Goal: Check status: Check status

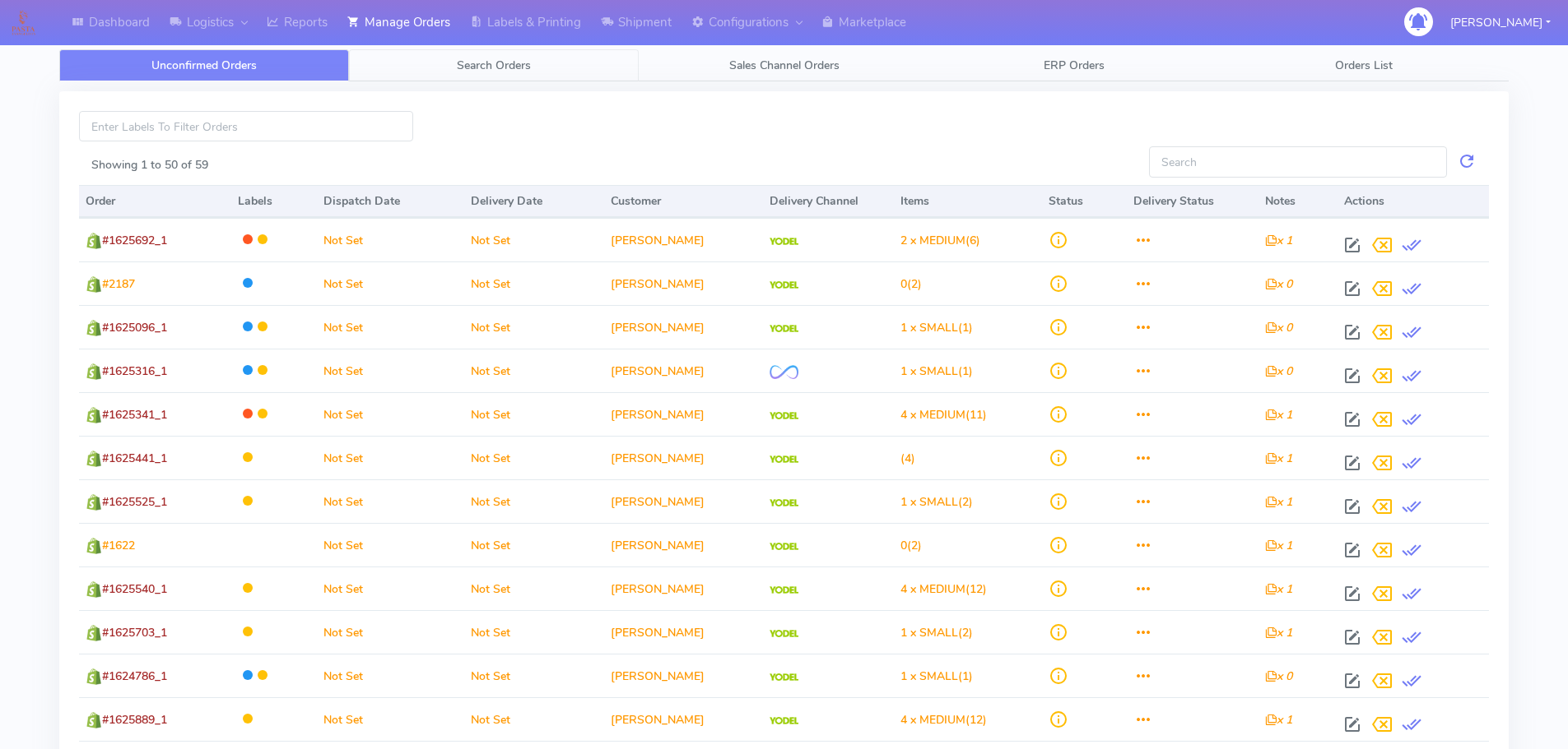
click at [490, 70] on span "Search Orders" at bounding box center [494, 65] width 74 height 15
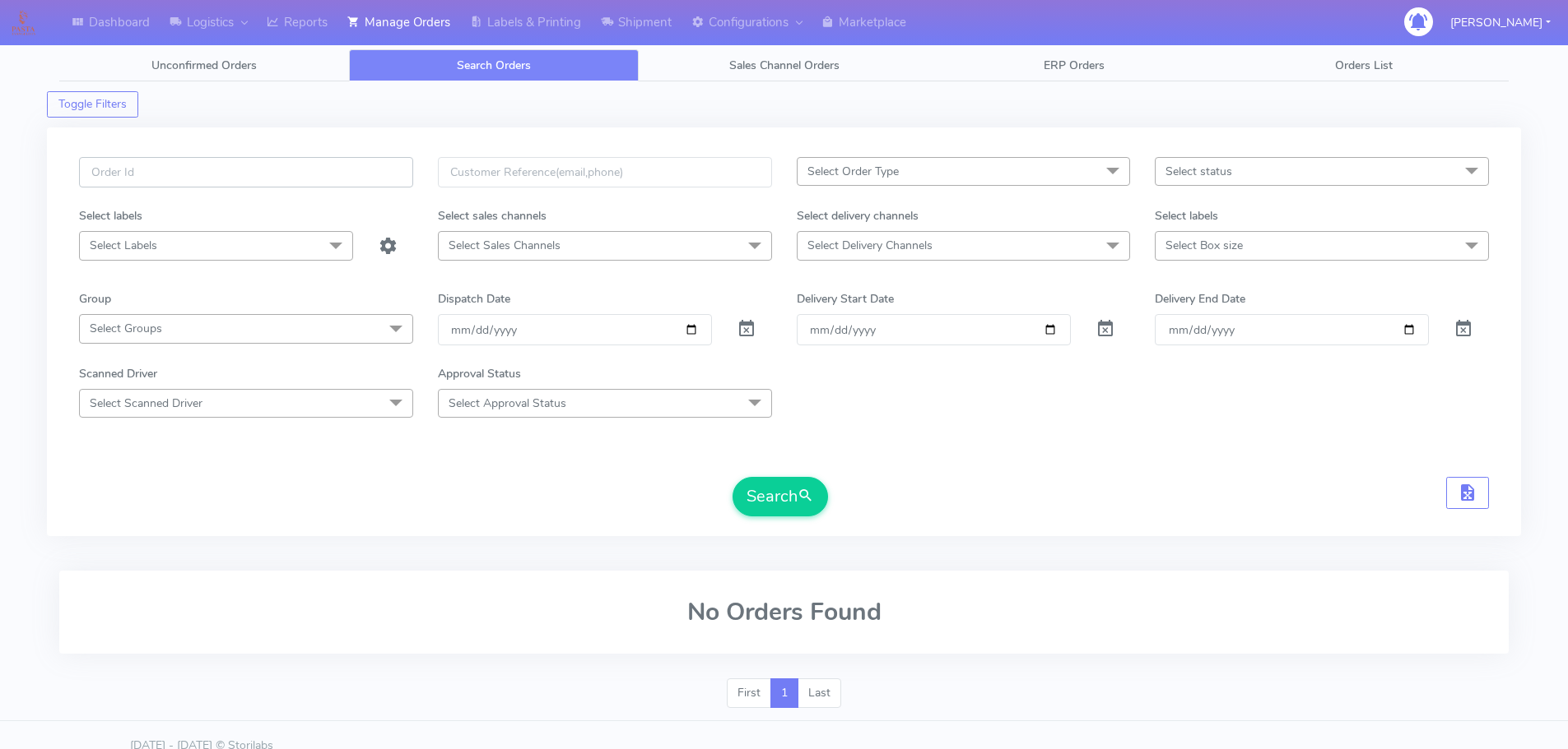
click at [220, 176] on input "text" at bounding box center [246, 172] width 334 height 30
paste input "1619997"
type input "1619997"
click at [748, 325] on span at bounding box center [747, 332] width 20 height 15
click at [758, 511] on button "Search" at bounding box center [779, 496] width 96 height 39
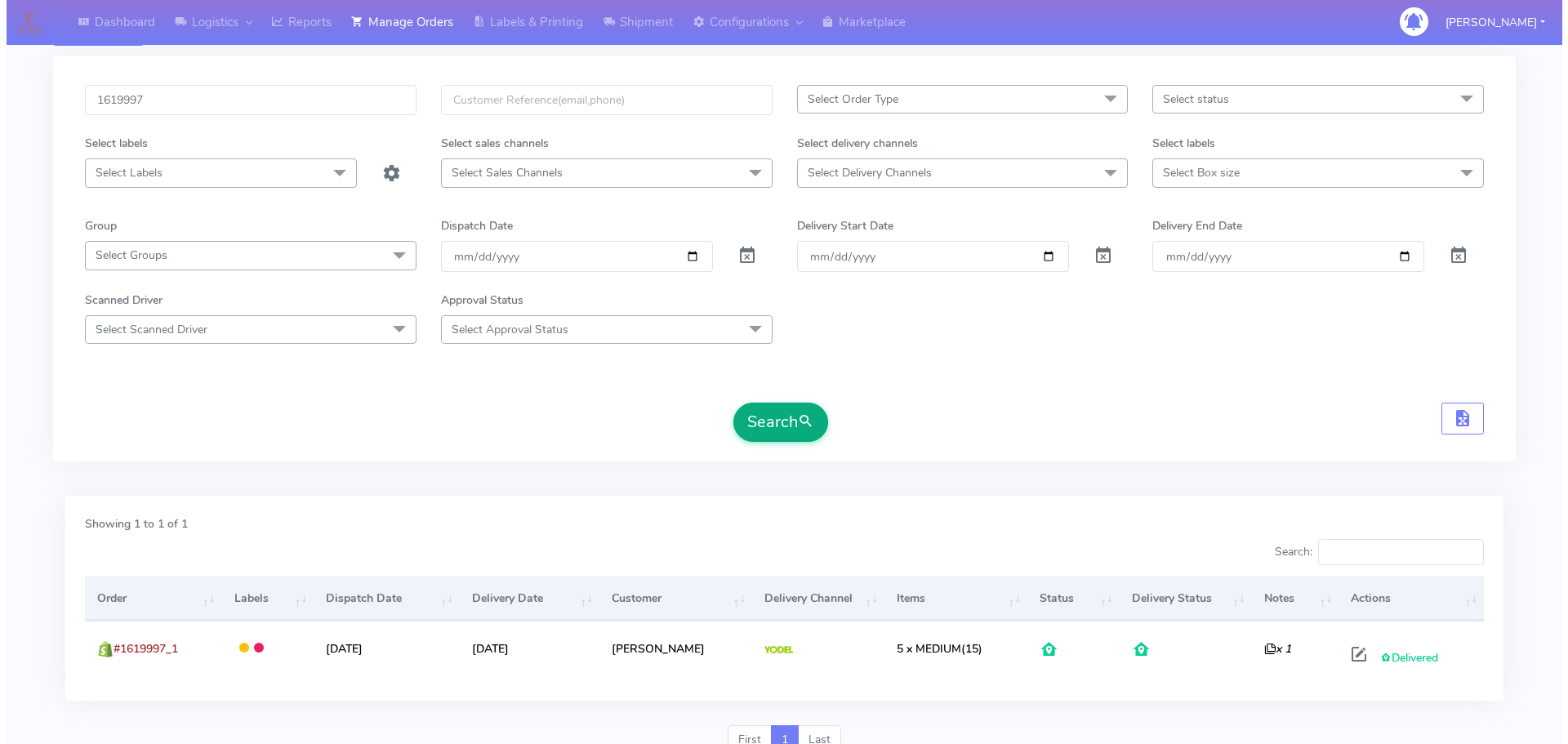
scroll to position [143, 0]
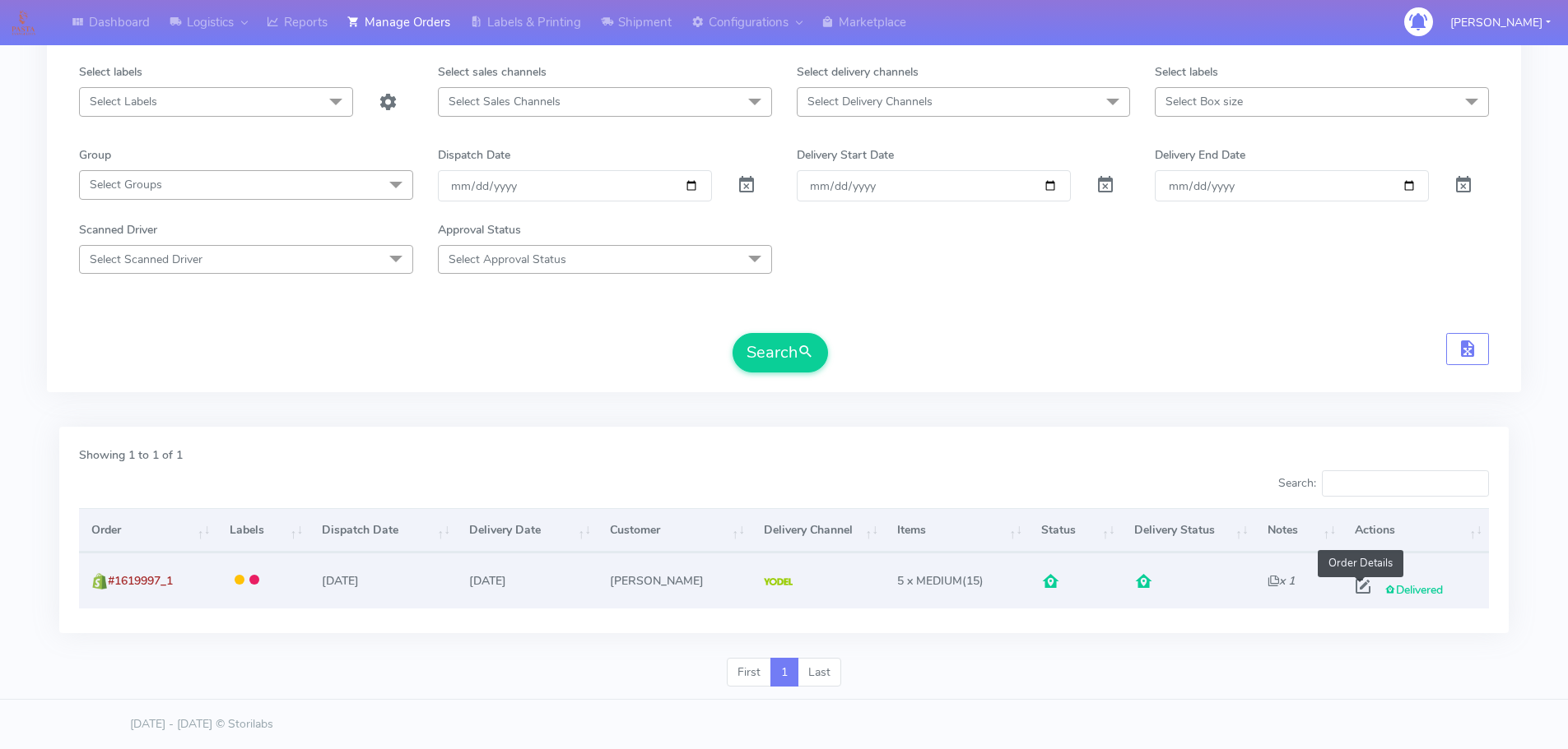
click at [1356, 583] on span at bounding box center [1362, 590] width 30 height 15
select select "5"
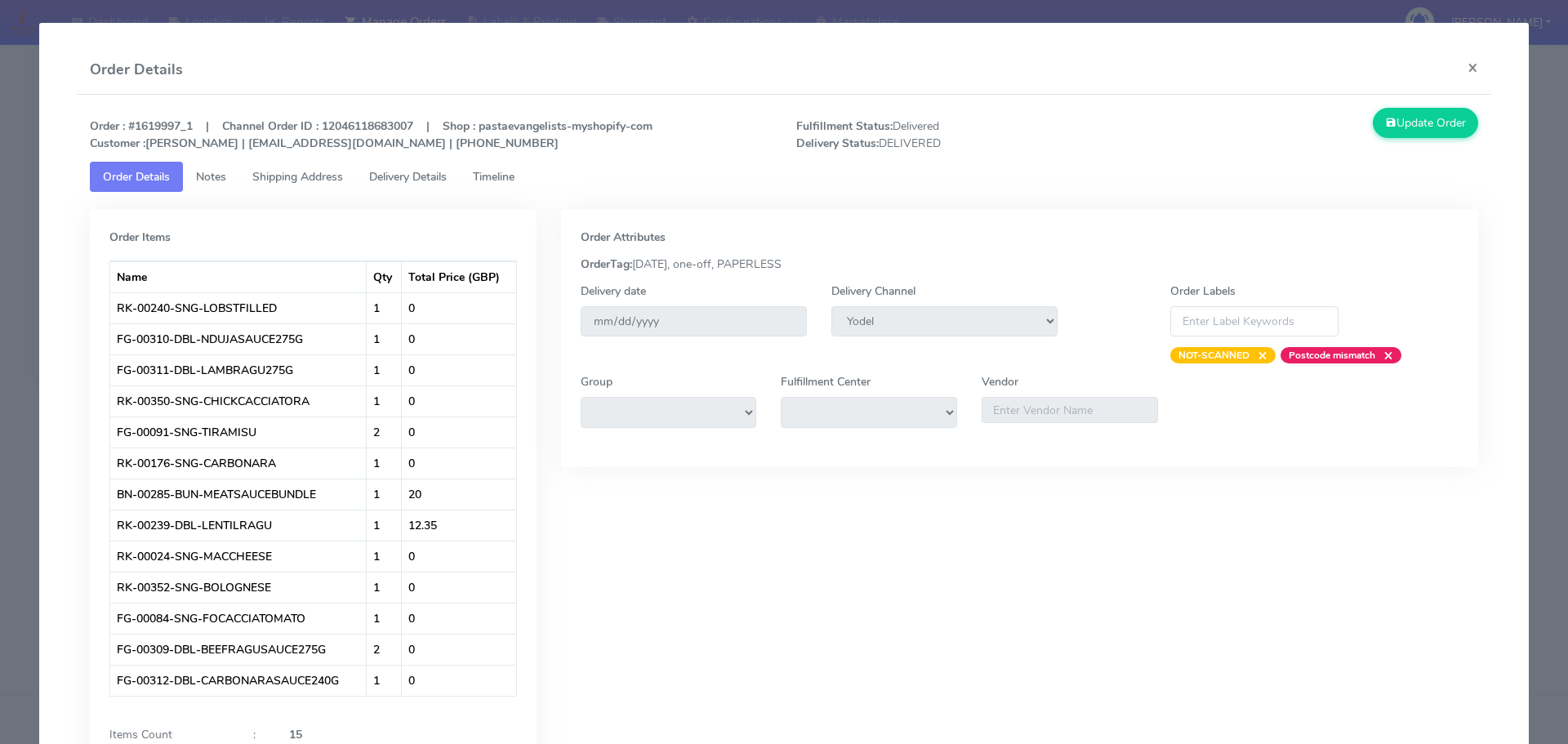
click at [306, 166] on link "Shipping Address" at bounding box center [297, 176] width 117 height 30
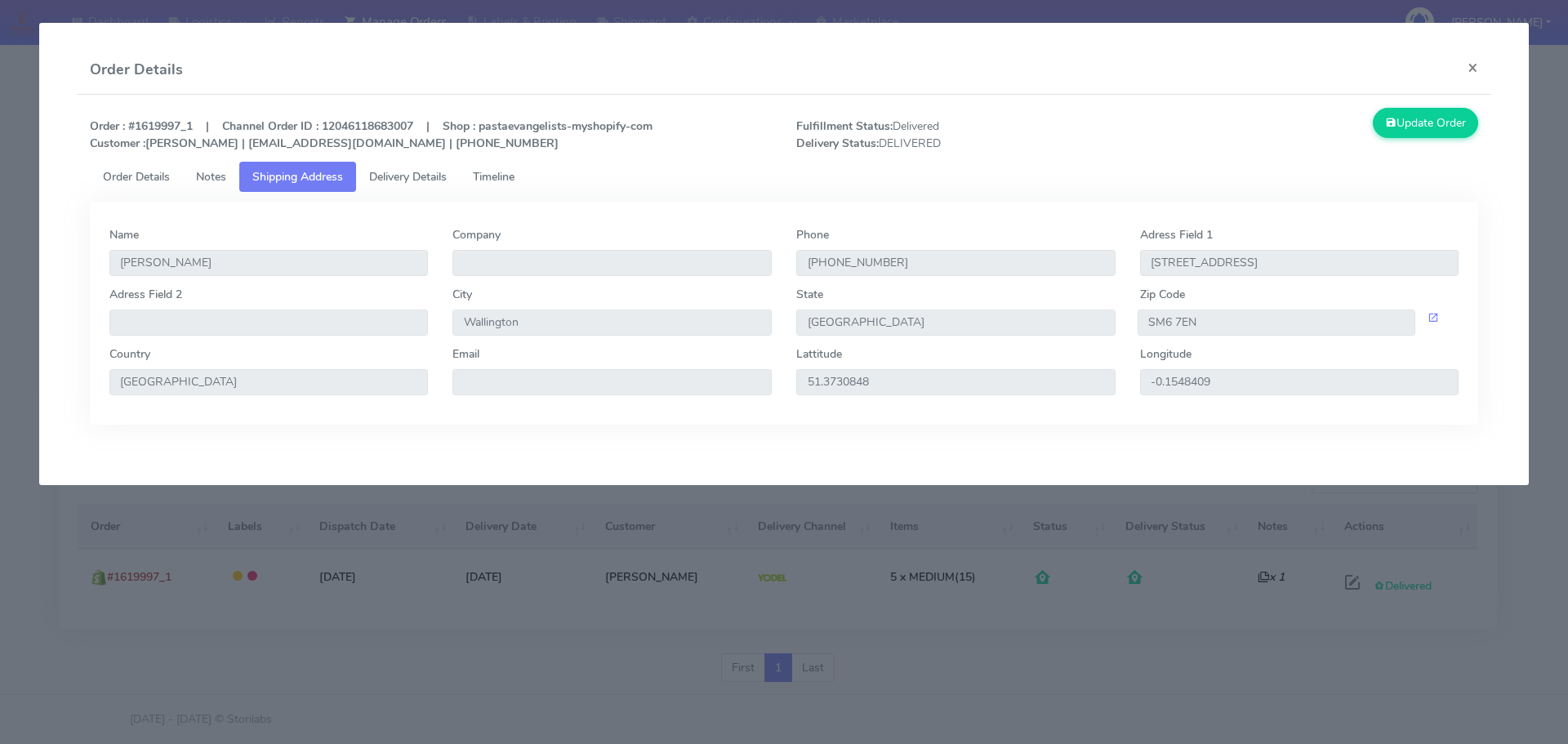
click at [396, 173] on span "Delivery Details" at bounding box center [408, 176] width 78 height 15
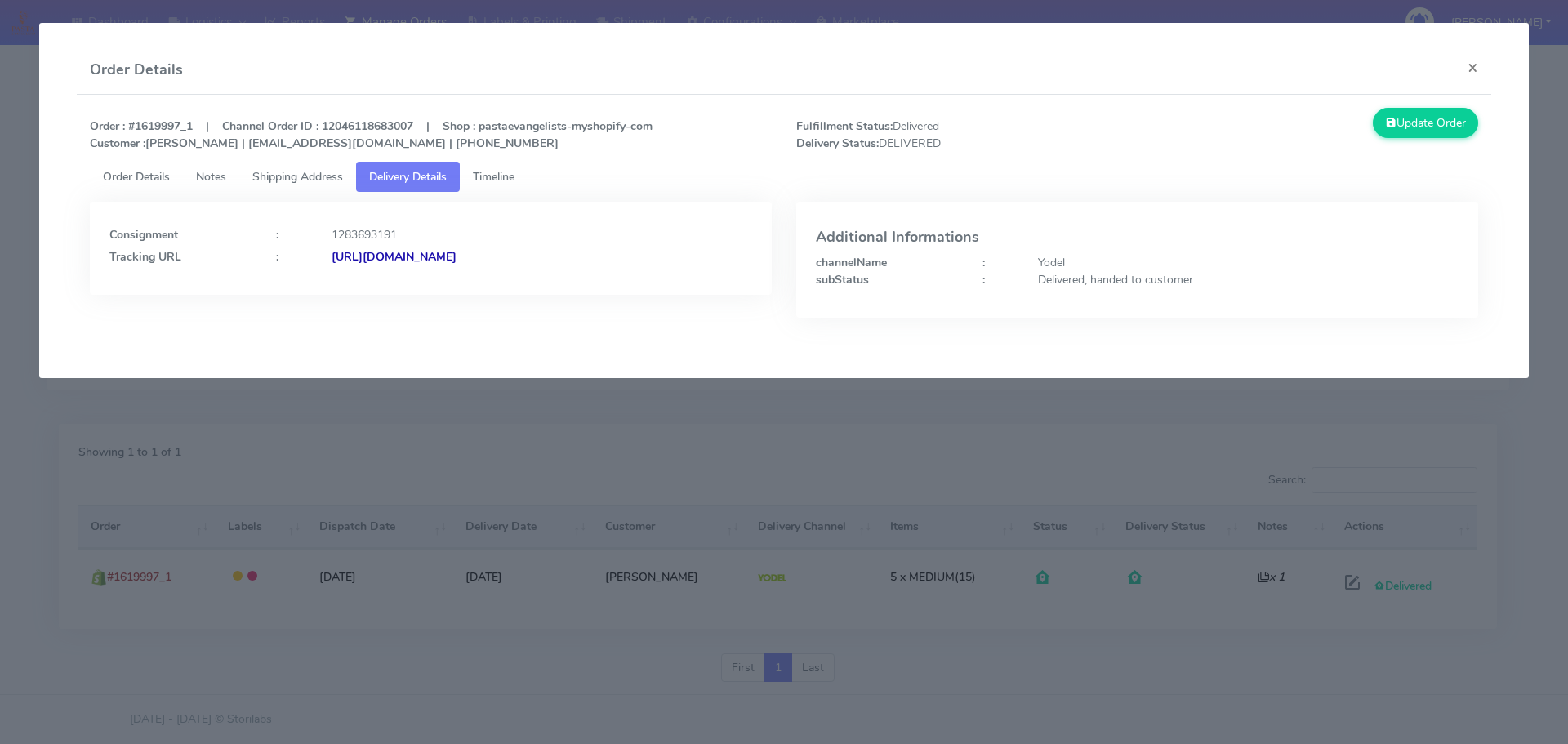
click at [387, 254] on strong "[URL][DOMAIN_NAME]" at bounding box center [394, 257] width 125 height 15
click at [488, 180] on span "Timeline" at bounding box center [493, 176] width 42 height 15
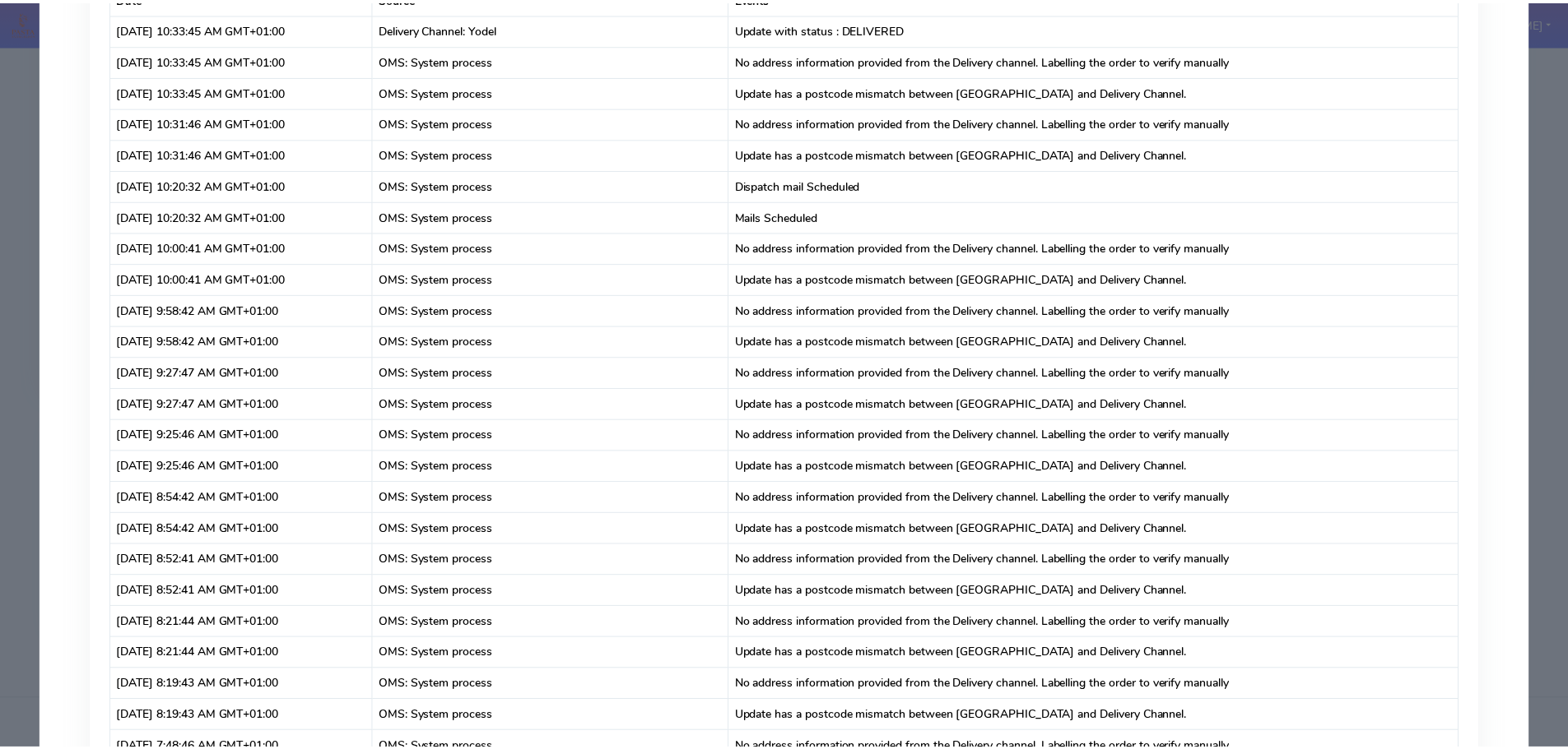
scroll to position [0, 0]
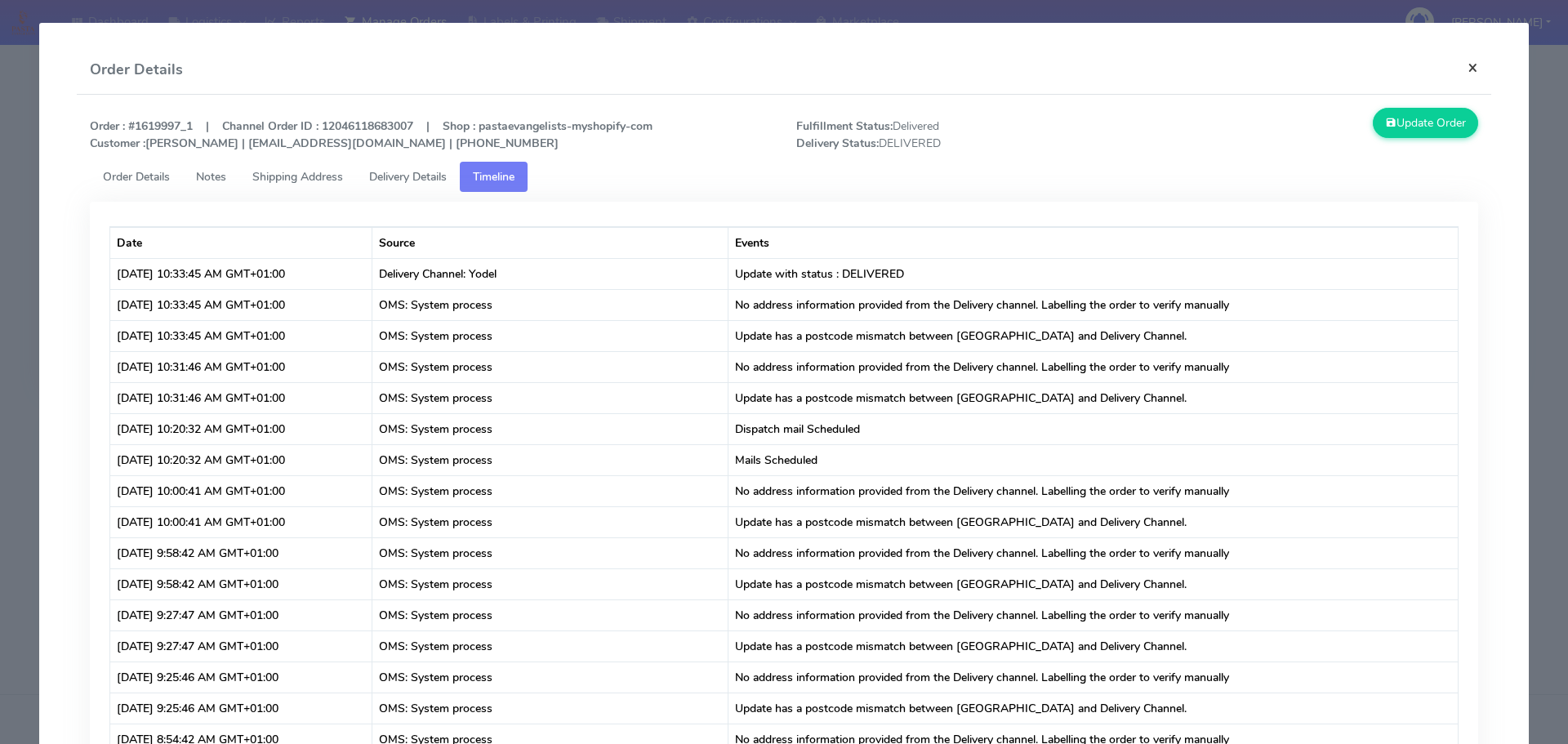
click at [1465, 65] on button "×" at bounding box center [1473, 68] width 37 height 43
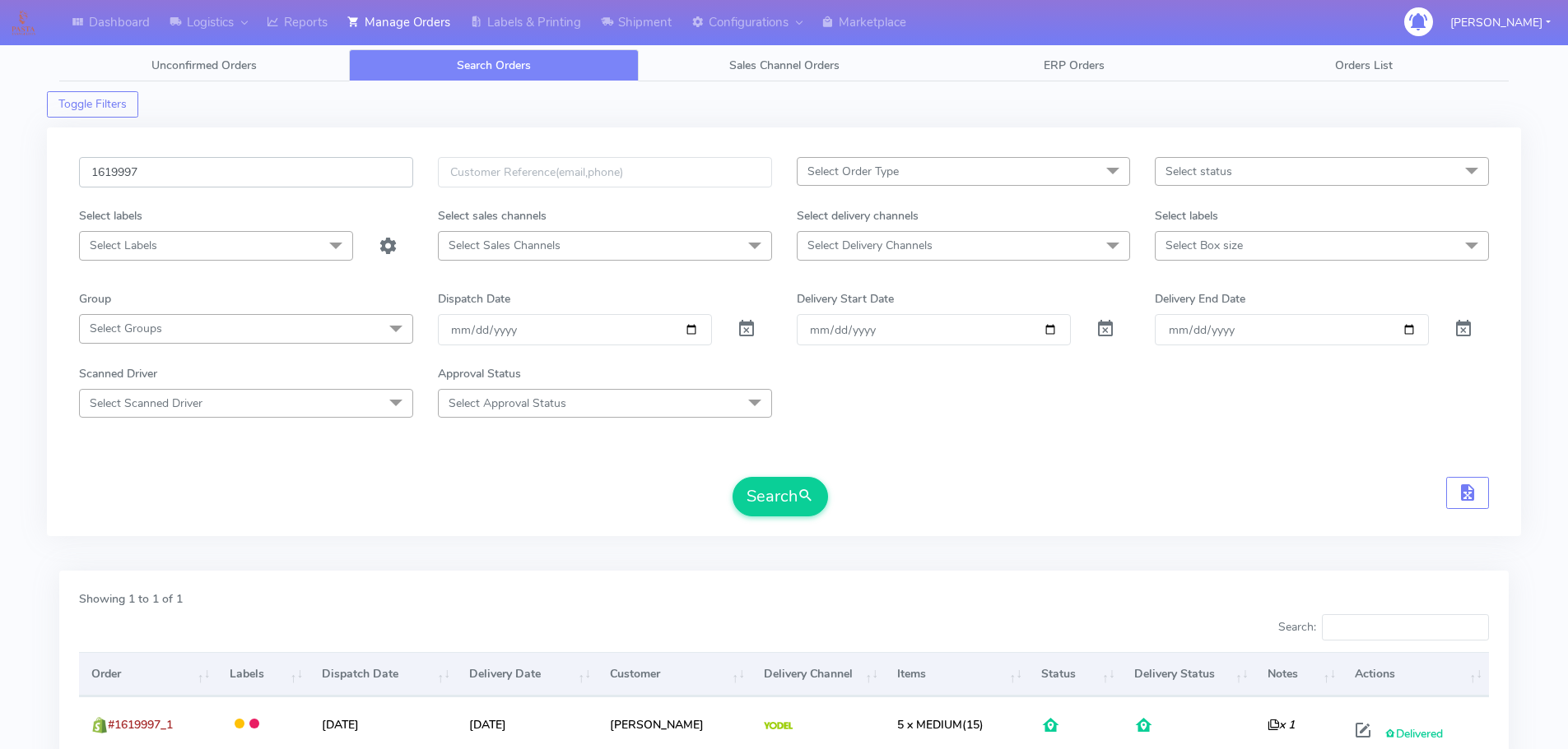
click at [189, 167] on input "1619997" at bounding box center [246, 172] width 334 height 30
paste input "1621575"
type input "1621575"
click at [752, 501] on button "Search" at bounding box center [779, 496] width 96 height 39
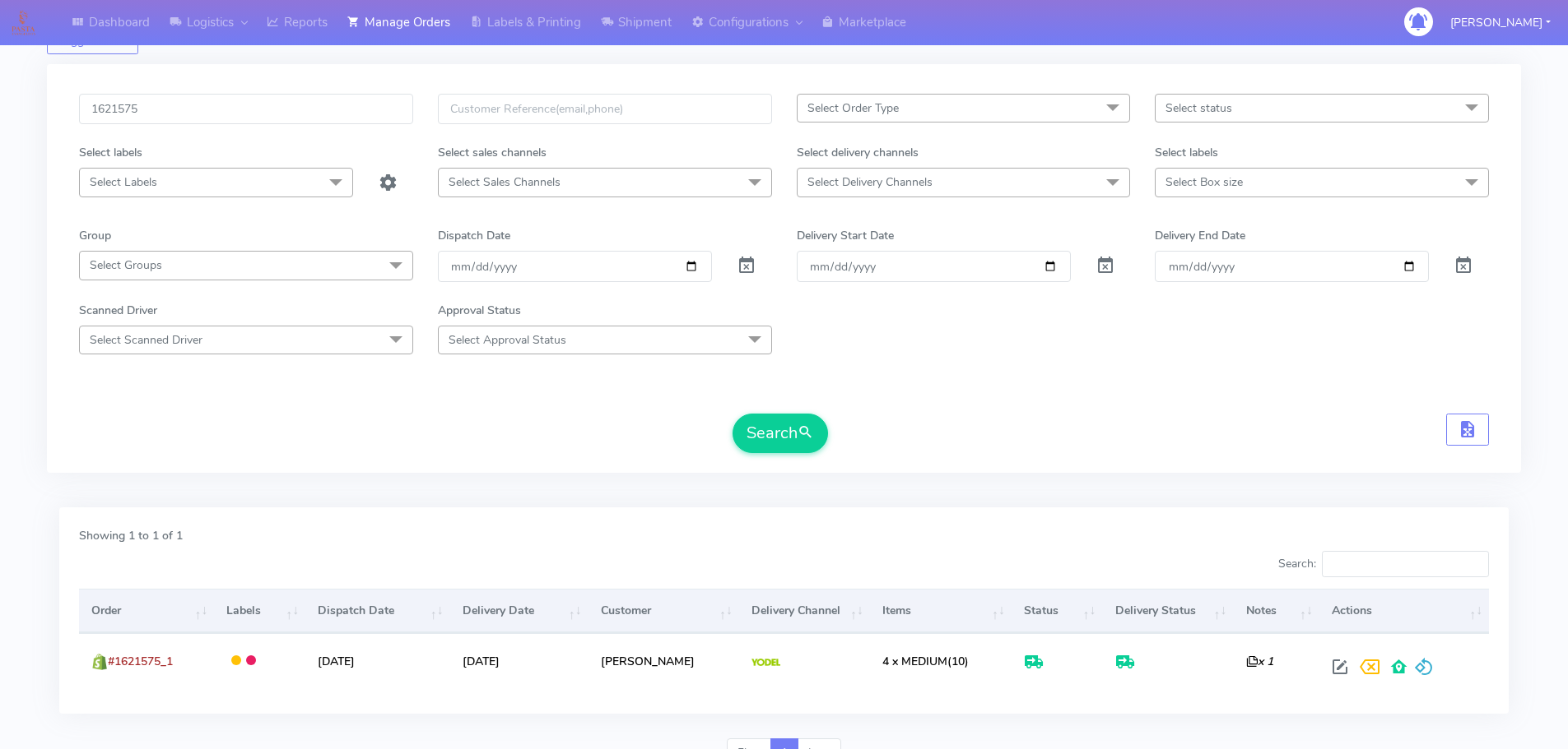
scroll to position [144, 0]
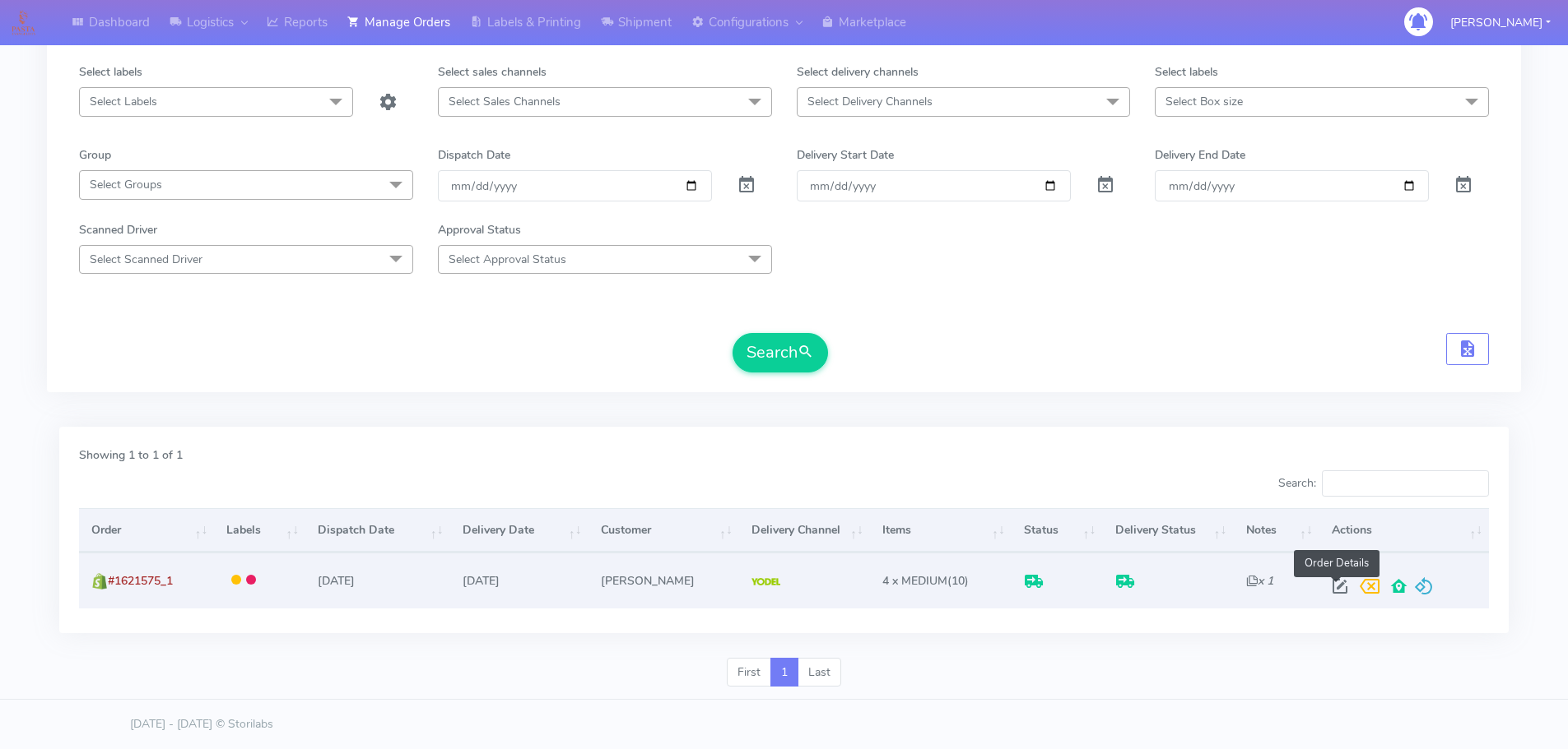
click at [1329, 588] on span at bounding box center [1339, 590] width 30 height 15
select select "5"
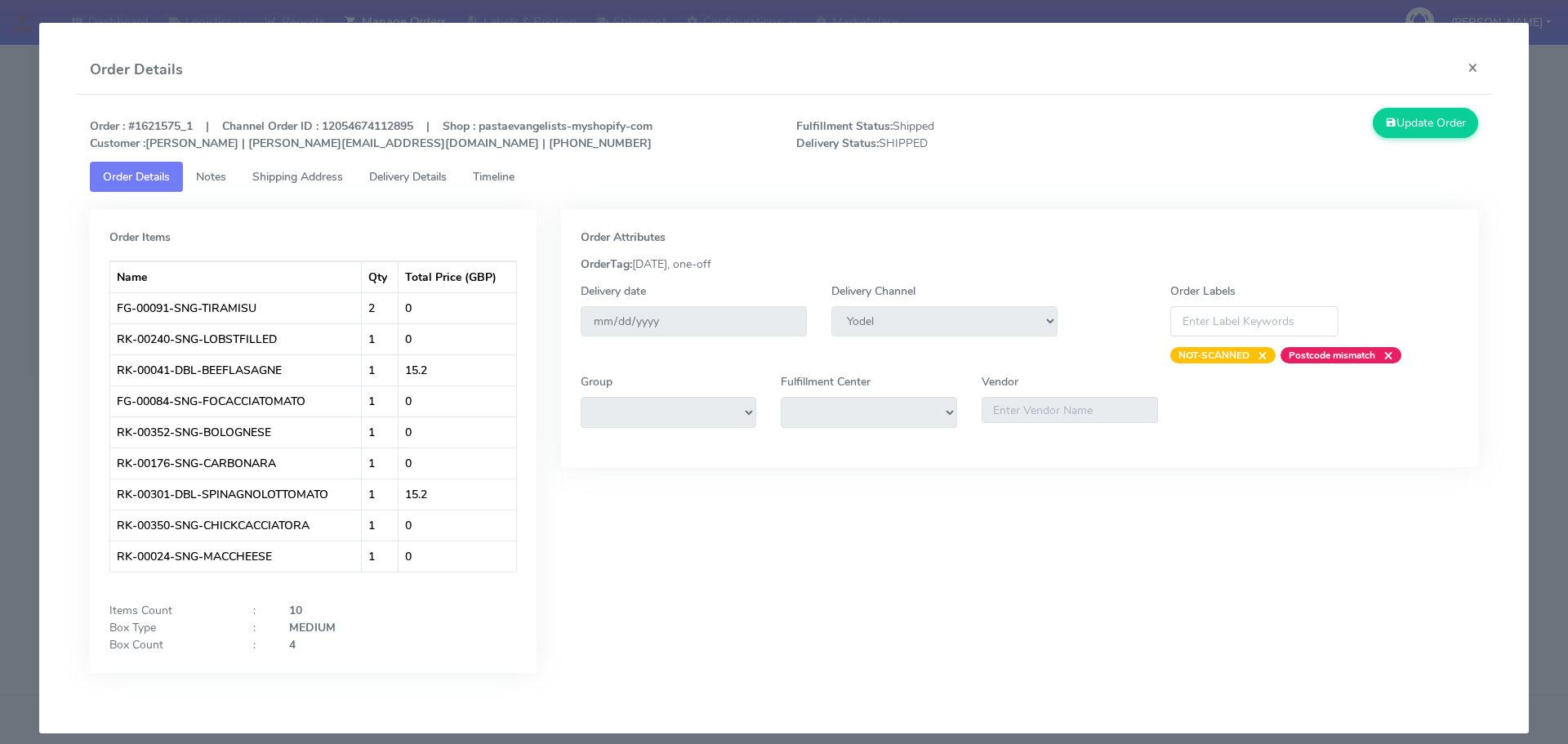
click at [412, 174] on span "Delivery Details" at bounding box center [408, 176] width 78 height 15
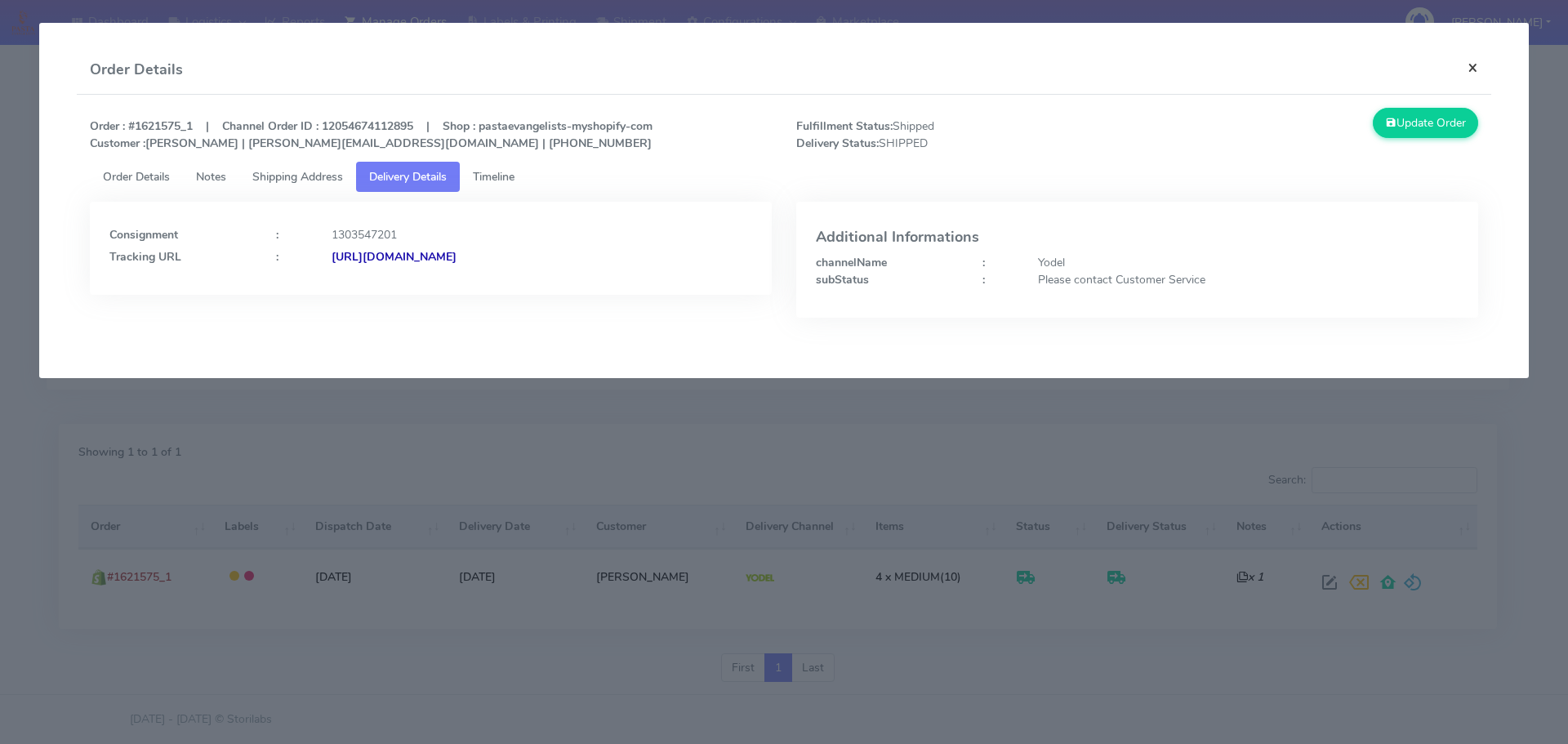
click at [1473, 77] on button "×" at bounding box center [1473, 68] width 37 height 43
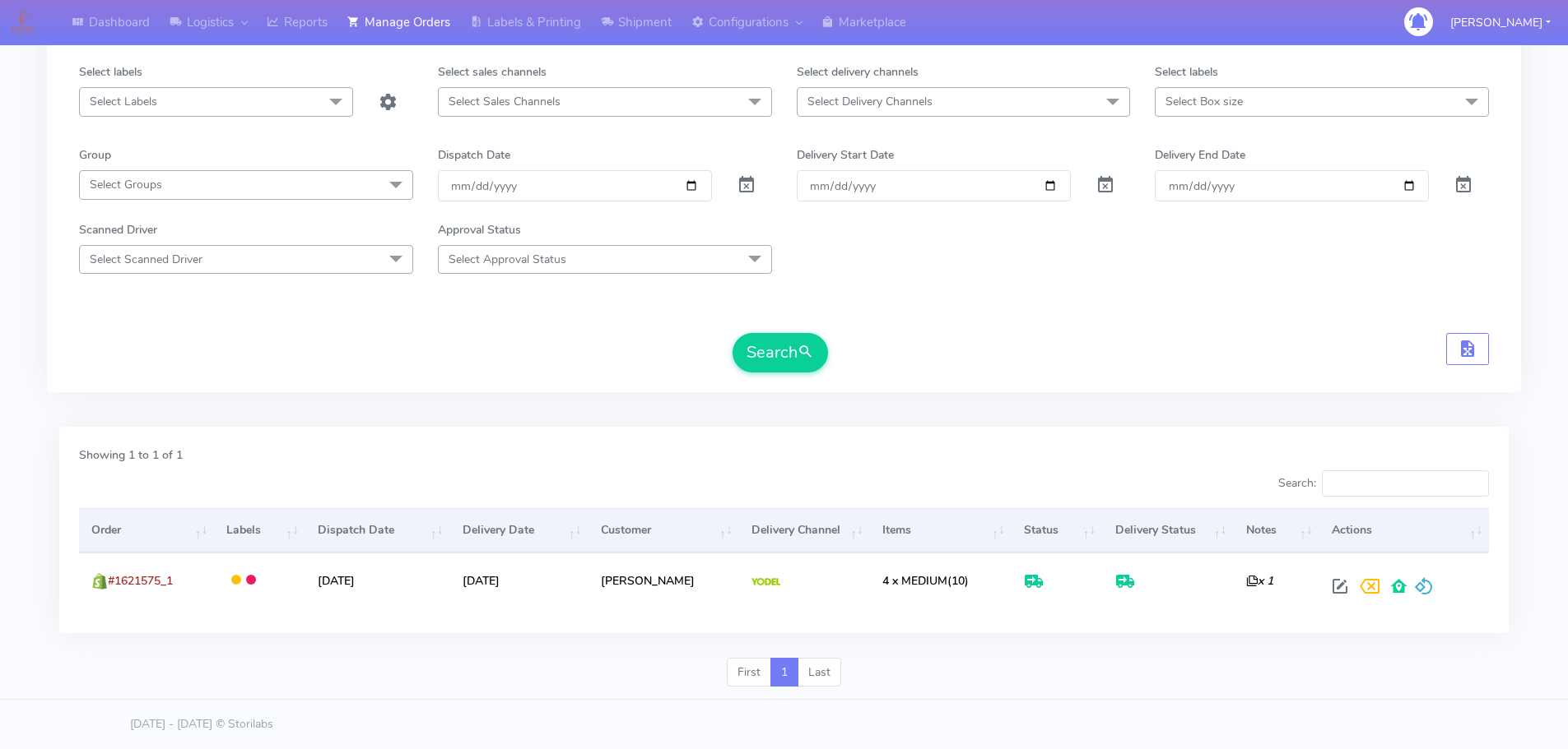
click at [248, 96] on span "Select Labels" at bounding box center [216, 102] width 274 height 29
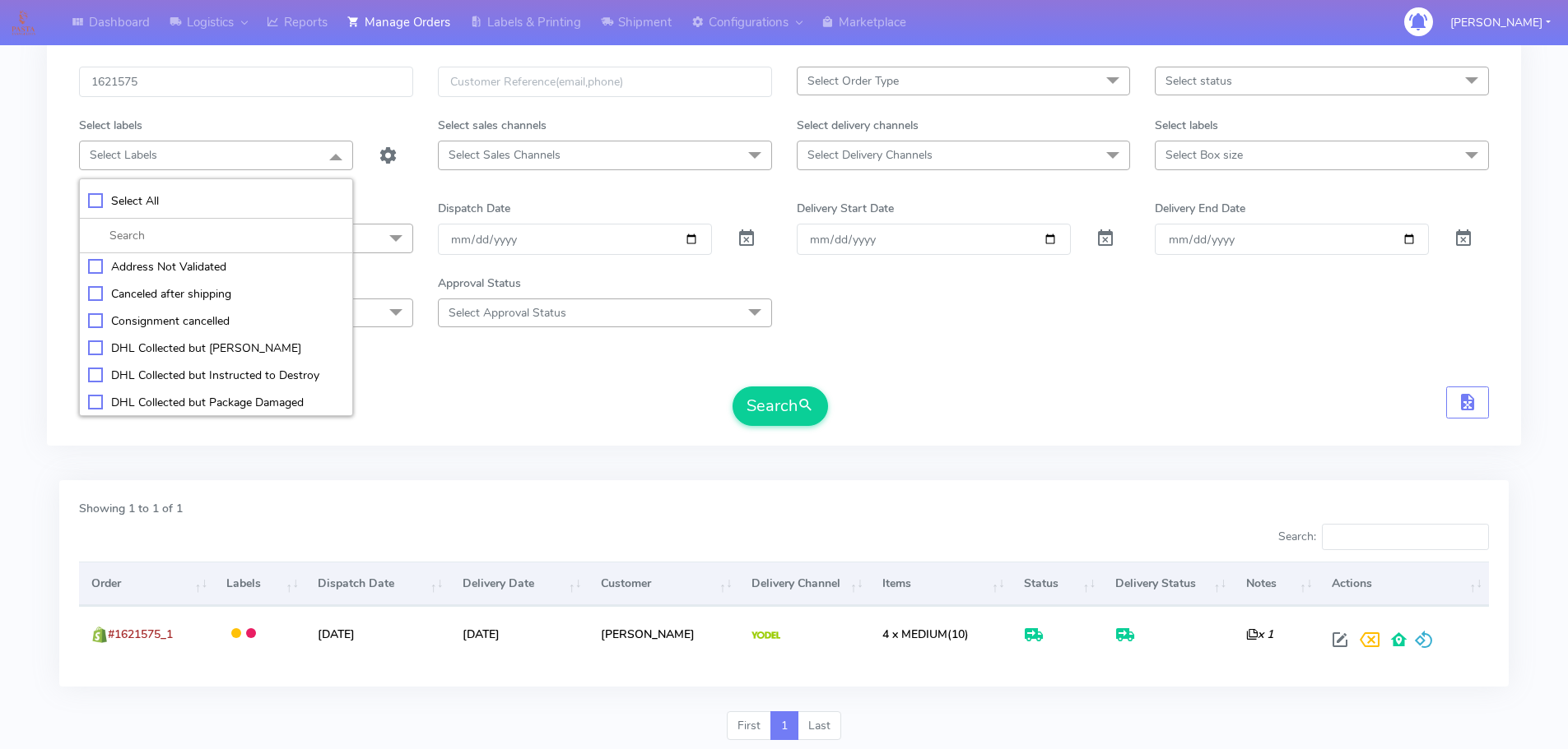
scroll to position [0, 0]
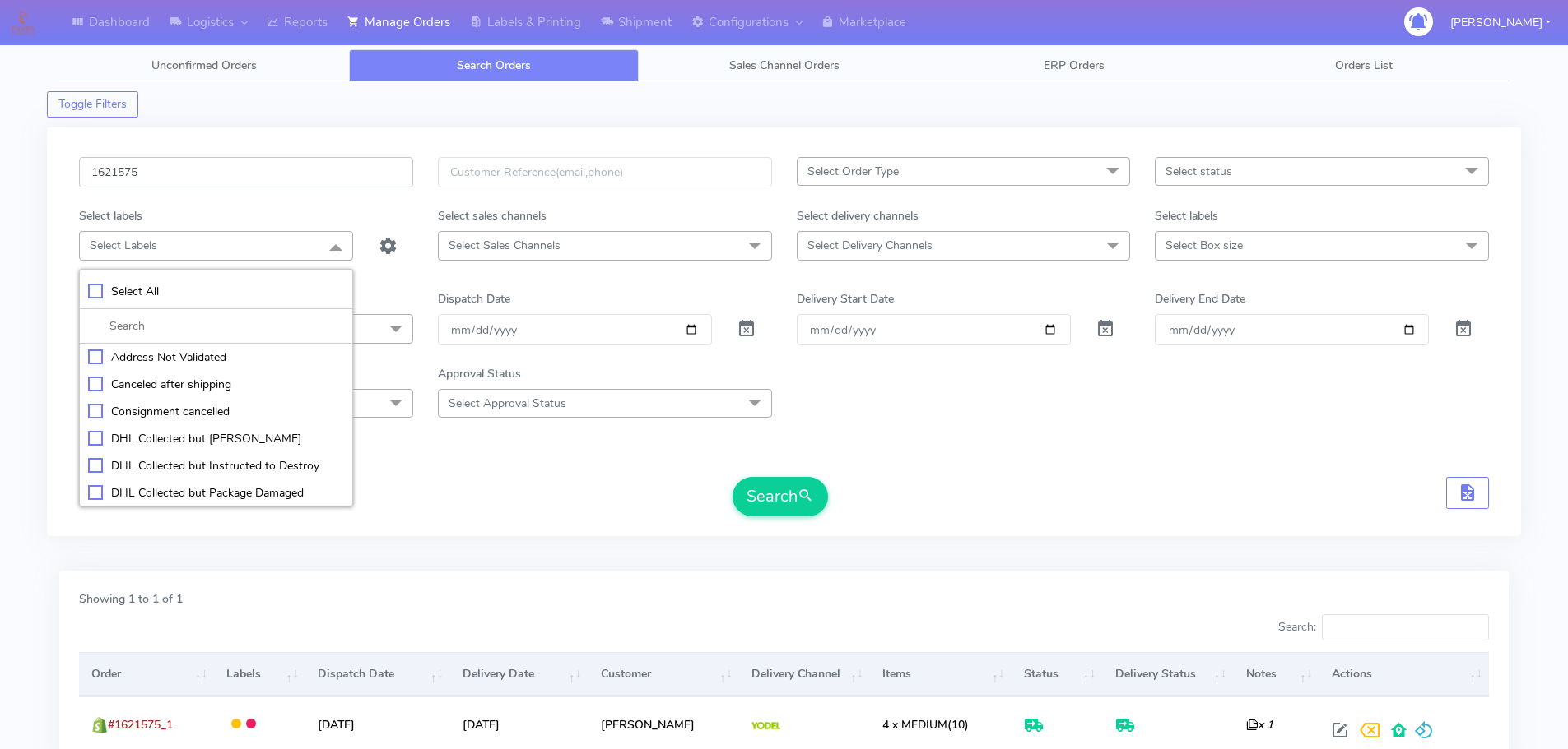
click at [263, 163] on input "1621575" at bounding box center [246, 172] width 334 height 30
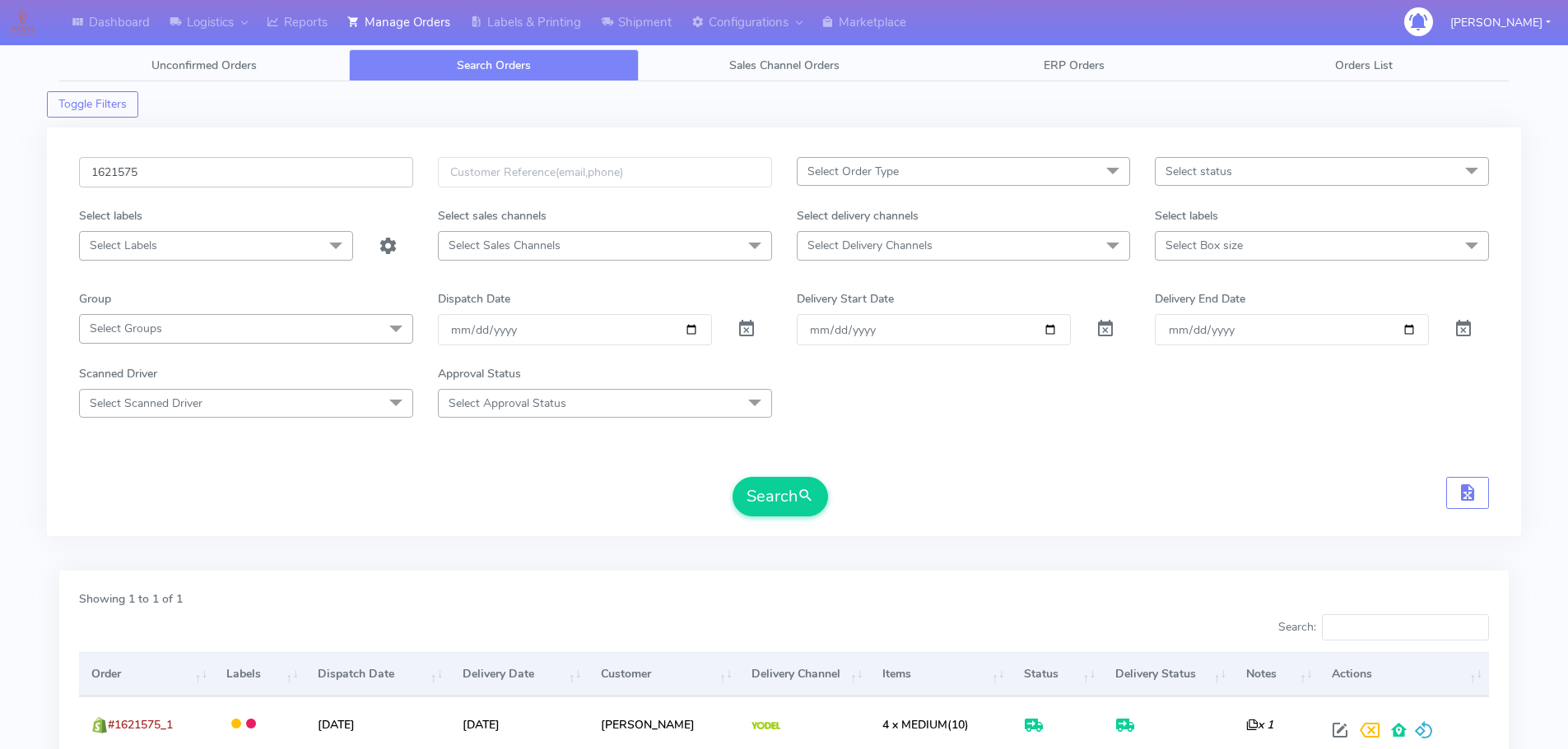
paste input "2231"
type input "1622231"
click at [787, 504] on button "Search" at bounding box center [779, 496] width 96 height 39
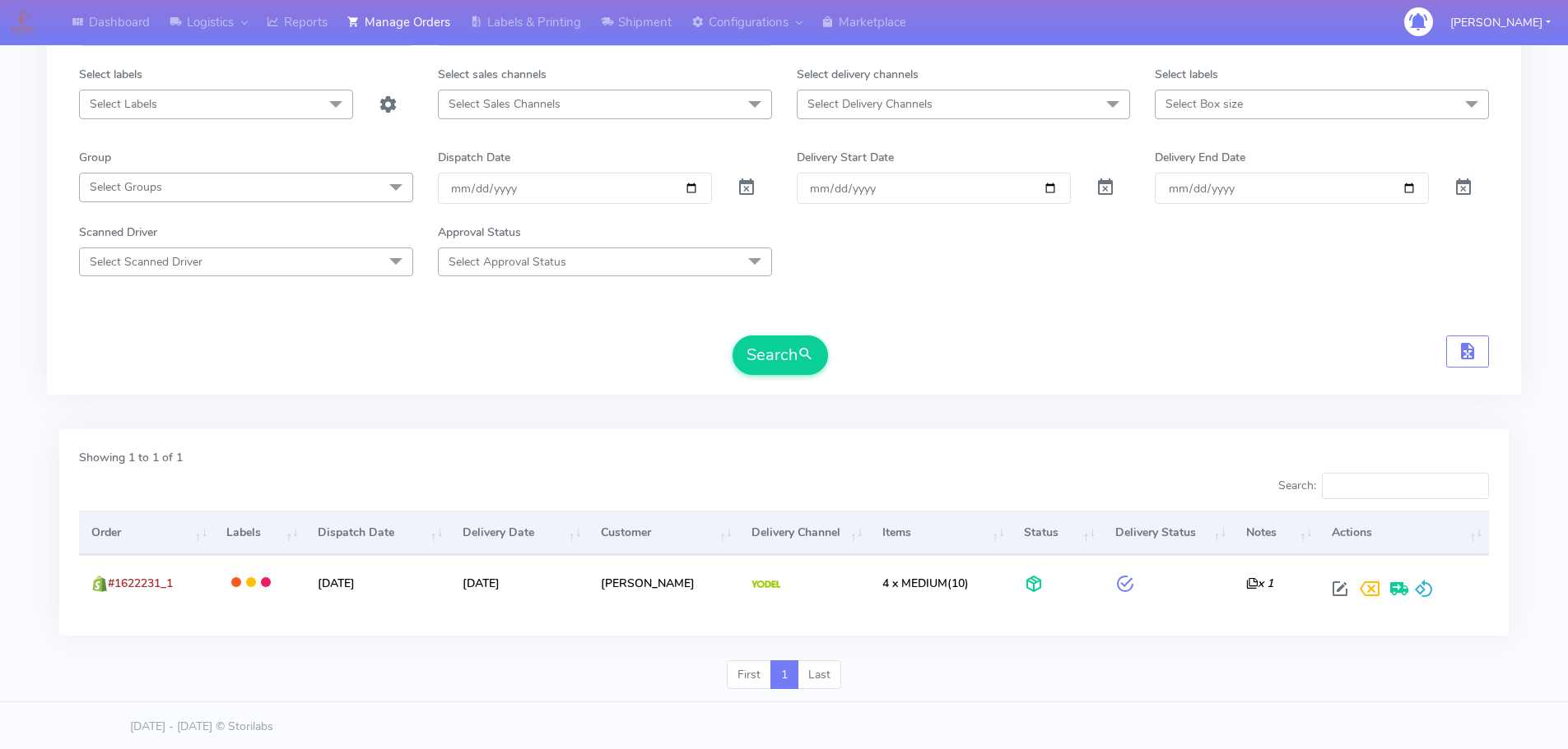
scroll to position [144, 0]
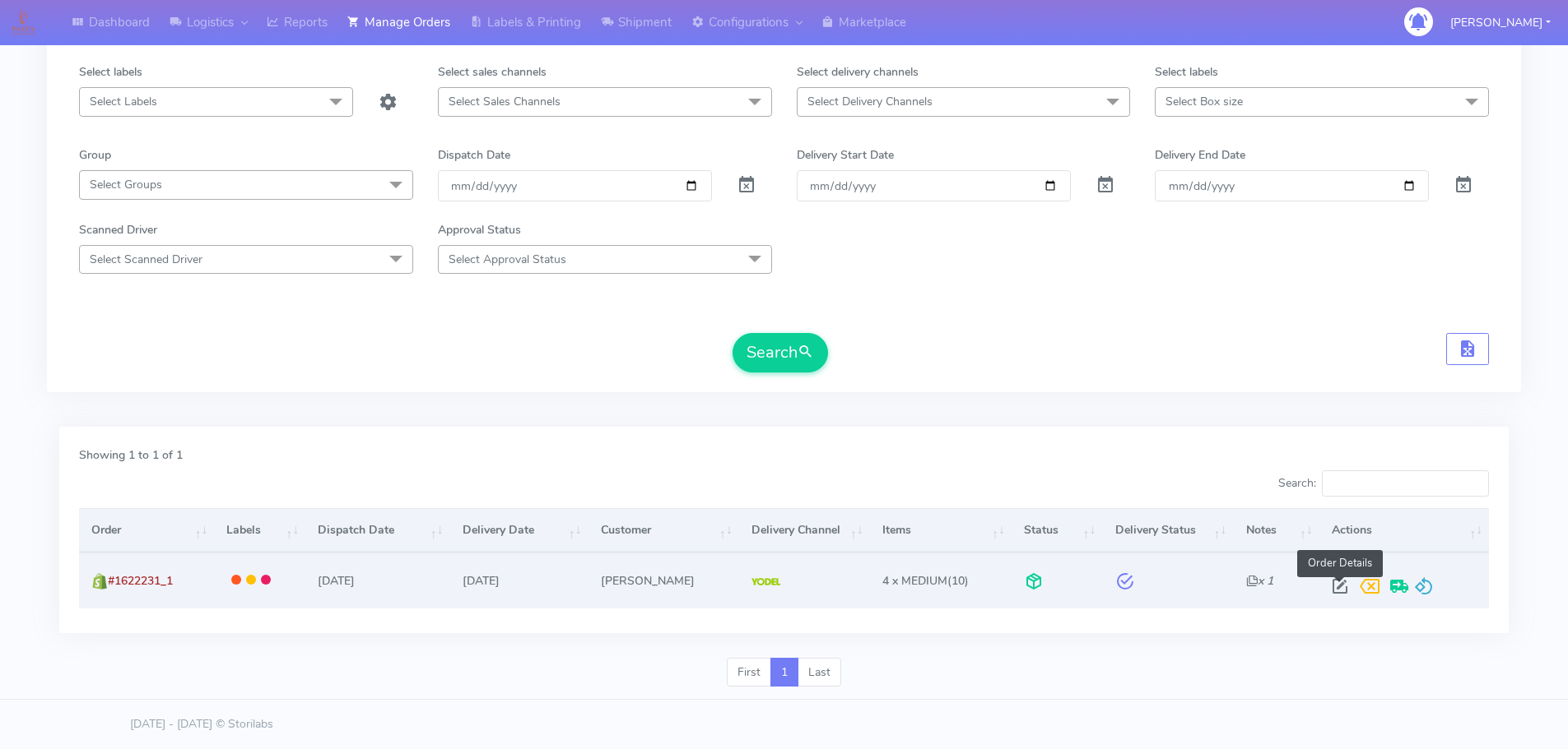
click at [1335, 587] on span at bounding box center [1339, 590] width 30 height 15
select select "5"
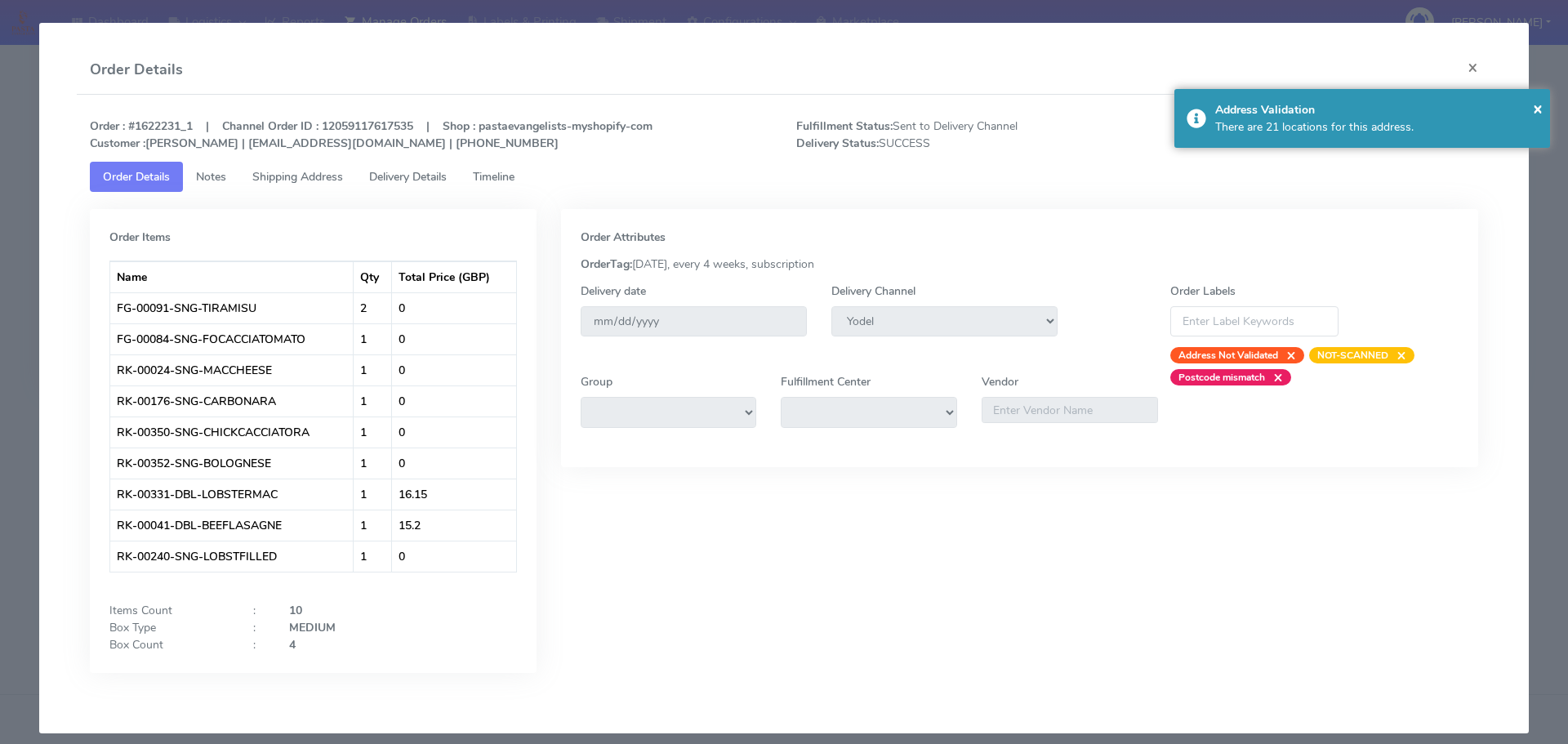
click at [441, 193] on tab "Order Items Name Qty Total Price (GBP) FG-00091-SNG-TIRAMISU 2 0 FG-00084-SNG-F…" at bounding box center [784, 444] width 1389 height 505
click at [433, 184] on link "Delivery Details" at bounding box center [408, 176] width 104 height 30
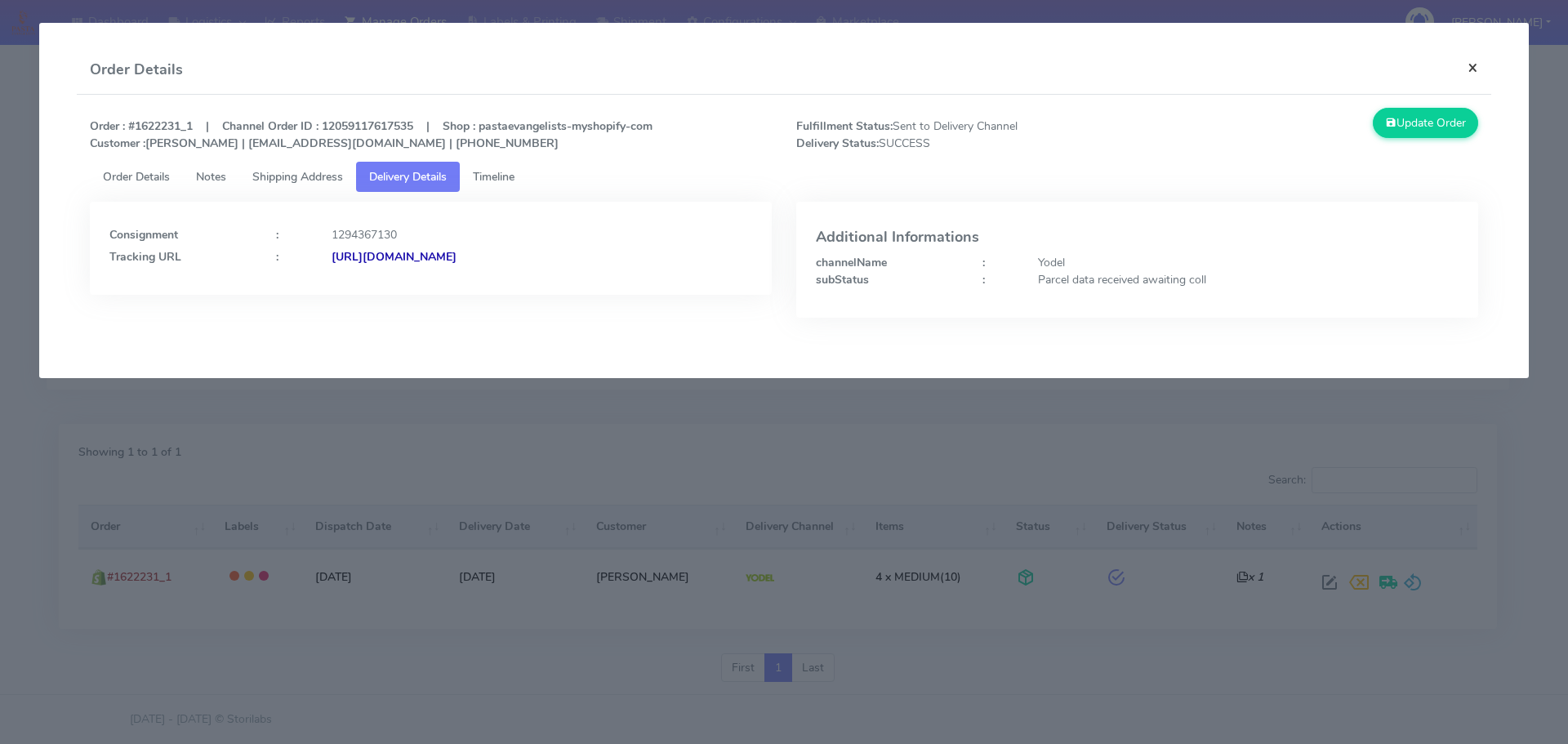
click at [1478, 65] on button "×" at bounding box center [1473, 68] width 37 height 43
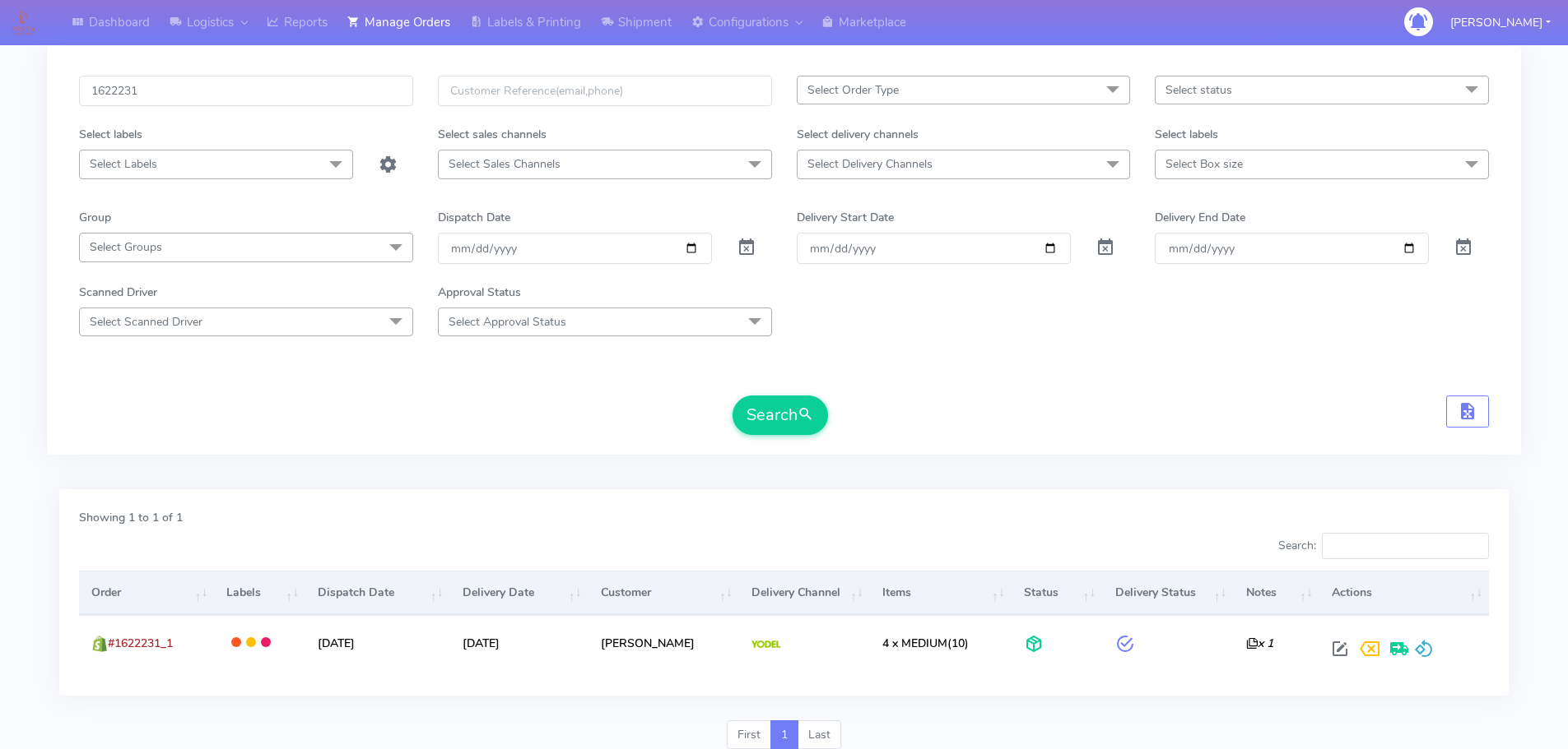
scroll to position [0, 0]
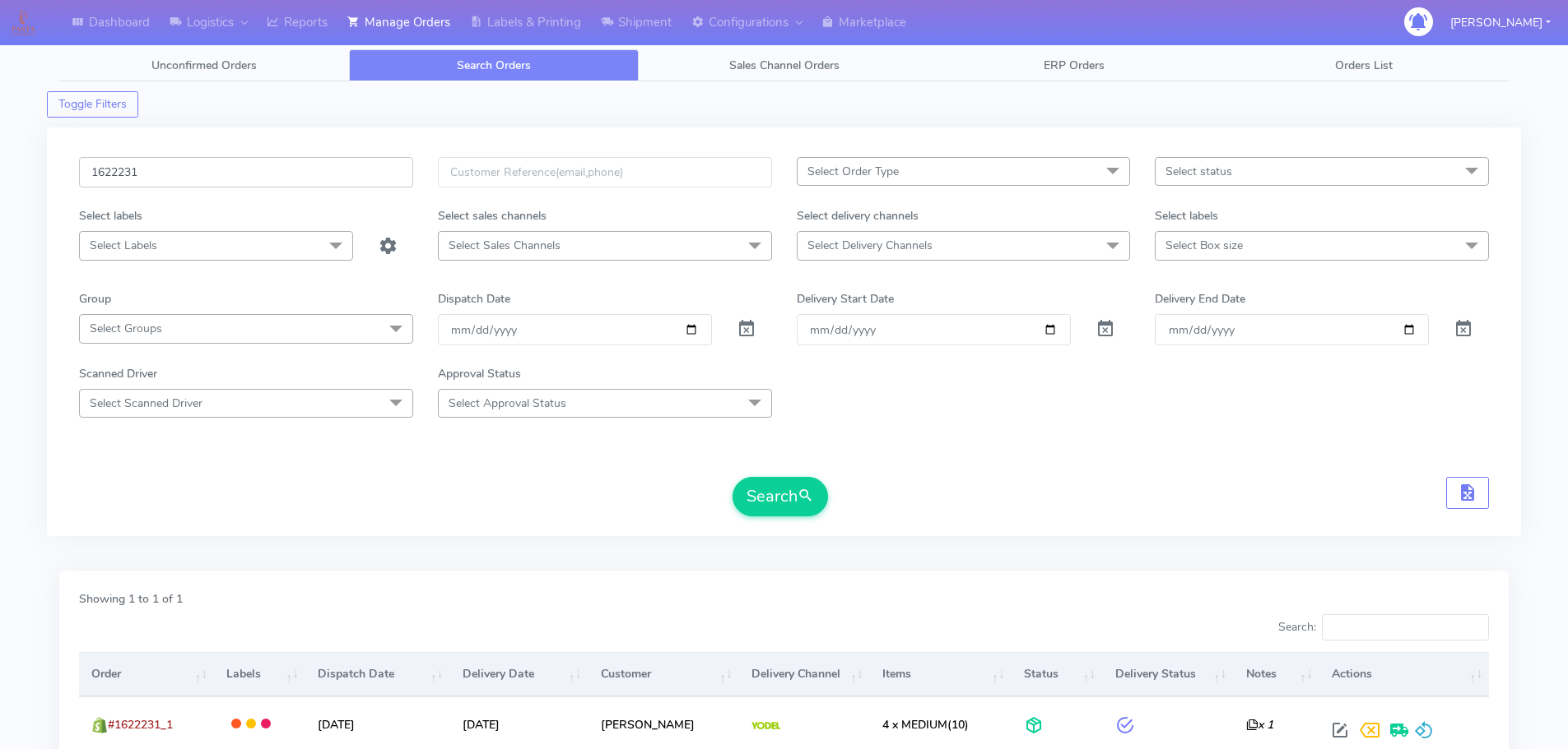
click at [161, 168] on input "1622231" at bounding box center [246, 172] width 334 height 30
paste input "4769"
type input "1624769"
click at [776, 495] on button "Search" at bounding box center [779, 496] width 96 height 39
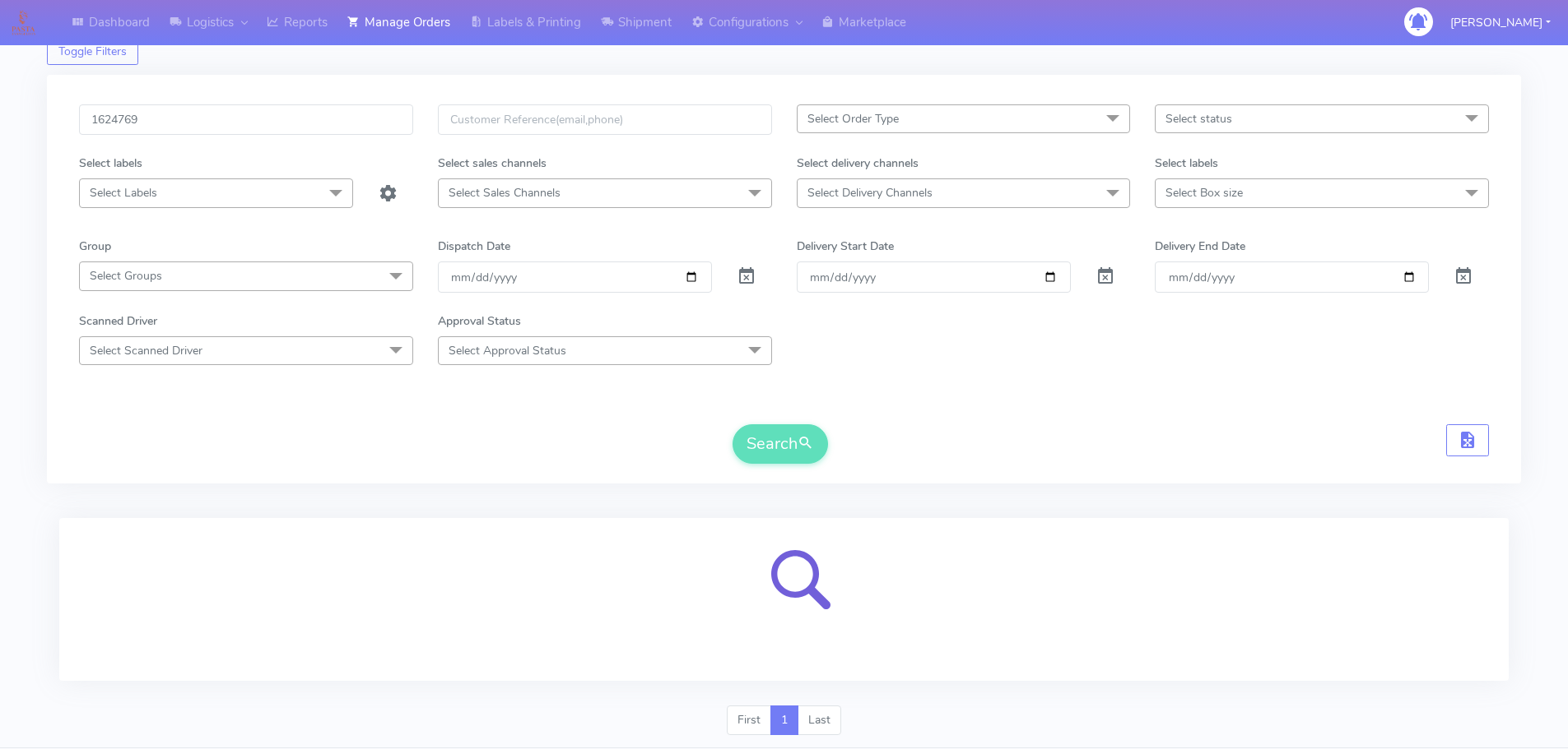
scroll to position [82, 0]
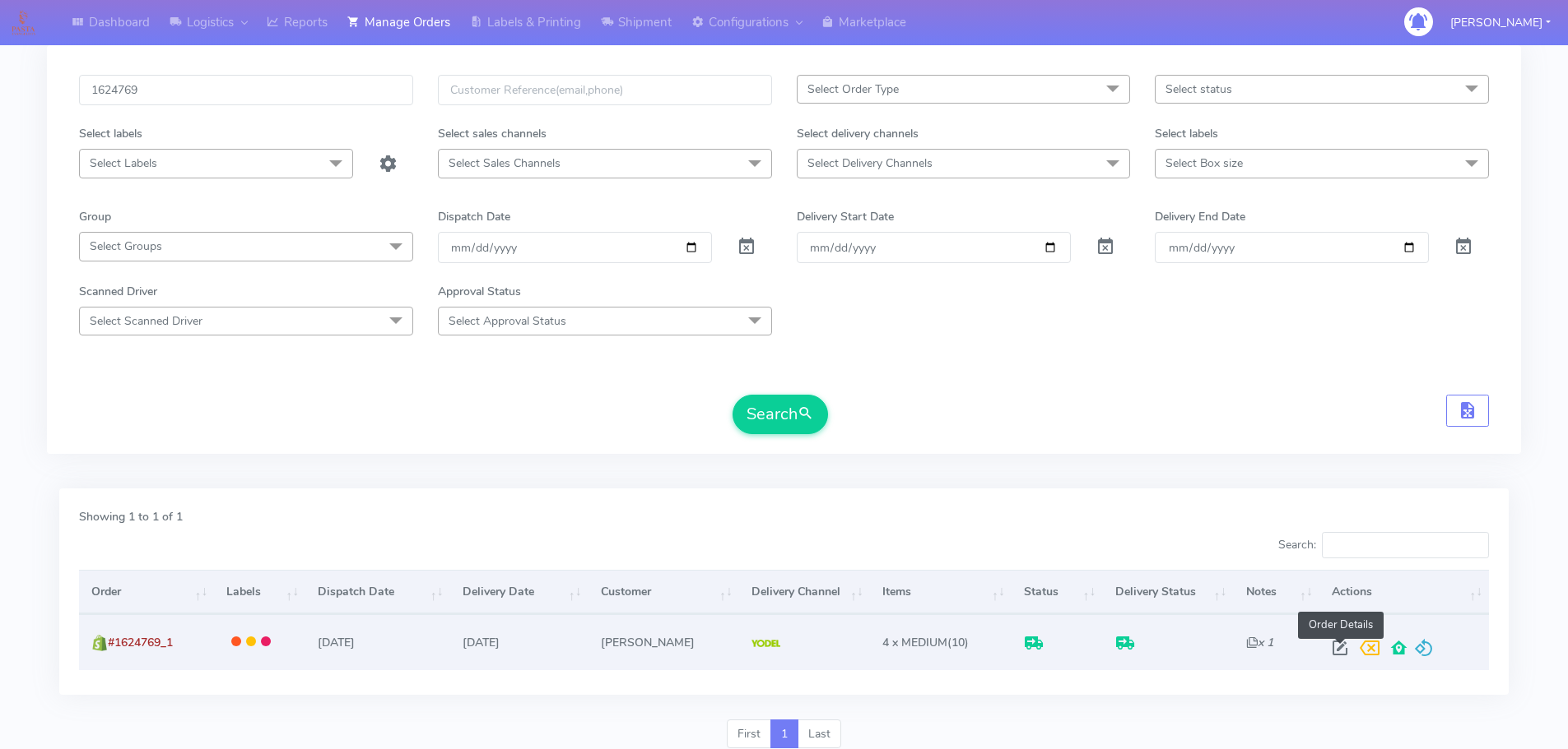
click at [1335, 645] on span at bounding box center [1339, 652] width 30 height 15
select select "5"
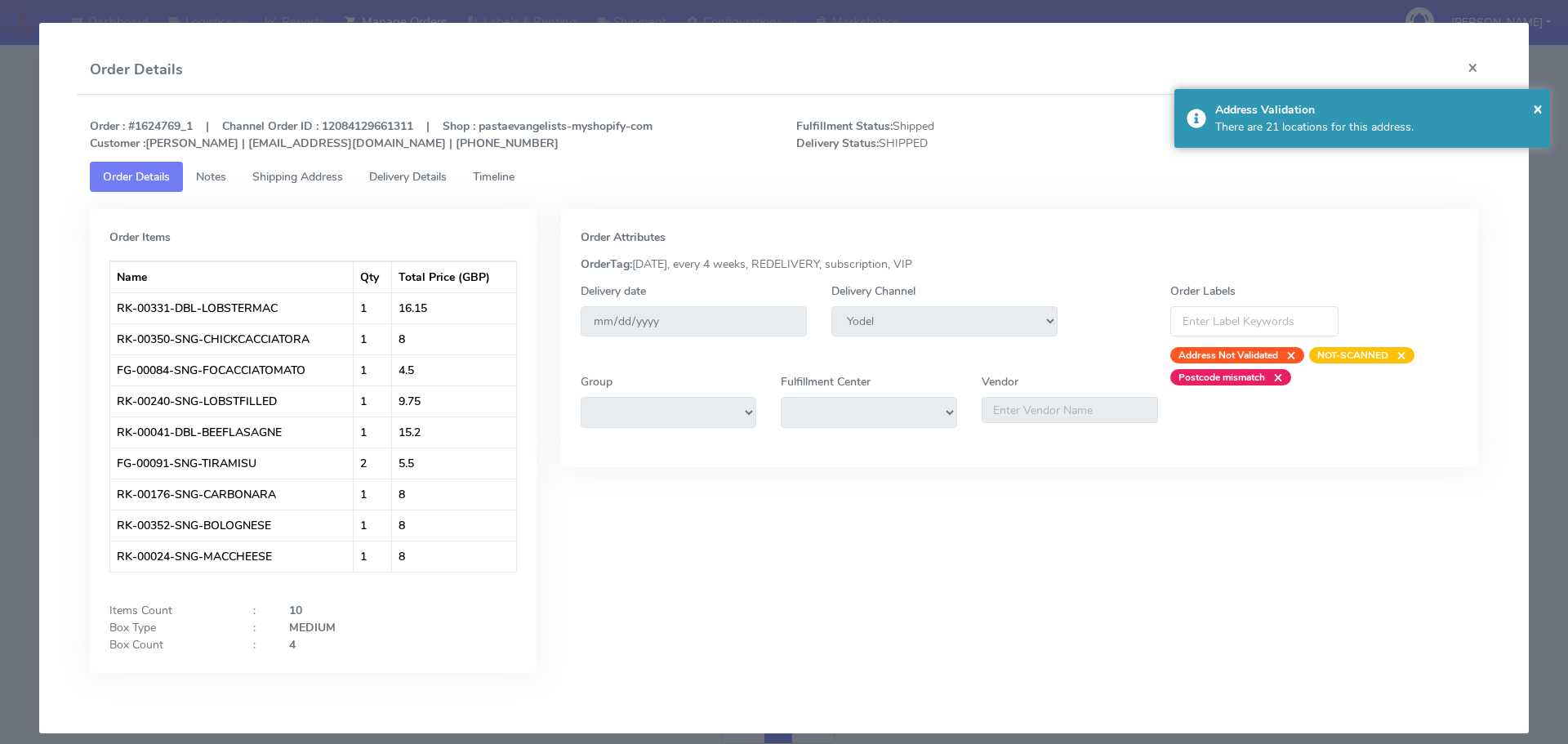
click at [430, 173] on span "Delivery Details" at bounding box center [408, 176] width 78 height 15
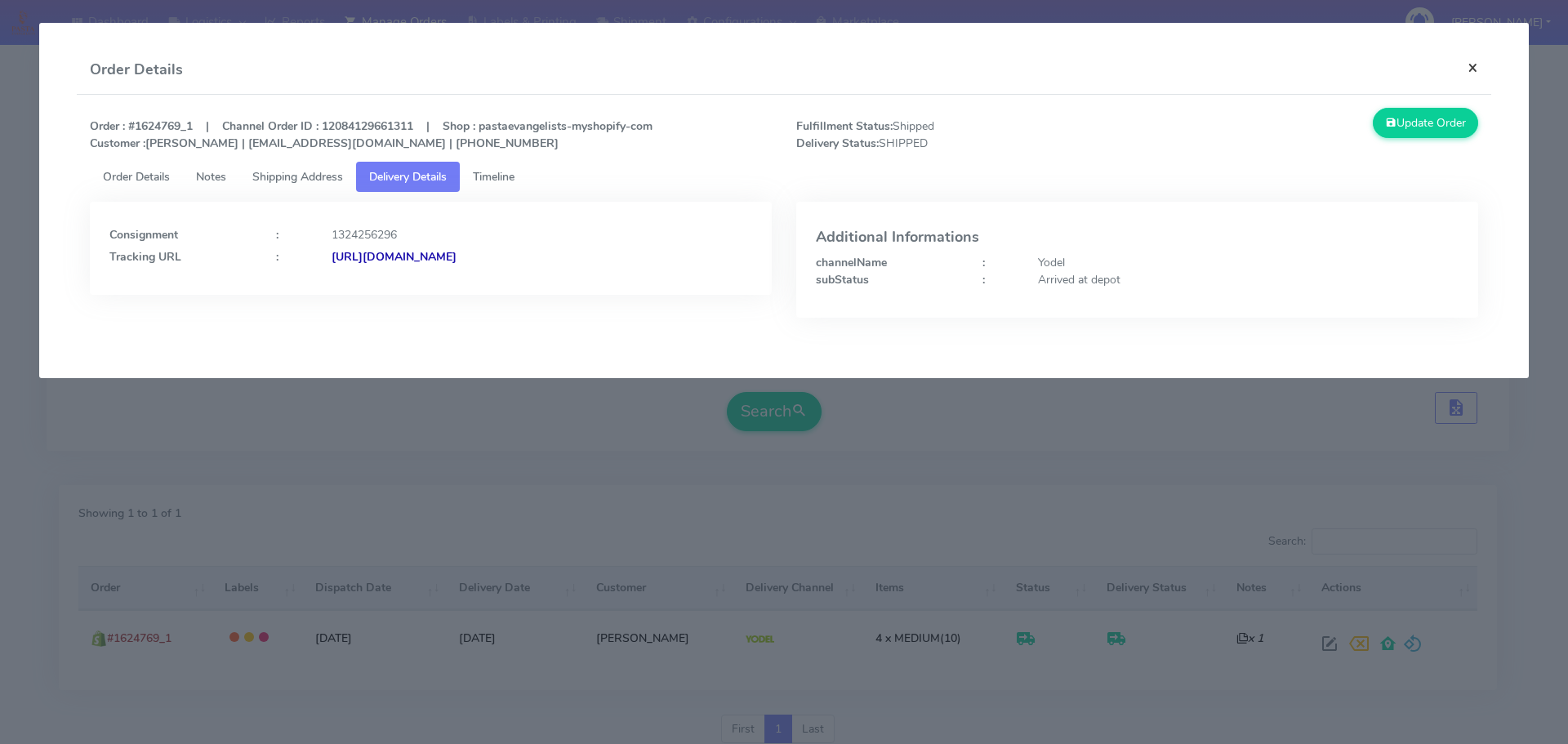
click at [1484, 70] on button "×" at bounding box center [1473, 68] width 37 height 43
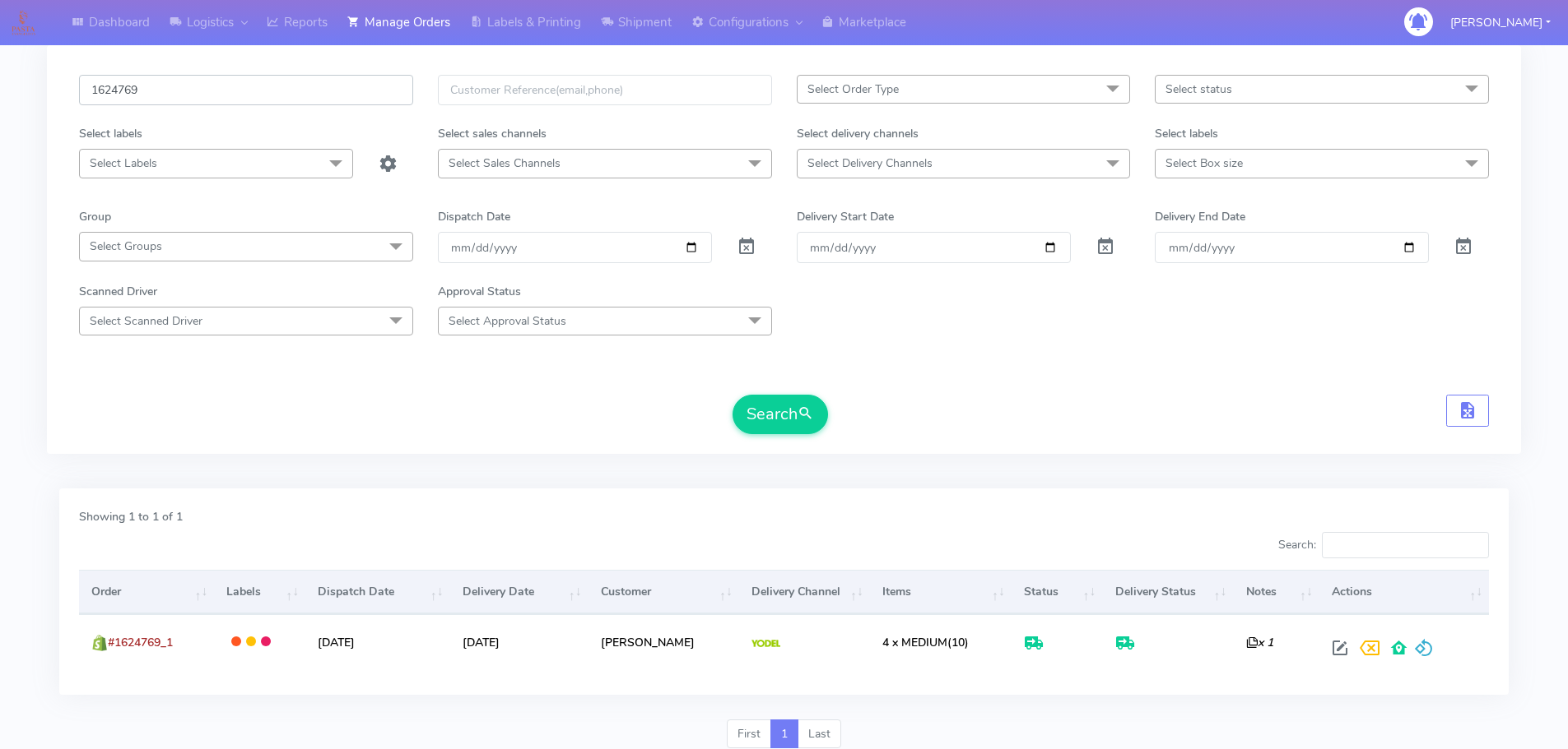
click at [251, 91] on input "1624769" at bounding box center [246, 89] width 334 height 30
paste input "18452"
type input "1618452"
click at [800, 422] on span "submit" at bounding box center [806, 414] width 16 height 22
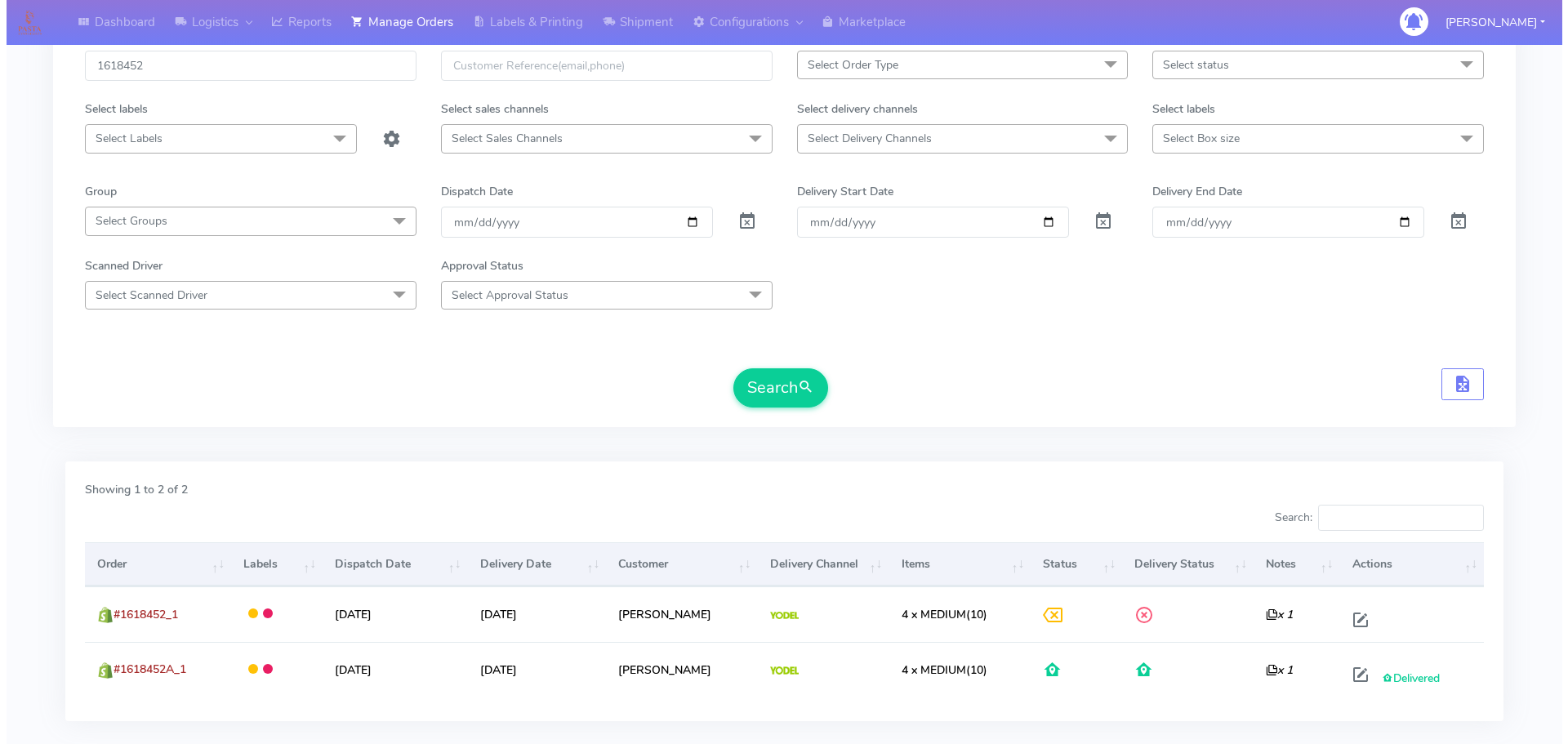
scroll to position [199, 0]
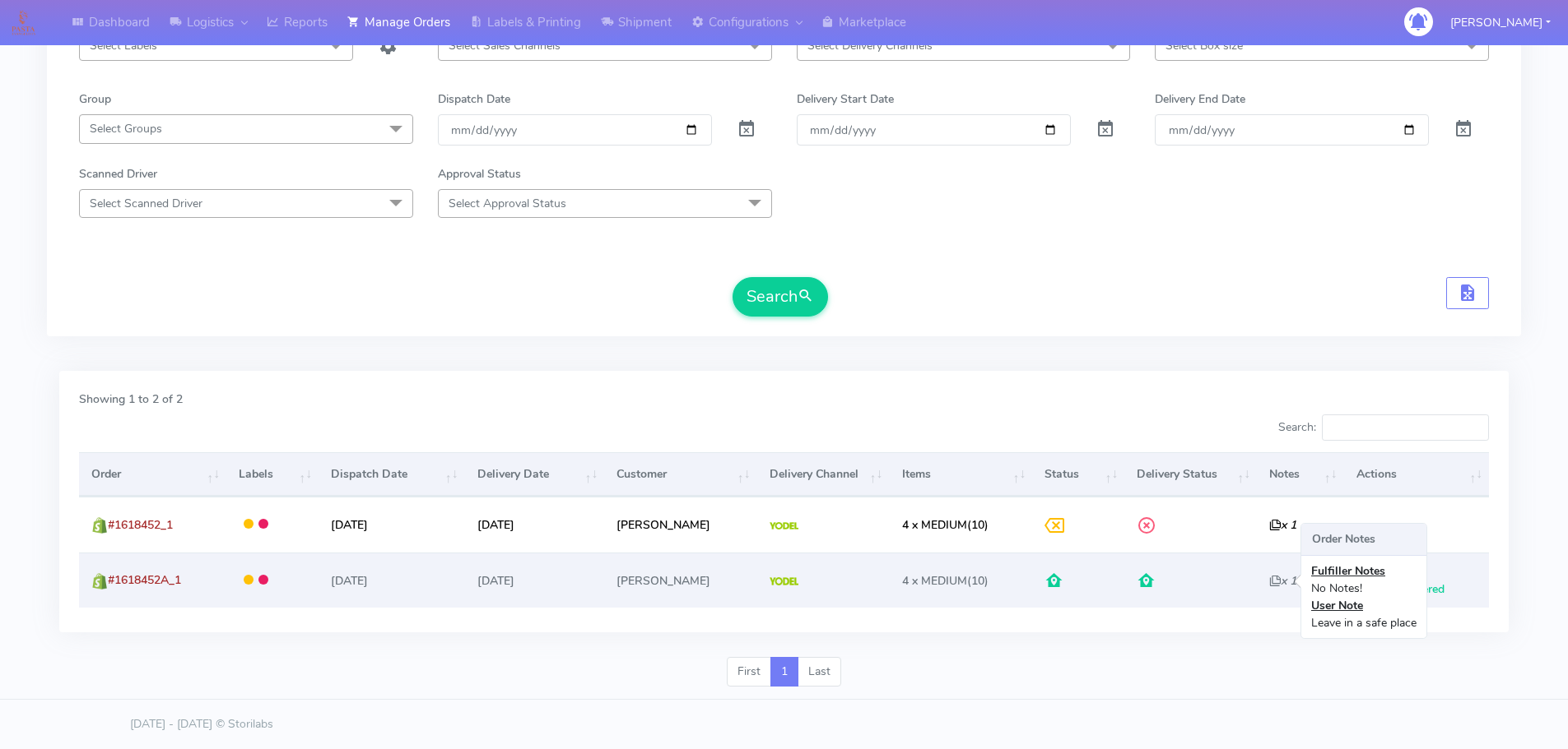
click at [1269, 579] on icon "x 1" at bounding box center [1283, 581] width 27 height 15
click at [1368, 587] on span at bounding box center [1364, 589] width 30 height 15
select select "5"
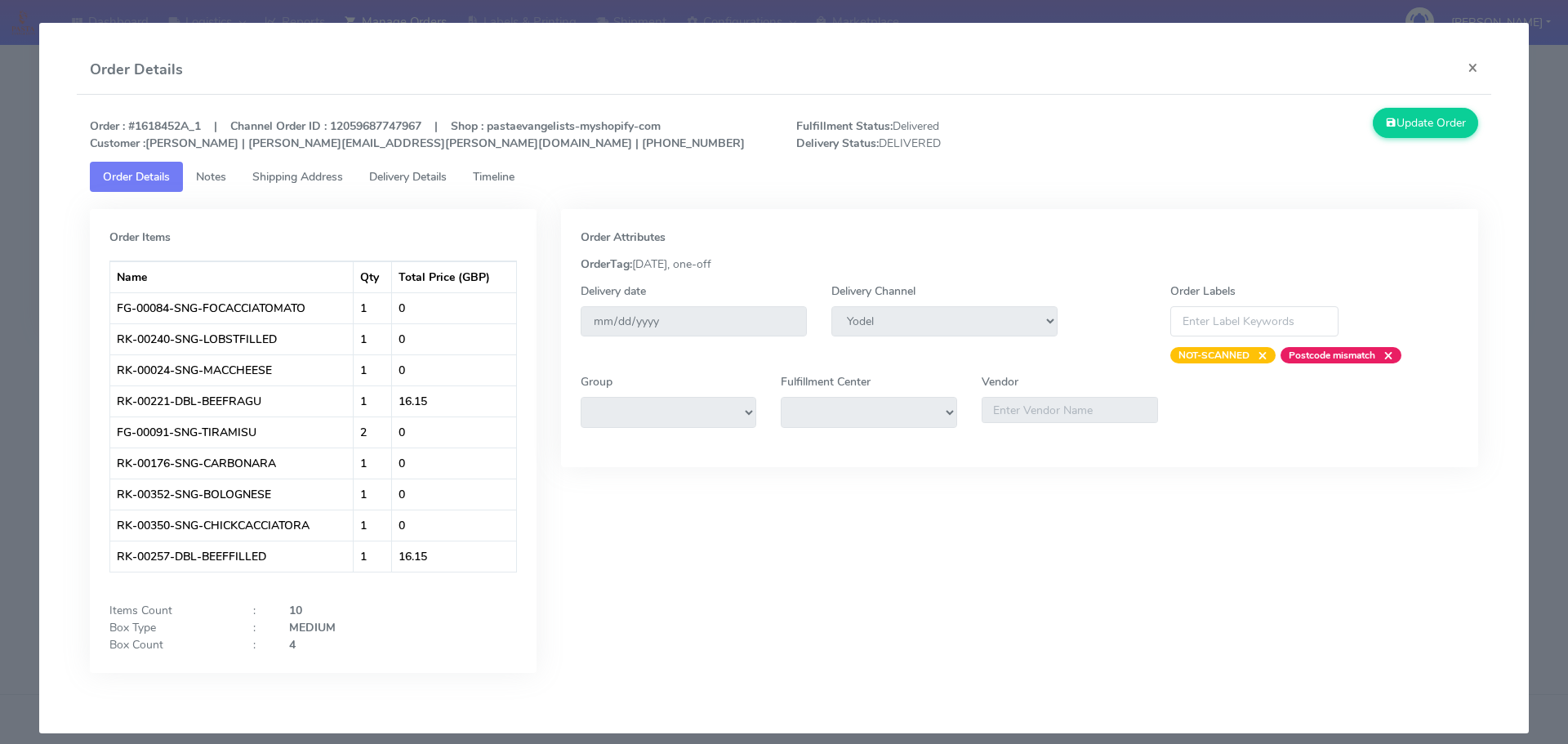
click at [396, 177] on span "Delivery Details" at bounding box center [408, 176] width 78 height 15
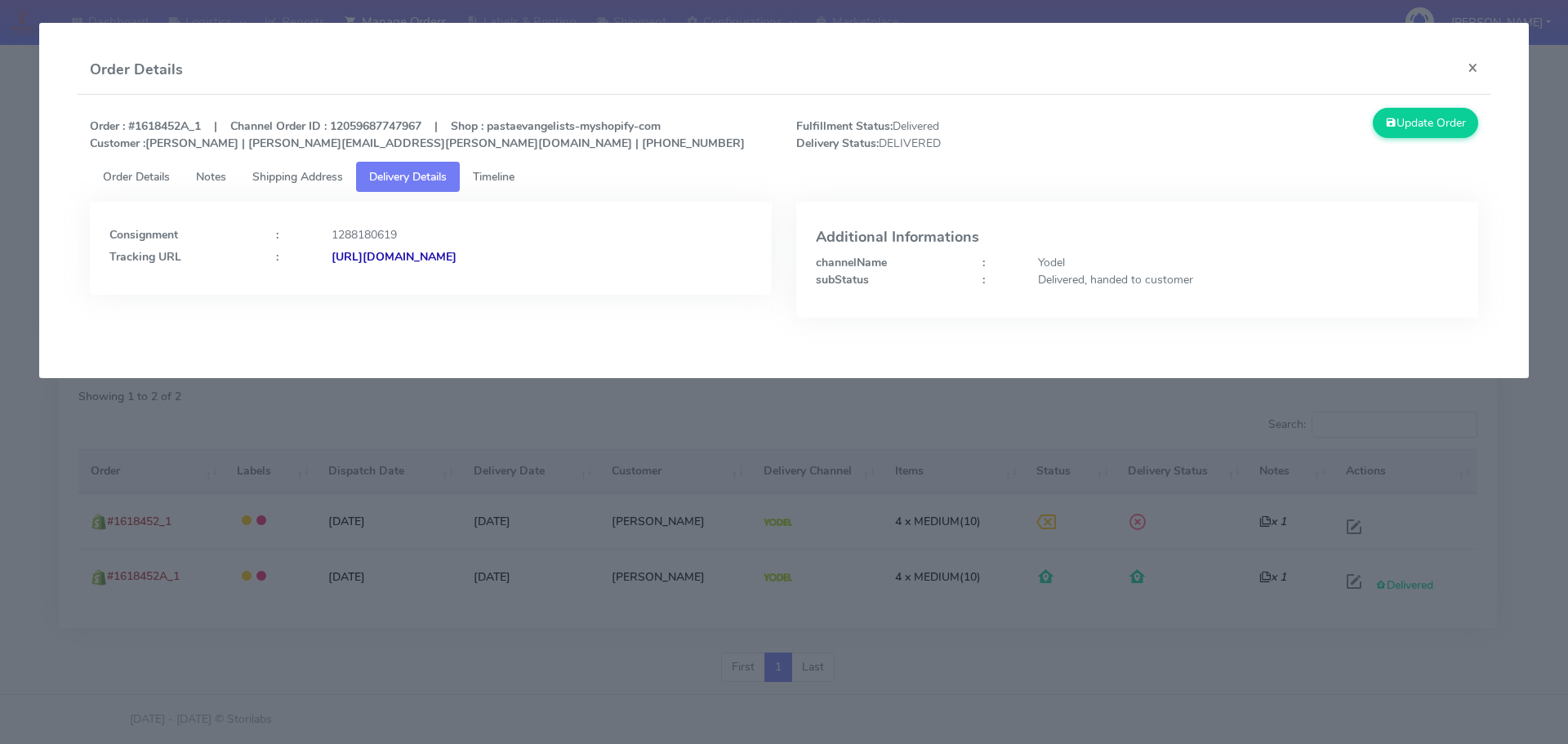
click at [152, 179] on span "Order Details" at bounding box center [136, 176] width 67 height 15
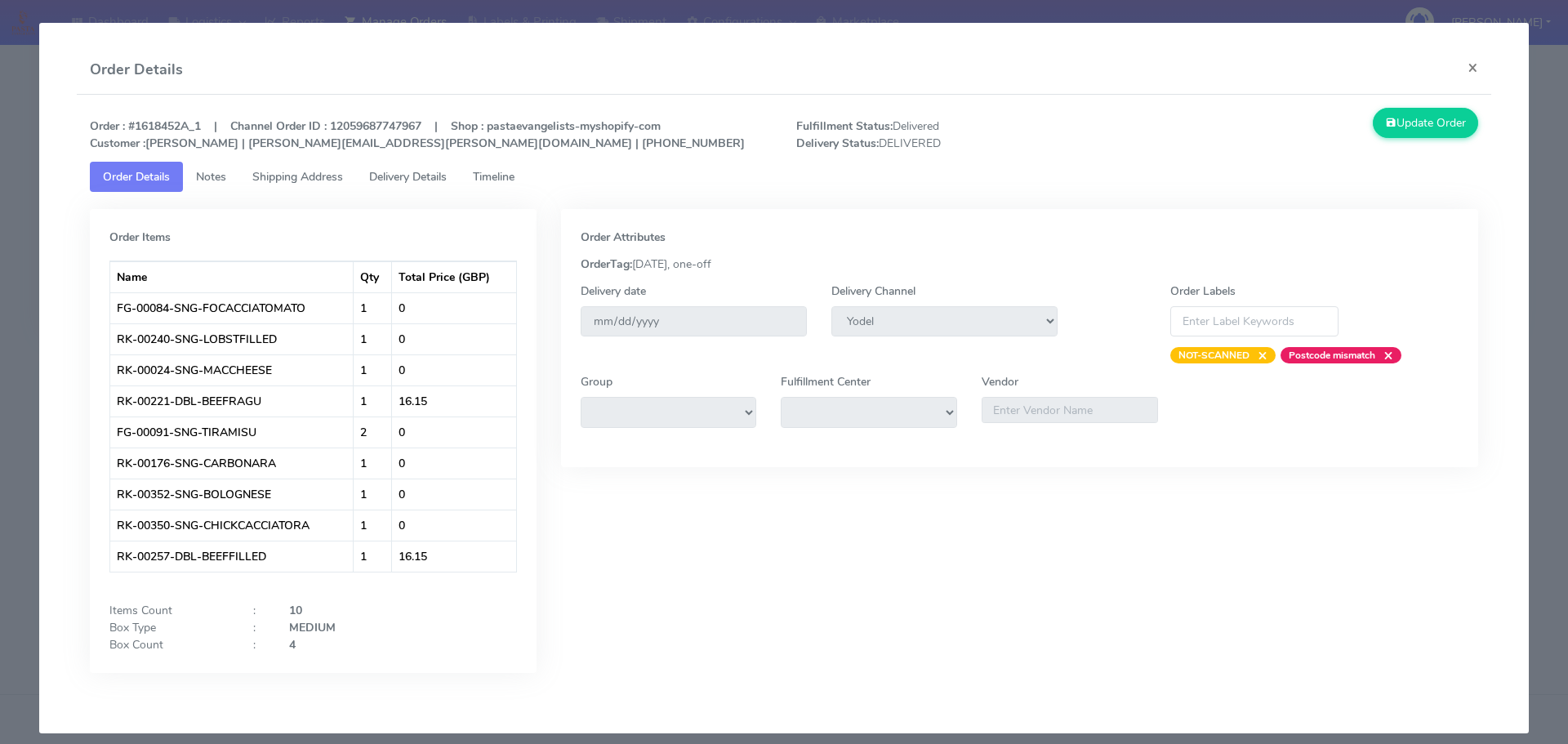
click at [475, 182] on link "Timeline" at bounding box center [493, 176] width 68 height 30
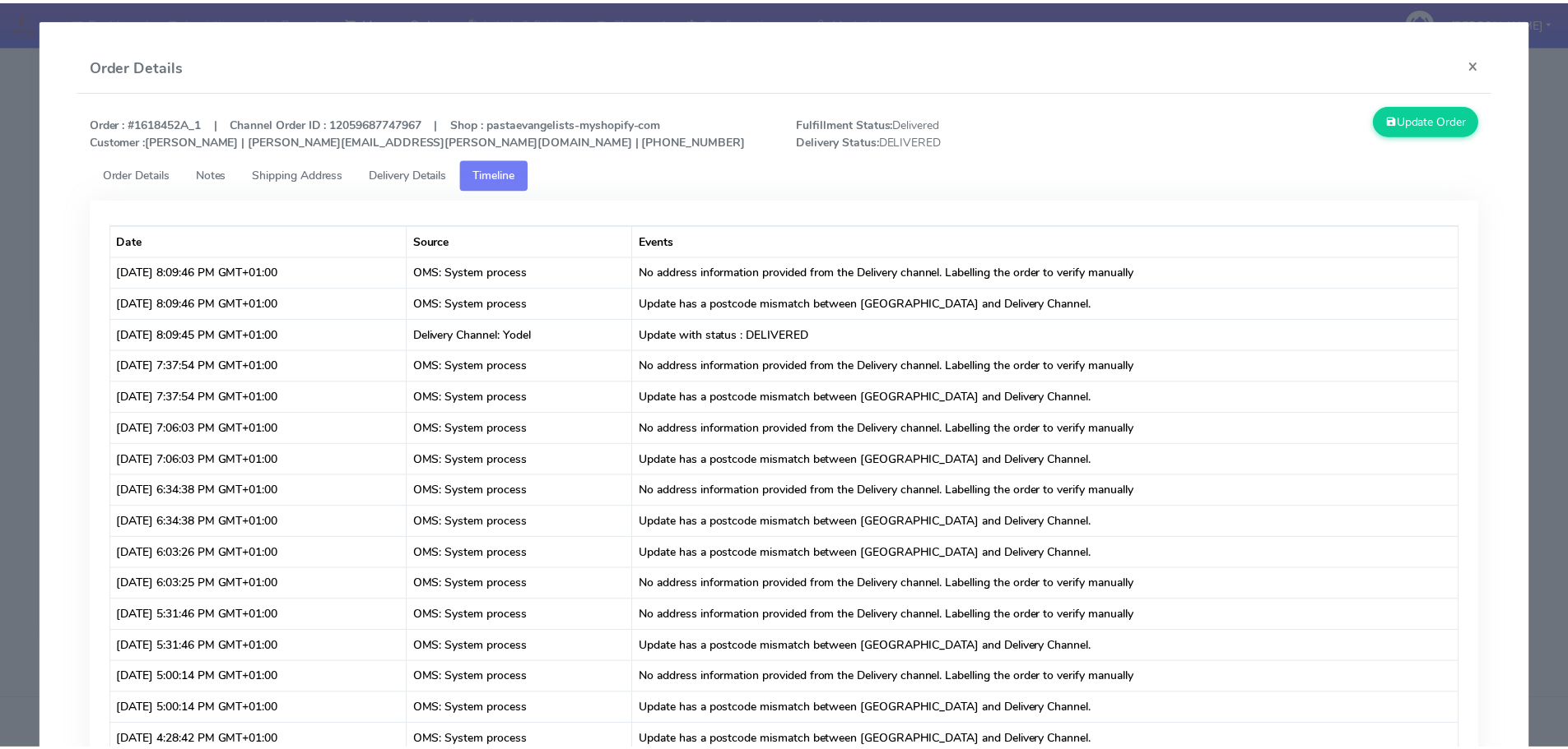
scroll to position [0, 0]
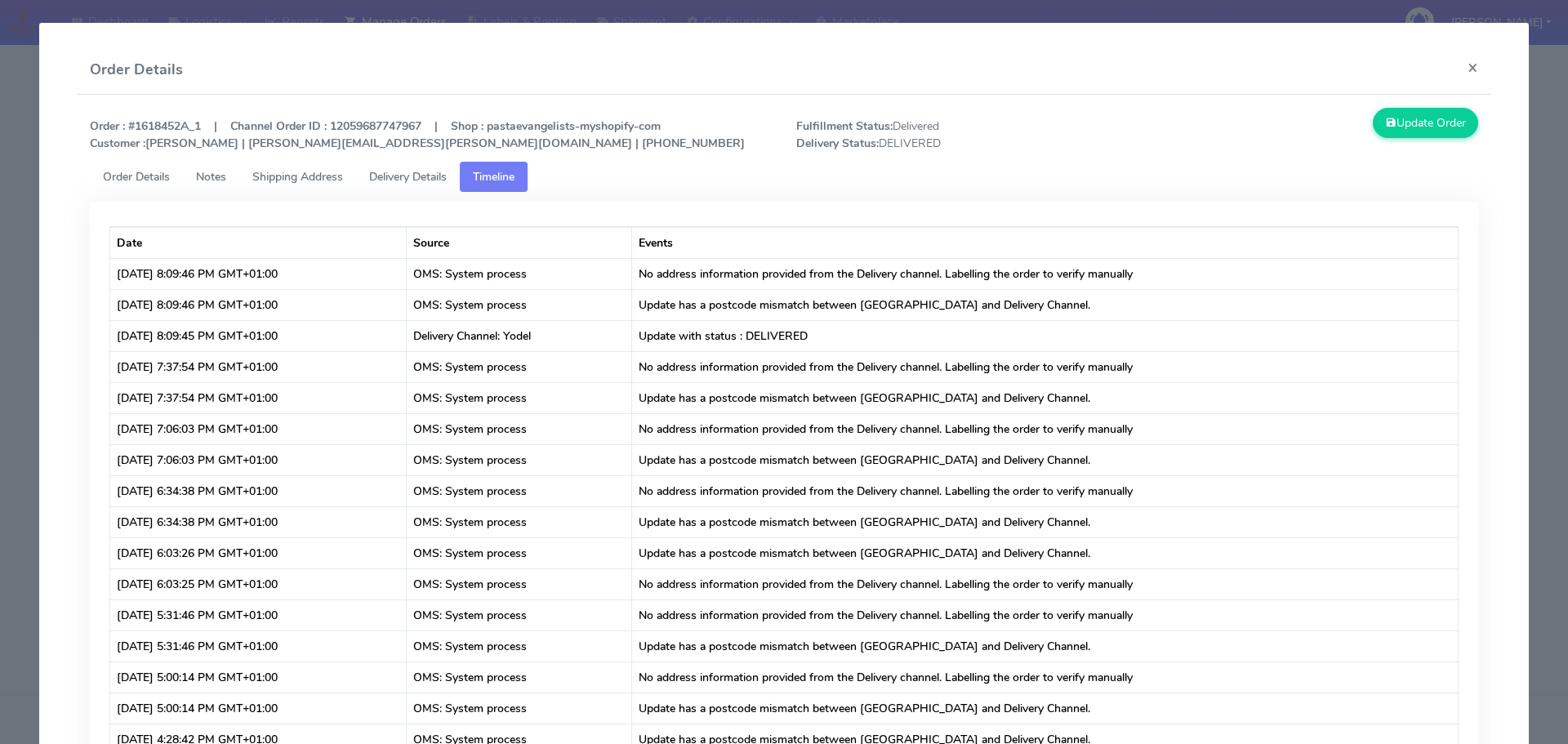
click at [390, 182] on span "Delivery Details" at bounding box center [408, 176] width 78 height 15
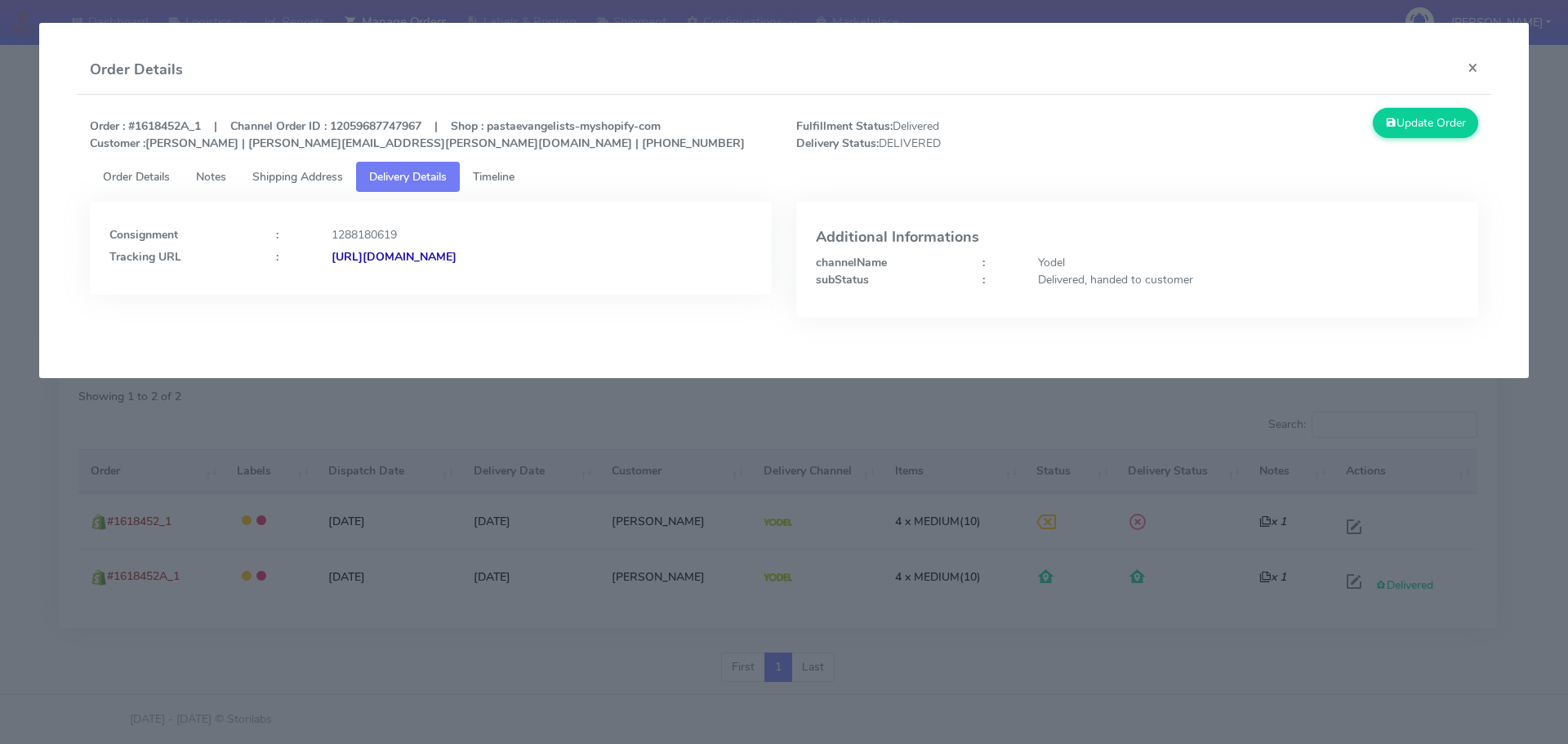
click at [446, 169] on span "Delivery Details" at bounding box center [408, 176] width 78 height 15
click at [514, 182] on span "Timeline" at bounding box center [493, 176] width 42 height 15
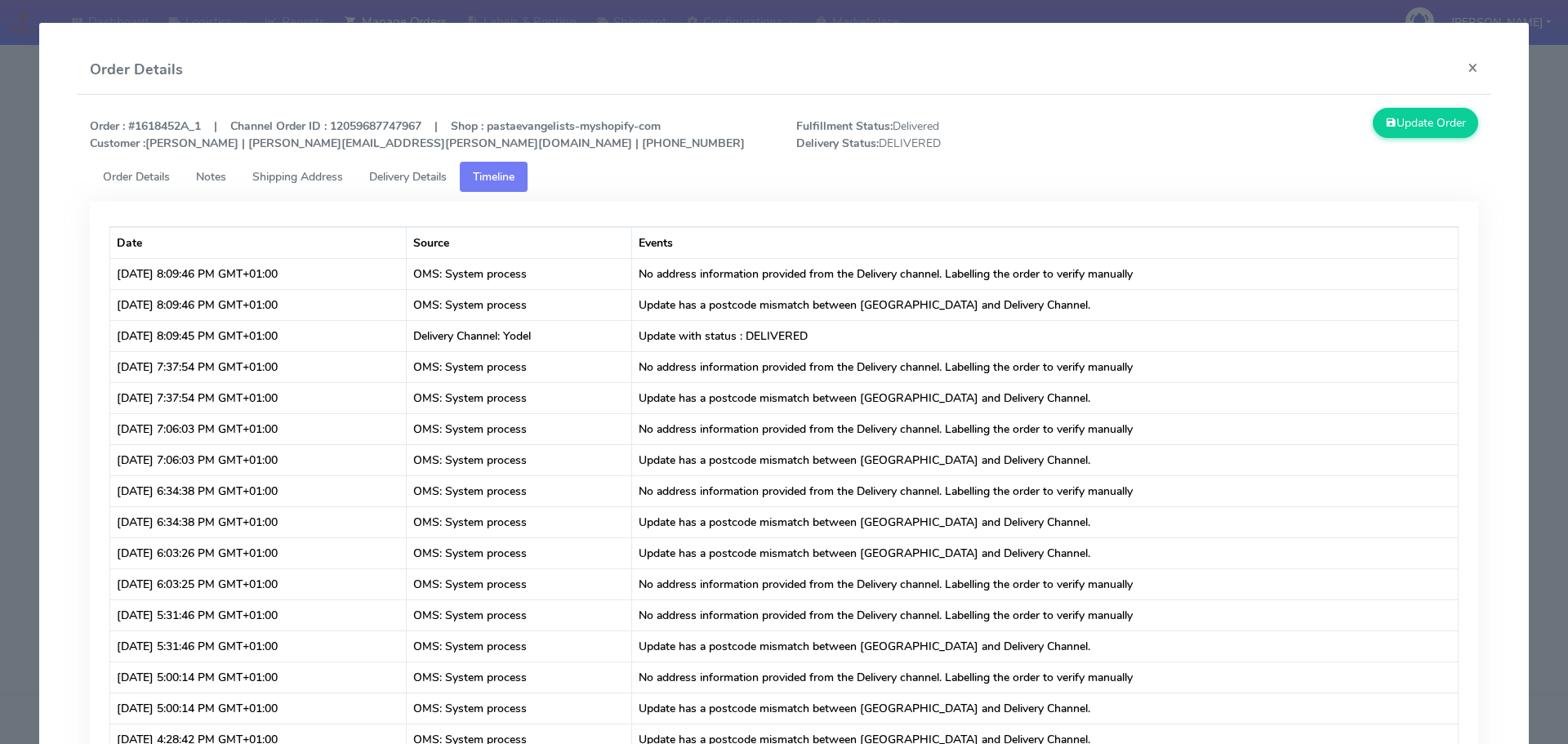
click at [419, 184] on link "Delivery Details" at bounding box center [408, 176] width 104 height 30
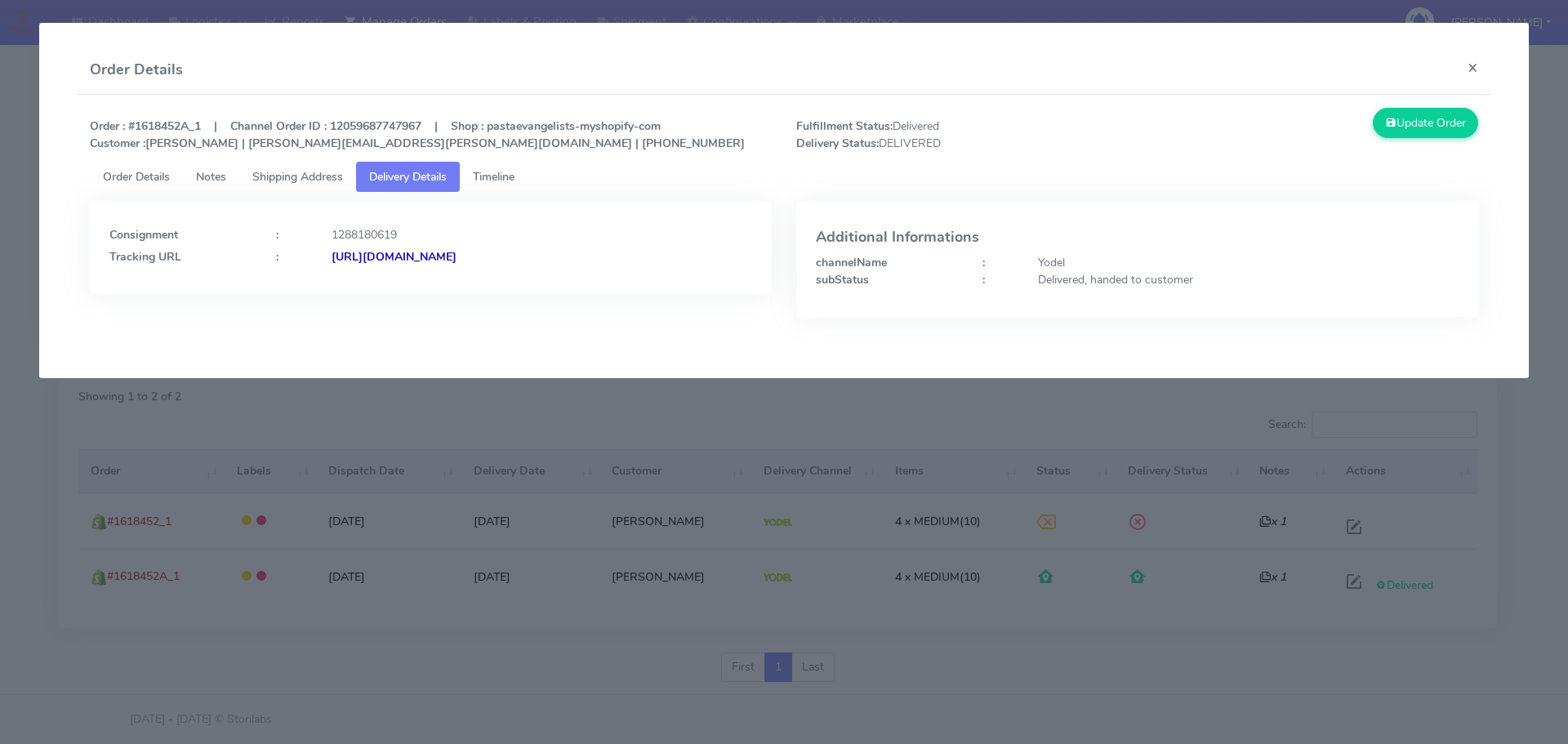
click at [456, 259] on strong "[URL][DOMAIN_NAME]" at bounding box center [394, 257] width 125 height 15
click at [1486, 73] on button "×" at bounding box center [1473, 68] width 37 height 43
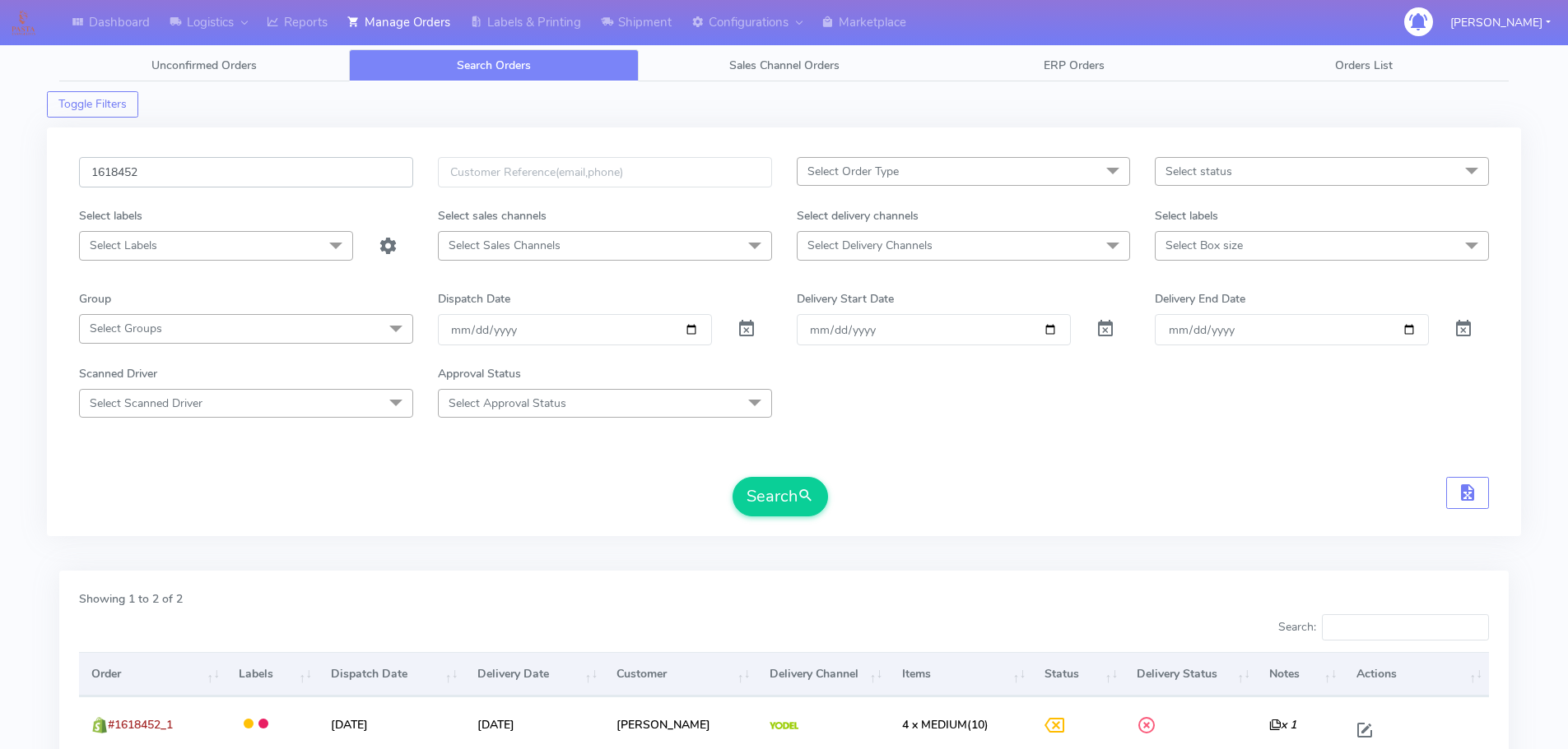
click at [138, 176] on input "1618452" at bounding box center [246, 172] width 334 height 30
paste input "9858"
type input "1619858"
click at [791, 501] on button "Search" at bounding box center [779, 496] width 96 height 39
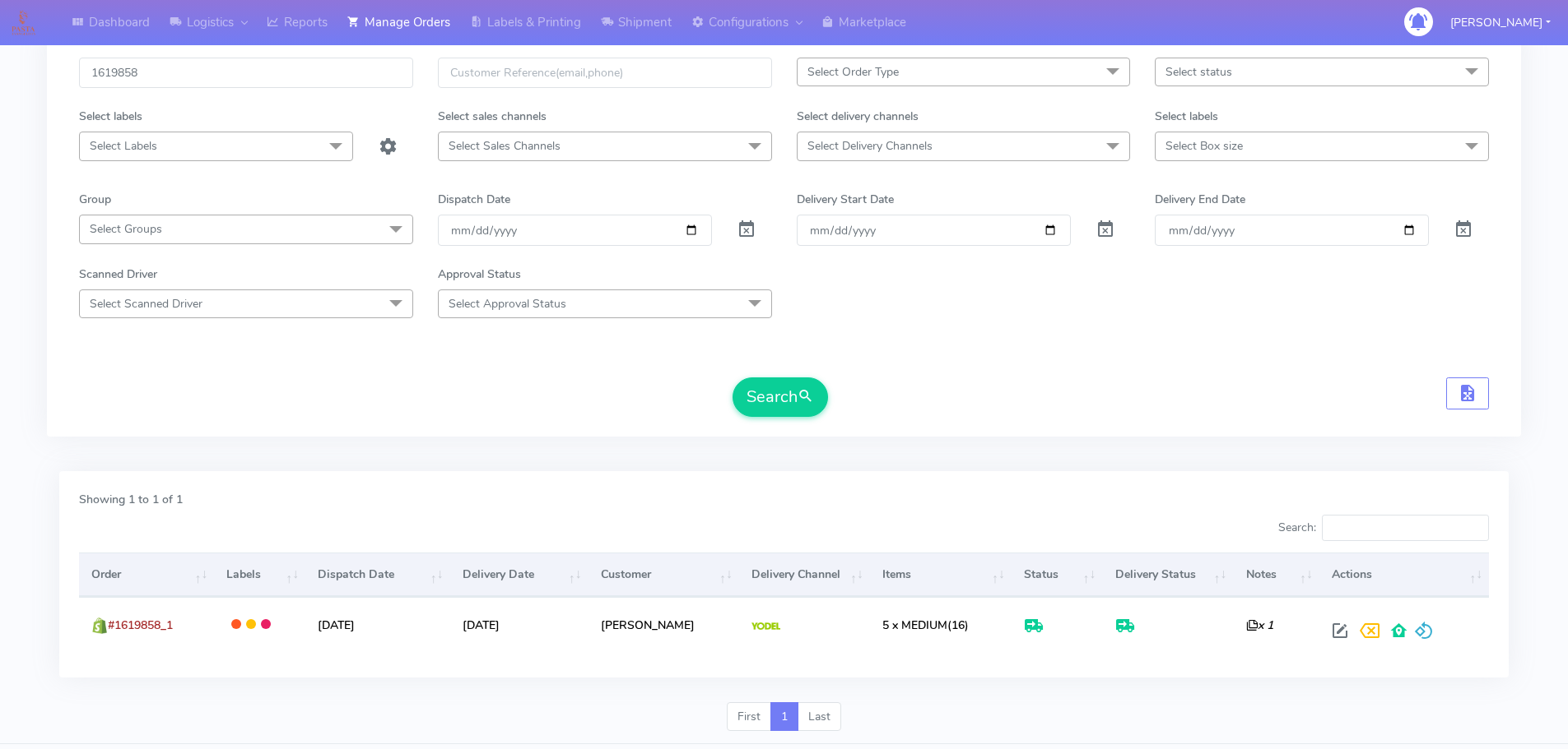
scroll to position [62, 0]
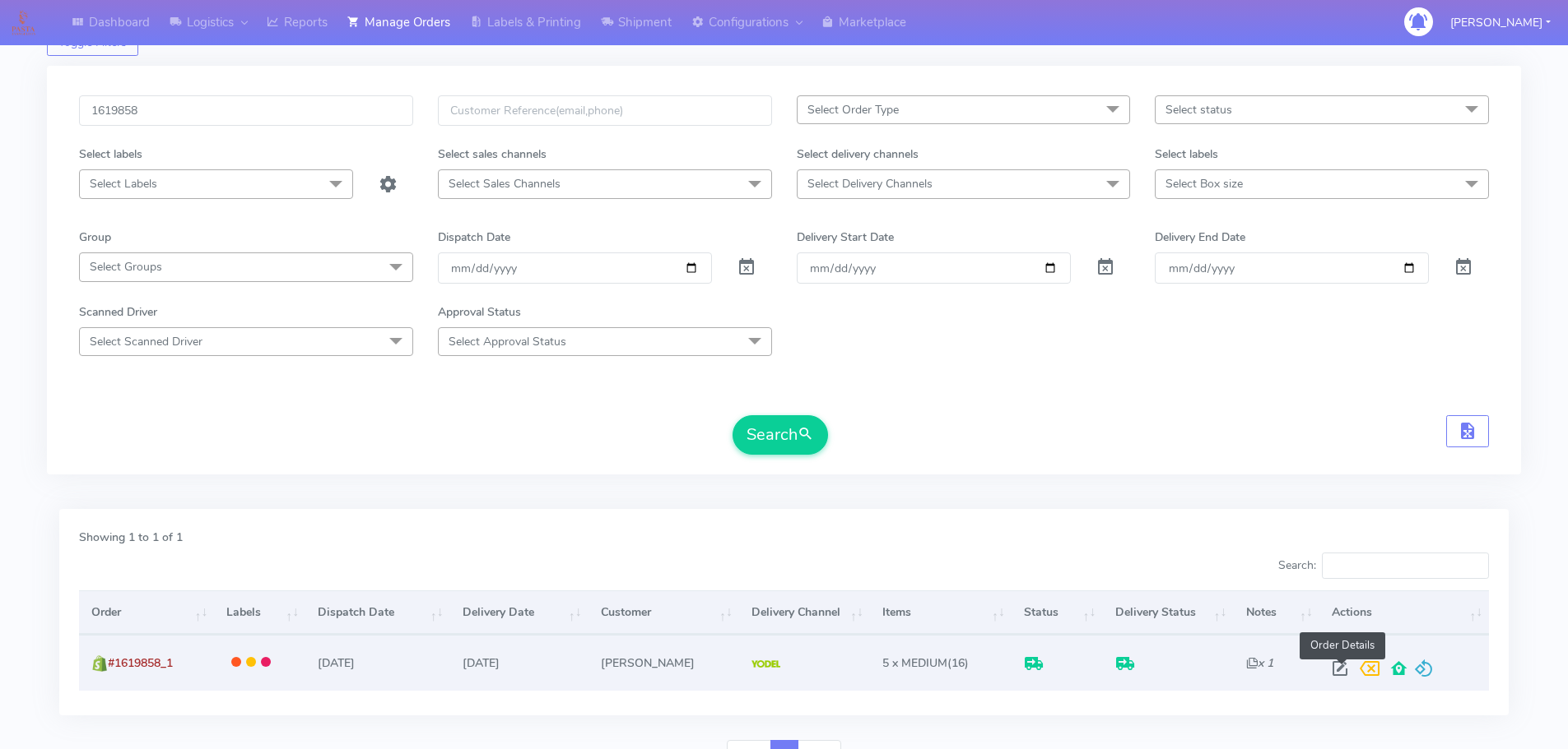
click at [1344, 667] on span at bounding box center [1339, 672] width 30 height 15
select select "5"
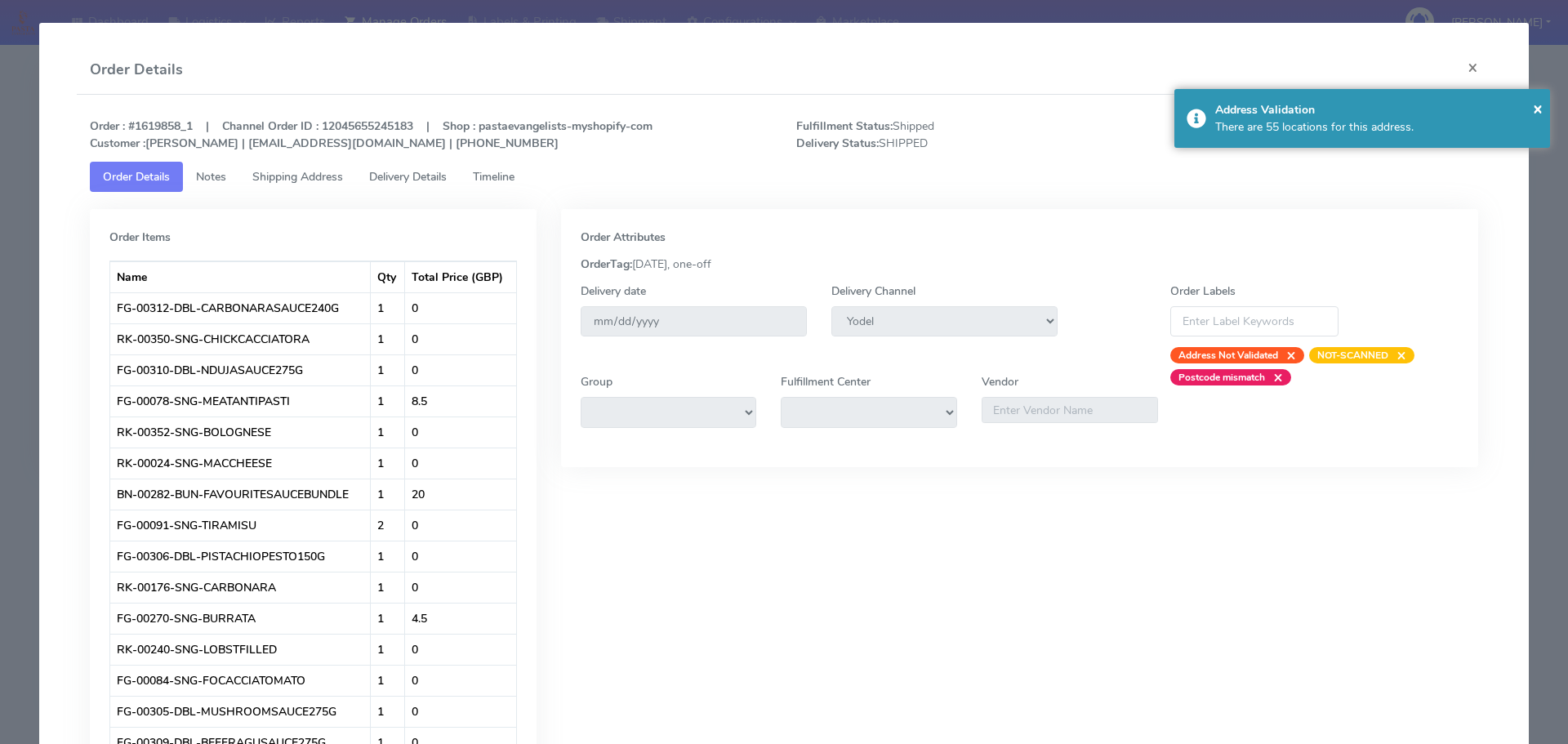
click at [403, 182] on span "Delivery Details" at bounding box center [408, 176] width 78 height 15
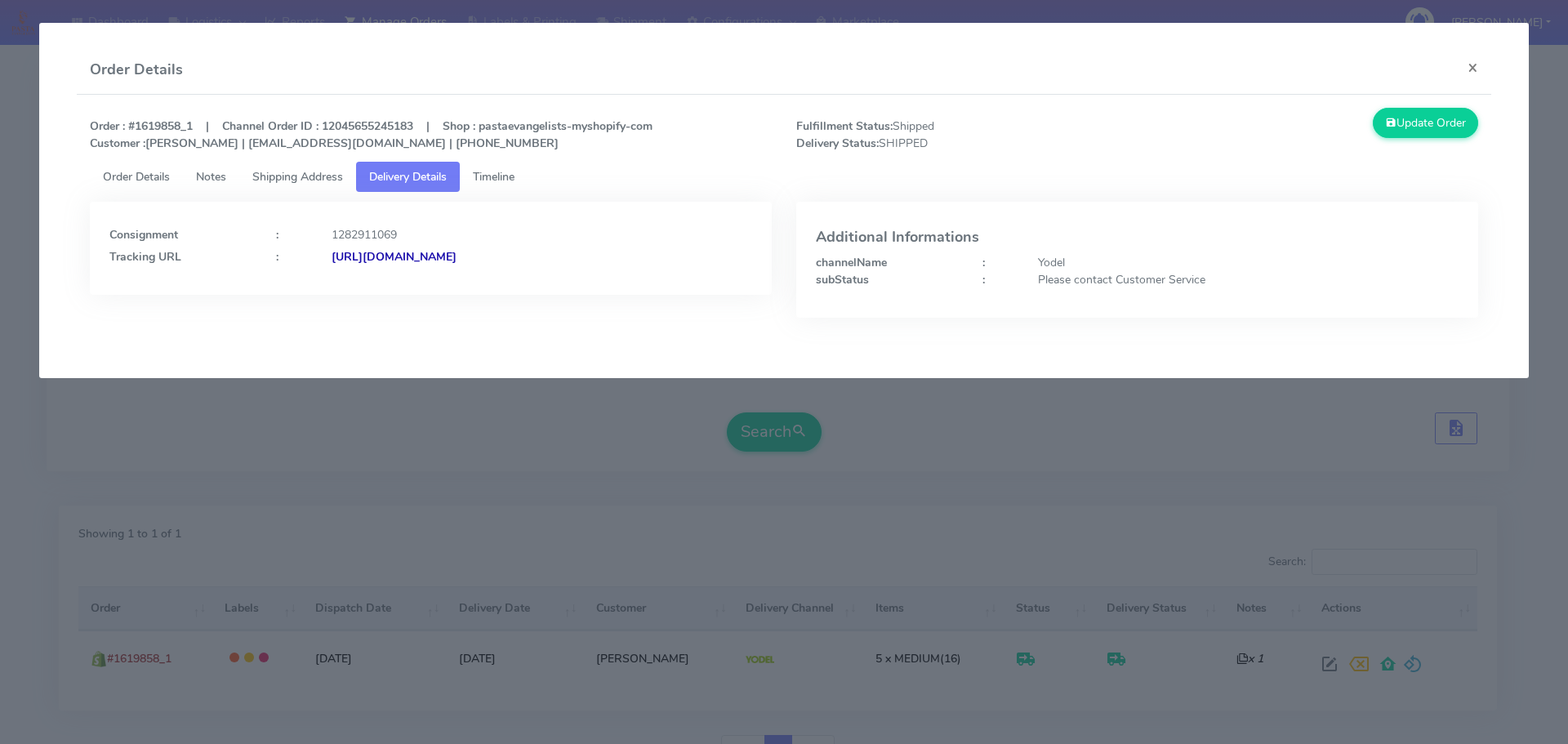
click at [408, 252] on strong "[URL][DOMAIN_NAME]" at bounding box center [394, 257] width 125 height 15
click at [456, 256] on strong "[URL][DOMAIN_NAME]" at bounding box center [394, 257] width 125 height 15
click at [1479, 72] on button "×" at bounding box center [1473, 68] width 37 height 43
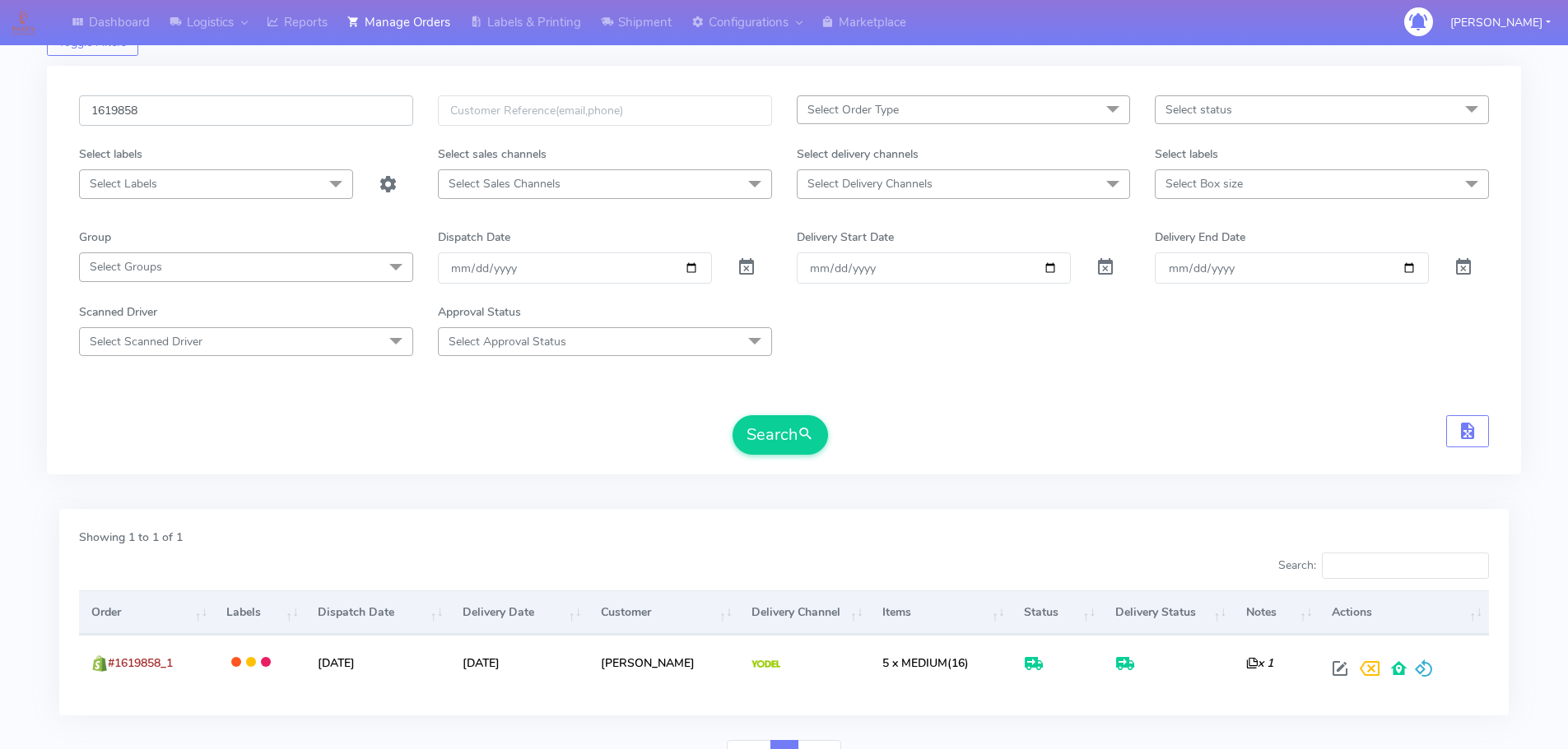
click at [219, 106] on input "1619858" at bounding box center [246, 110] width 334 height 30
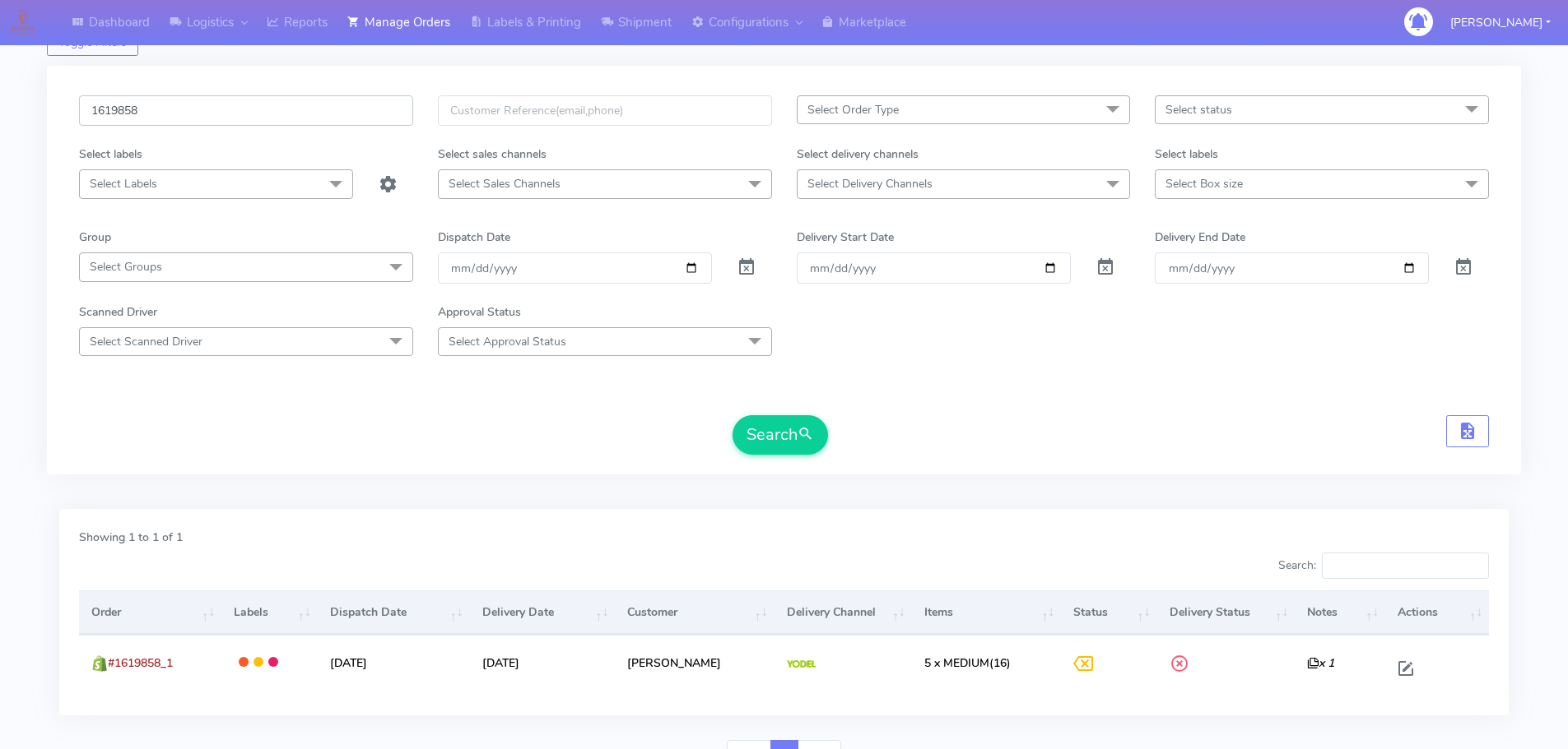
paste input "20182"
type input "1620182"
click at [732, 415] on button "Search" at bounding box center [779, 434] width 96 height 39
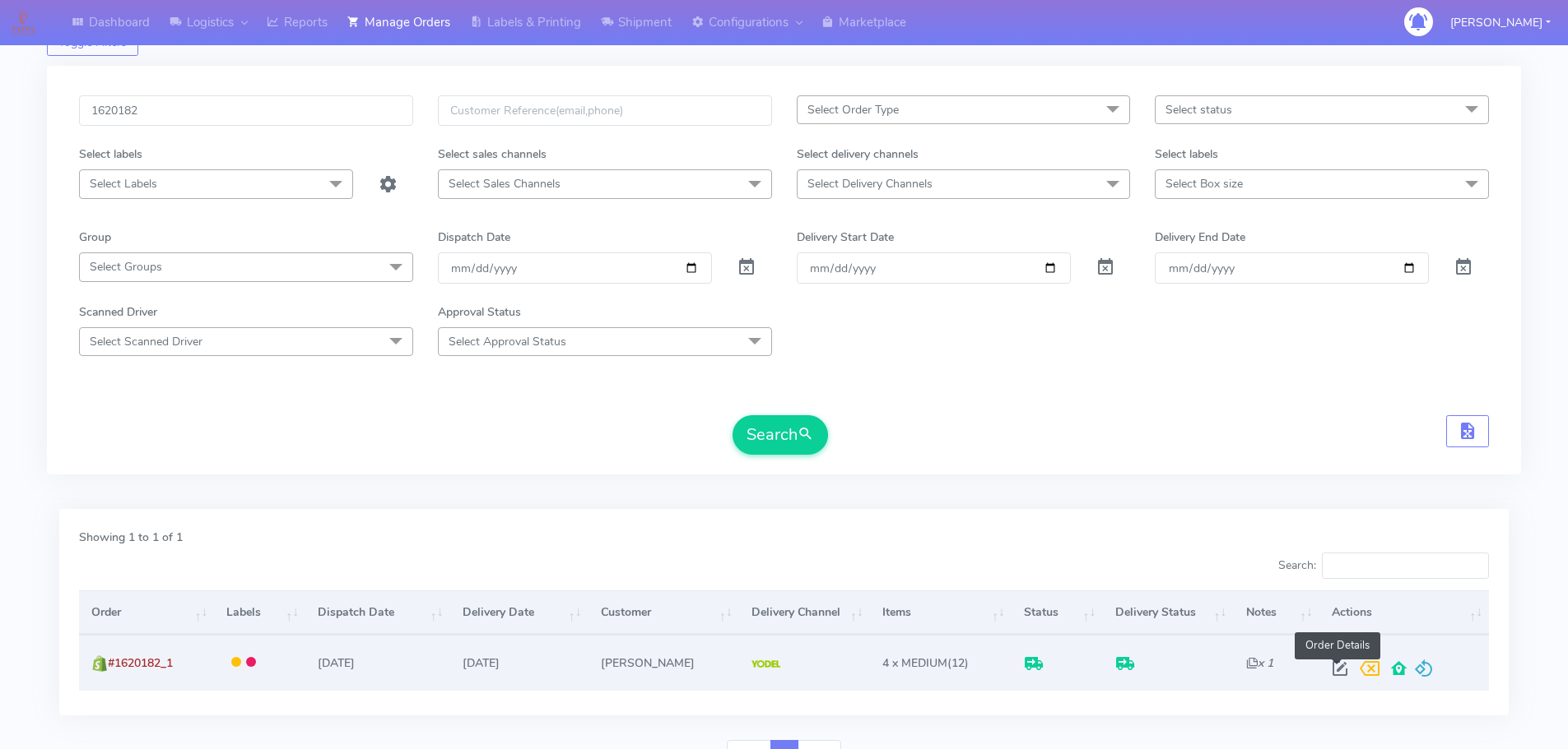
click at [1334, 666] on span at bounding box center [1339, 672] width 30 height 15
select select "5"
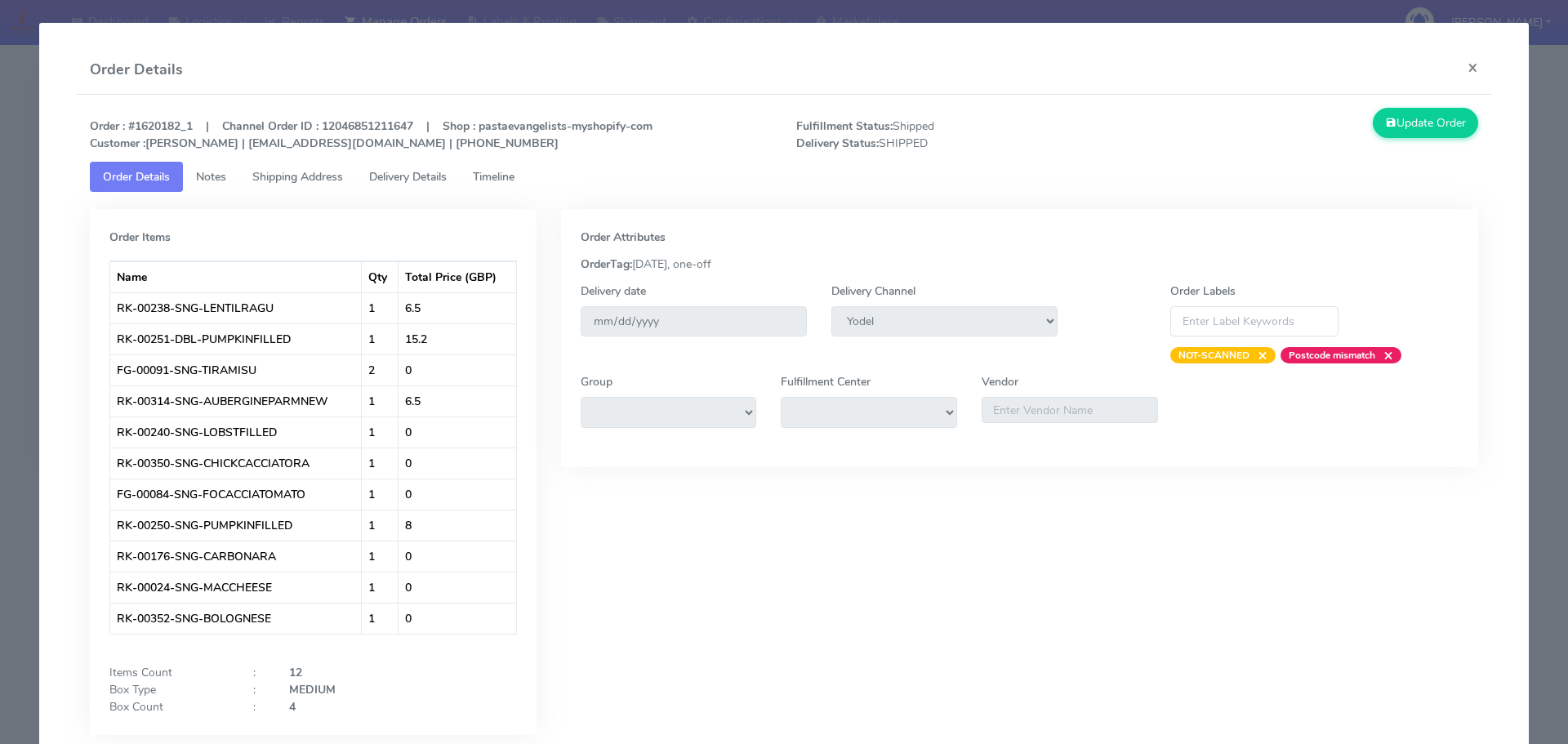
click at [402, 176] on span "Delivery Details" at bounding box center [408, 176] width 78 height 15
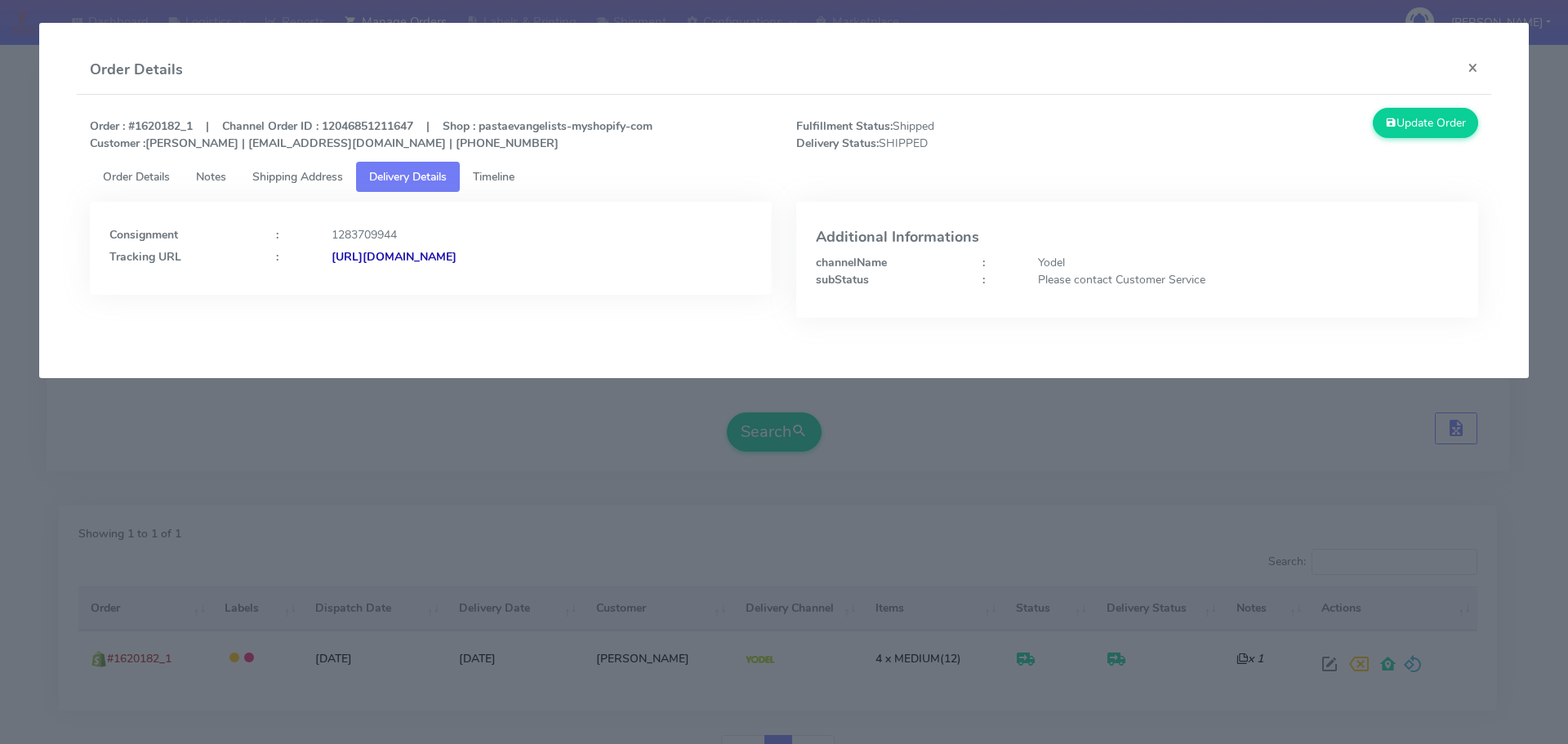
click at [424, 260] on strong "[URL][DOMAIN_NAME]" at bounding box center [394, 257] width 125 height 15
click at [1471, 63] on button "×" at bounding box center [1473, 68] width 37 height 43
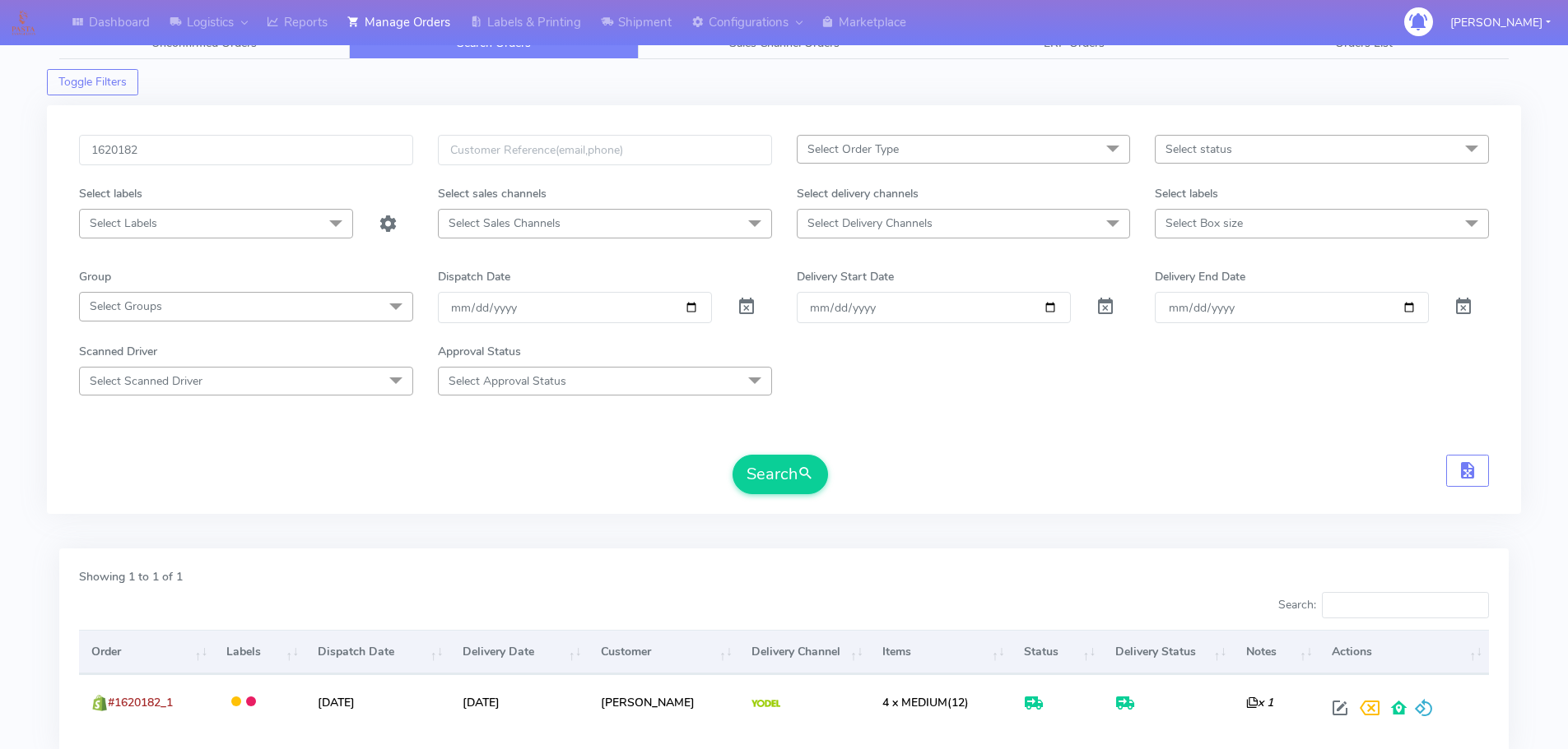
scroll to position [0, 0]
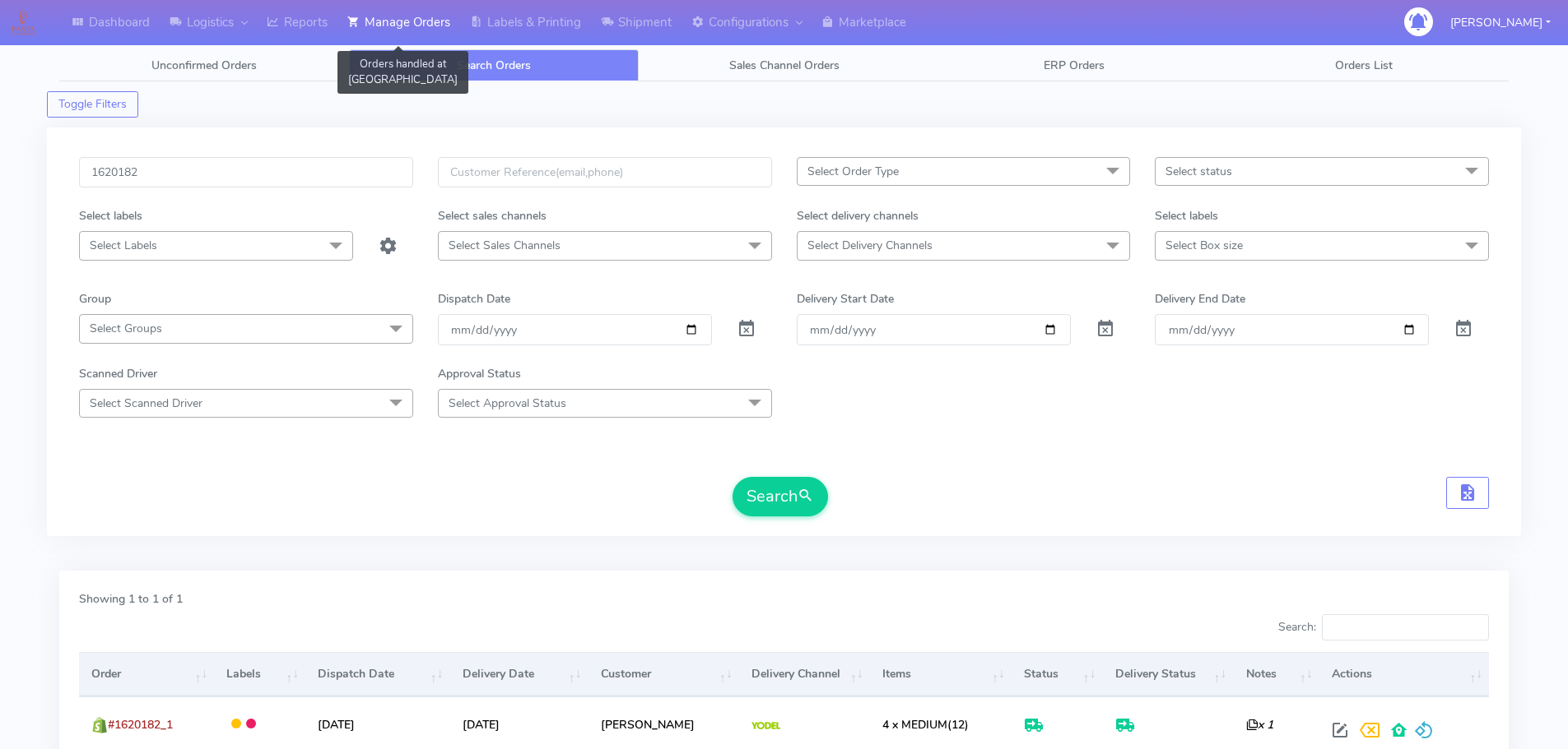
click at [390, 23] on link "Manage Orders" at bounding box center [399, 23] width 123 height 46
click at [207, 73] on link "Unconfirmed Orders" at bounding box center [204, 65] width 290 height 32
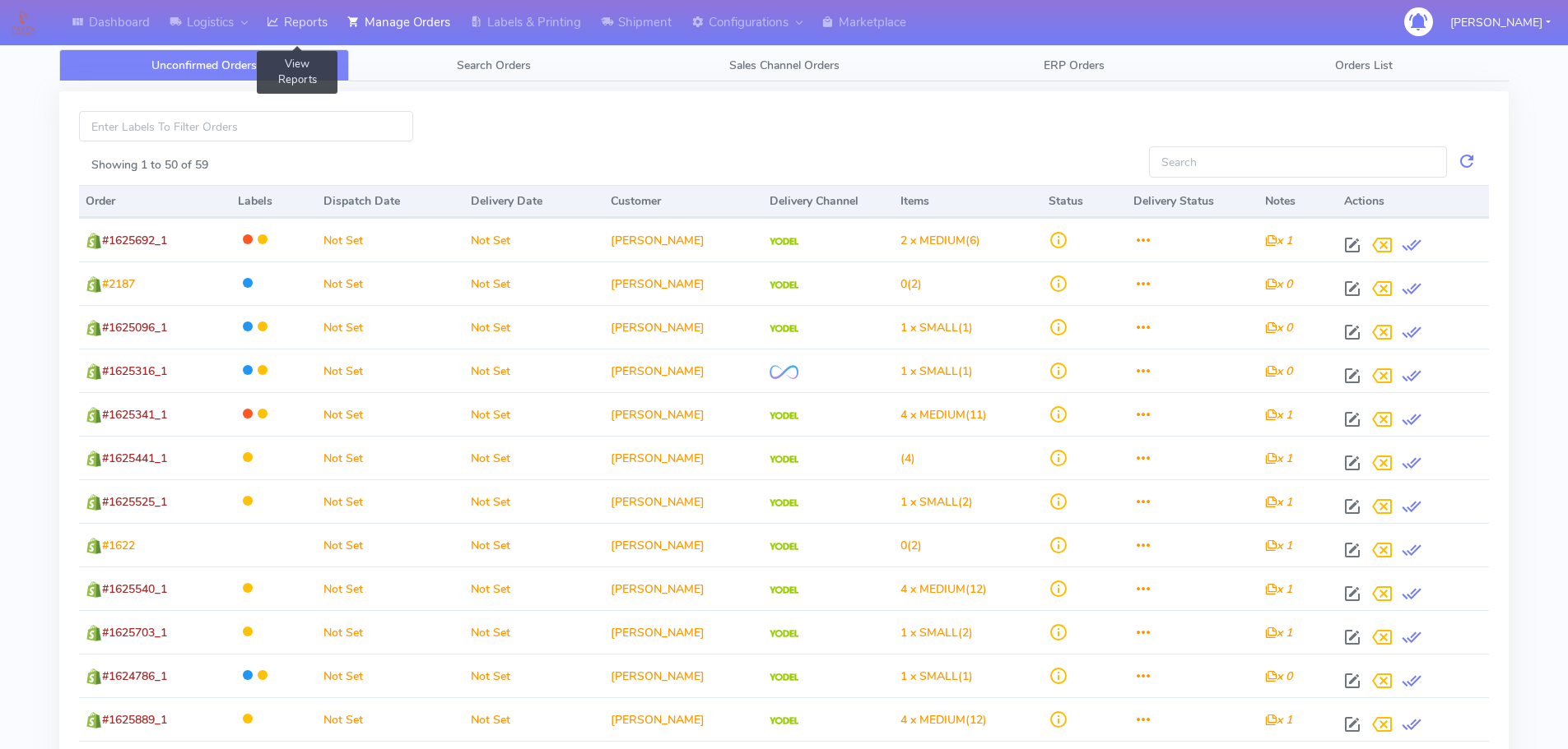
click at [318, 8] on link "Reports" at bounding box center [297, 23] width 81 height 46
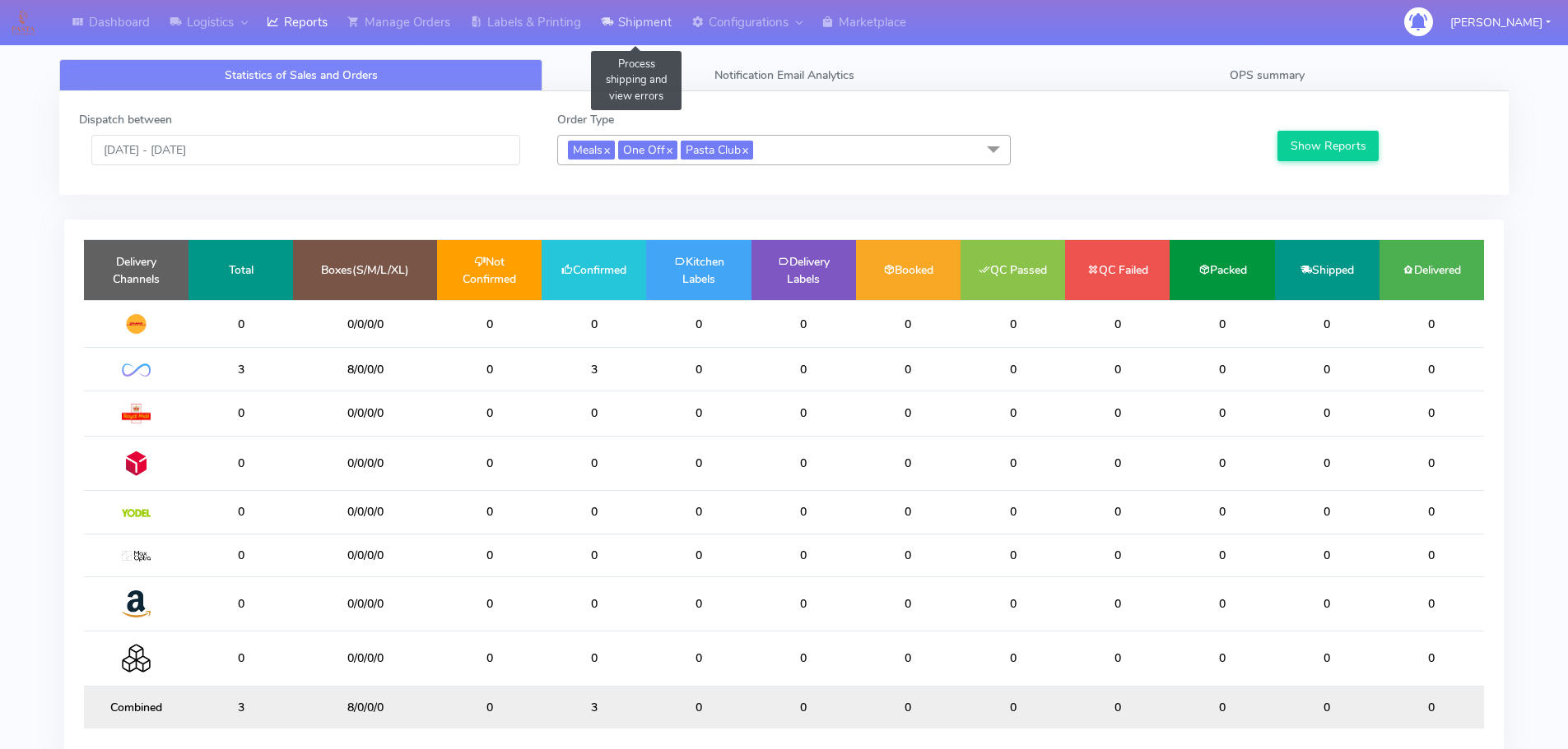
click at [627, 11] on link "Shipment" at bounding box center [636, 23] width 90 height 46
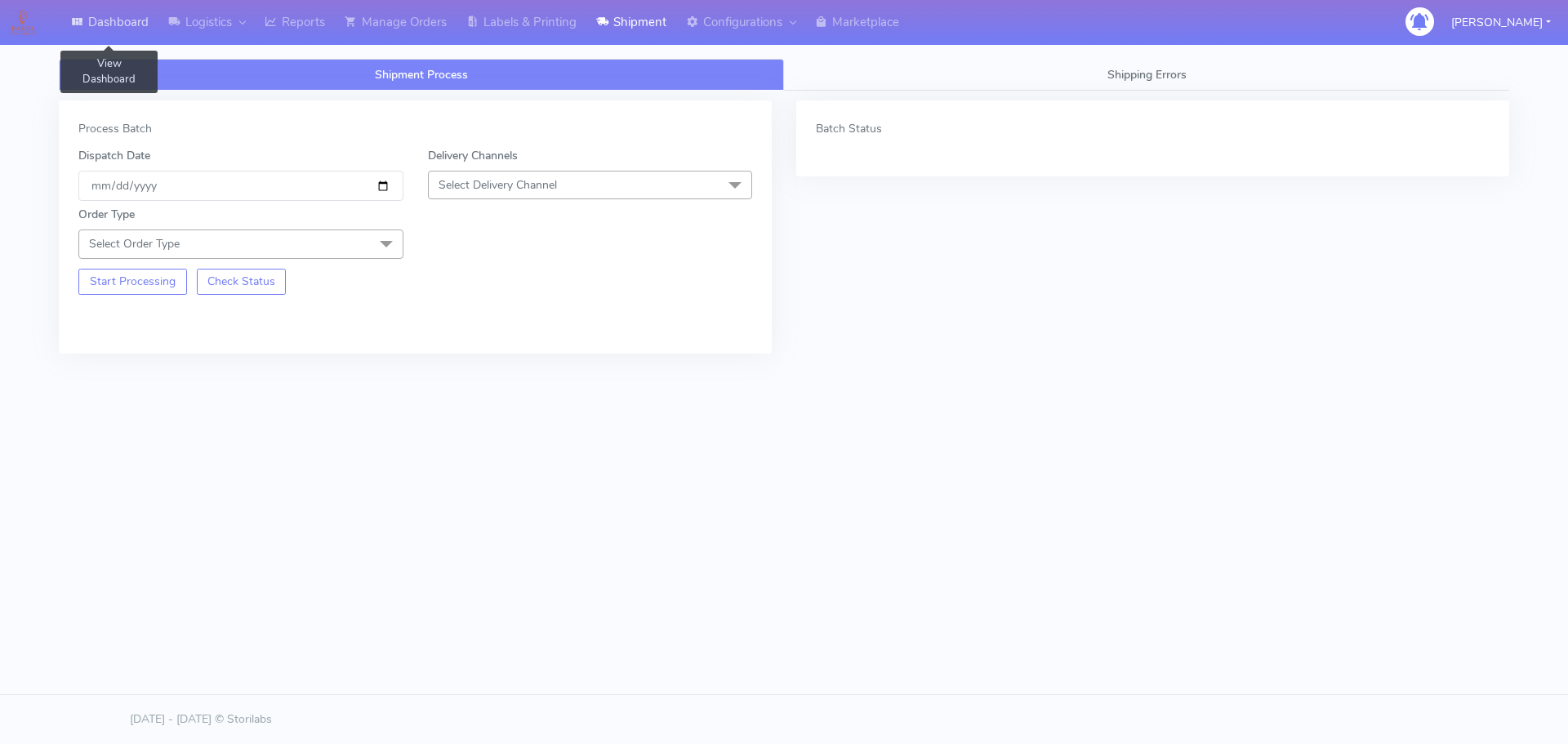
click at [80, 12] on link "Dashboard" at bounding box center [110, 23] width 98 height 45
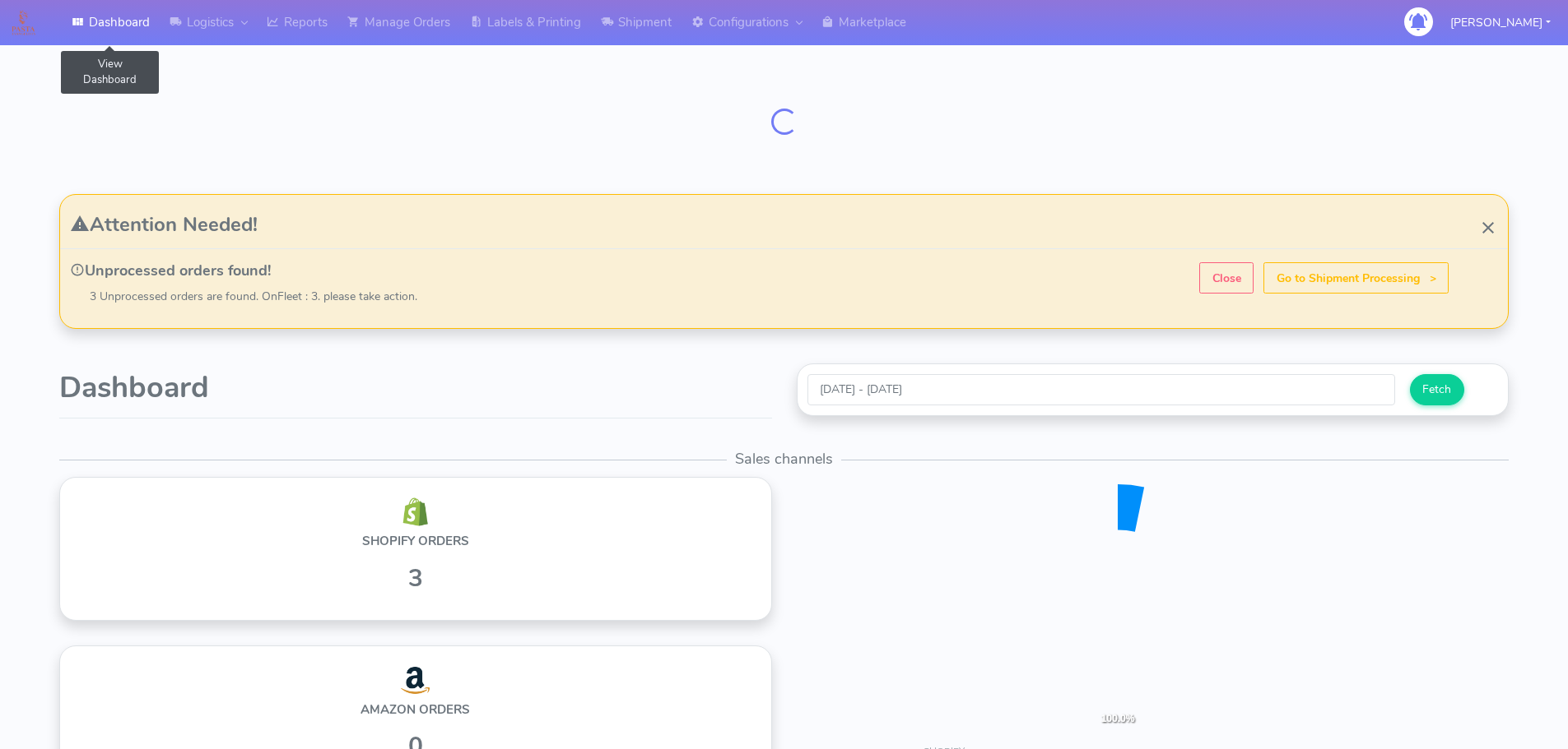
scroll to position [292, 724]
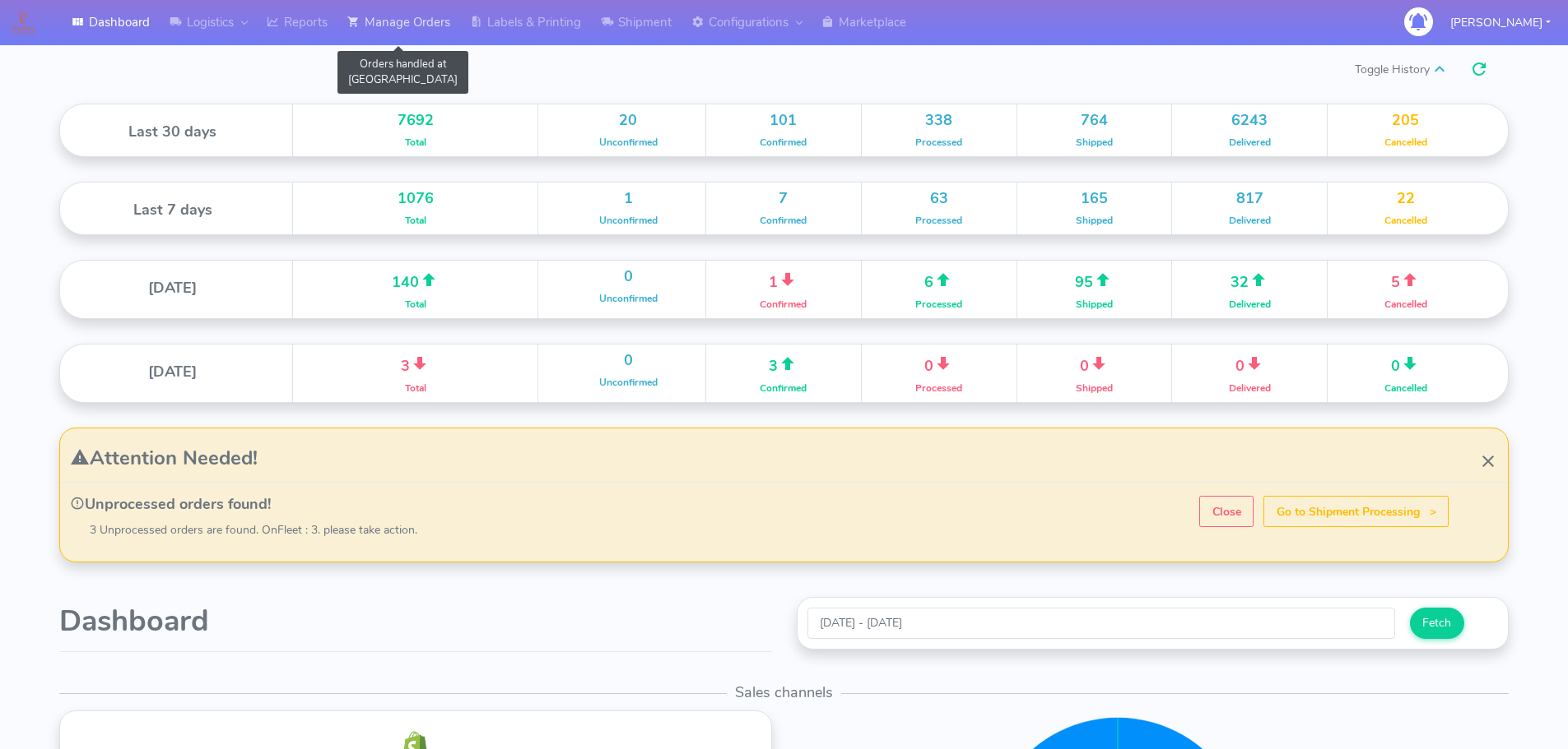
click at [406, 15] on link "Manage Orders" at bounding box center [399, 23] width 123 height 46
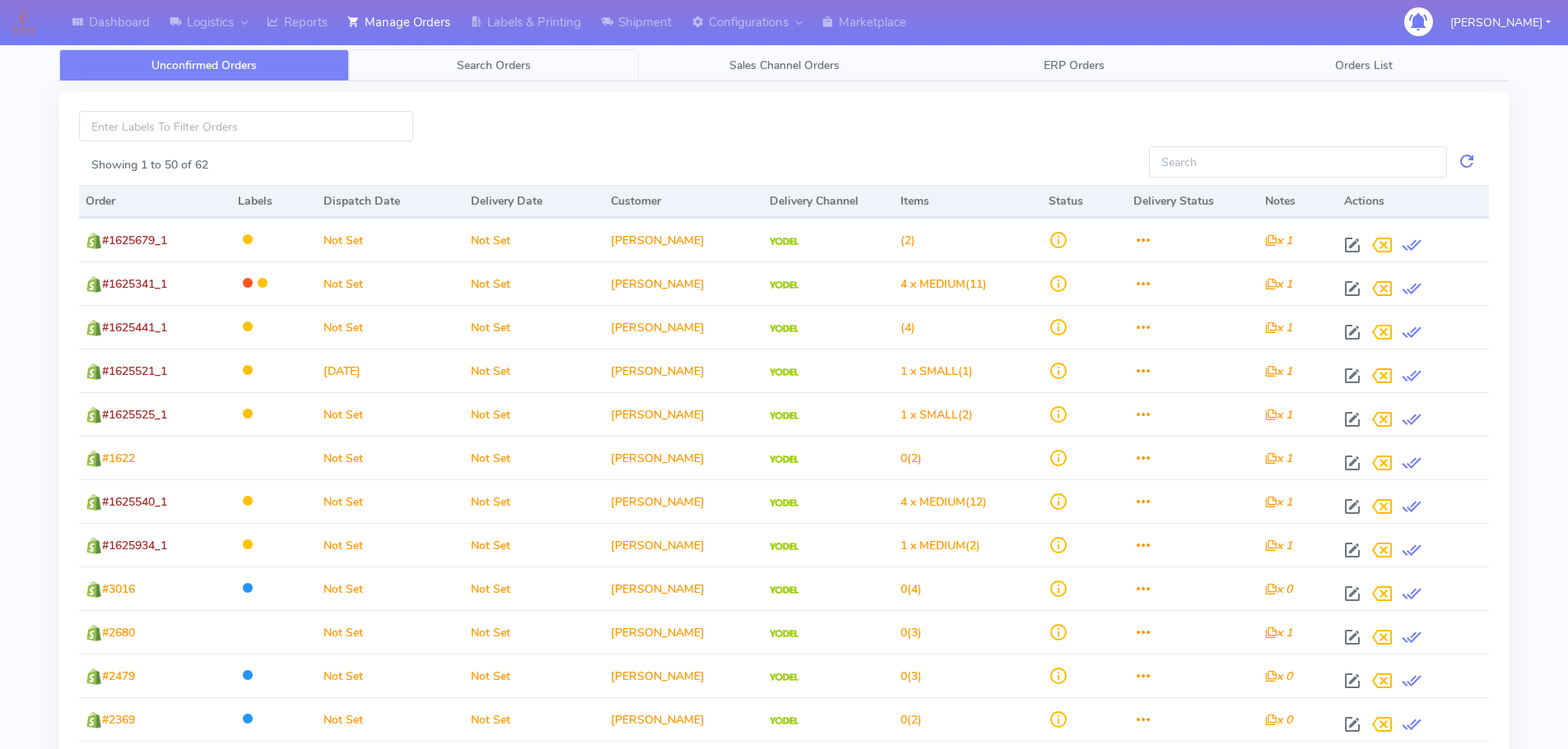
click at [458, 76] on link "Search Orders" at bounding box center [494, 65] width 290 height 32
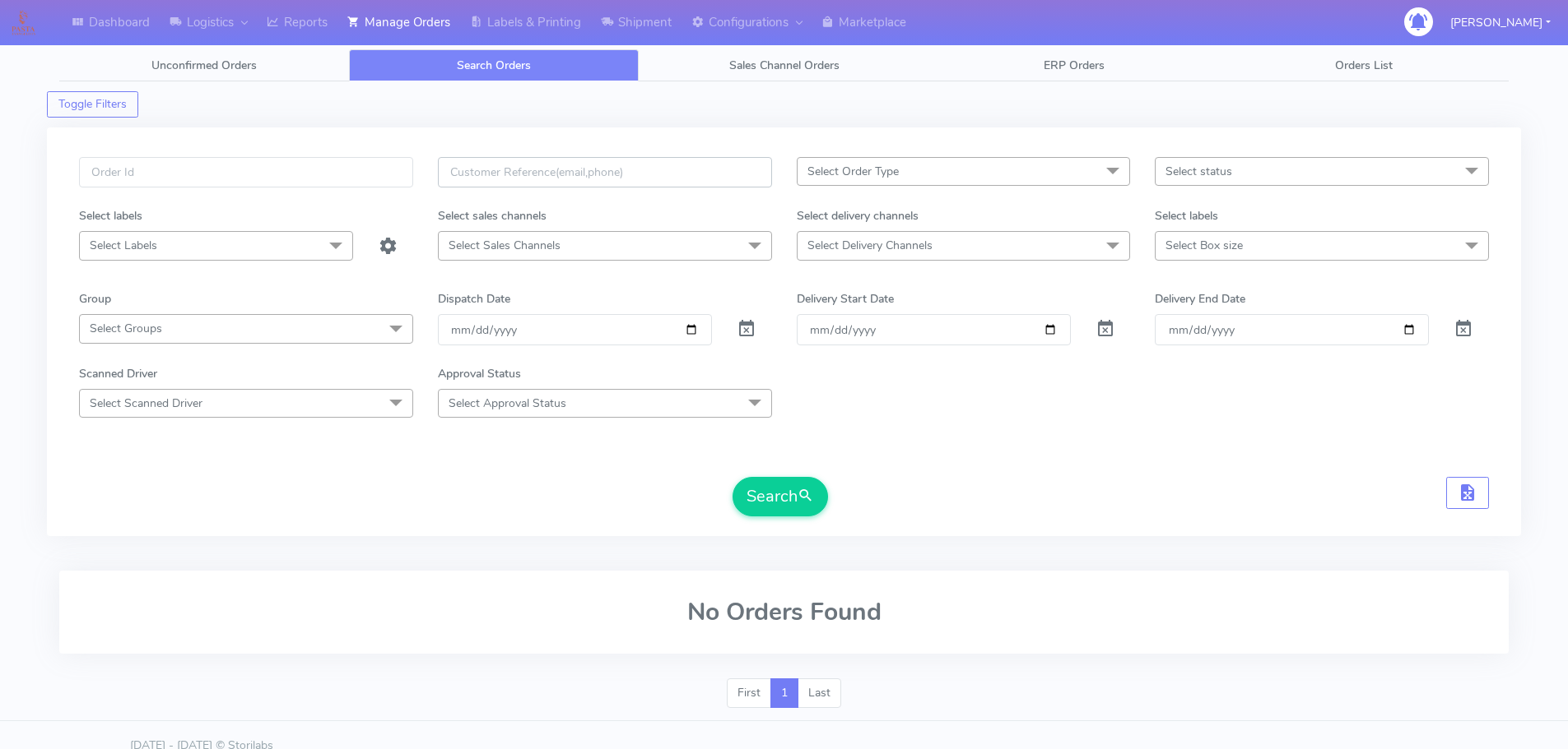
click at [593, 177] on input "text" at bounding box center [605, 172] width 334 height 30
paste input "[PERSON_NAME]"
type input "[PERSON_NAME]"
click at [748, 499] on button "Search" at bounding box center [779, 496] width 96 height 39
click at [492, 175] on input "[PERSON_NAME]" at bounding box center [605, 172] width 334 height 30
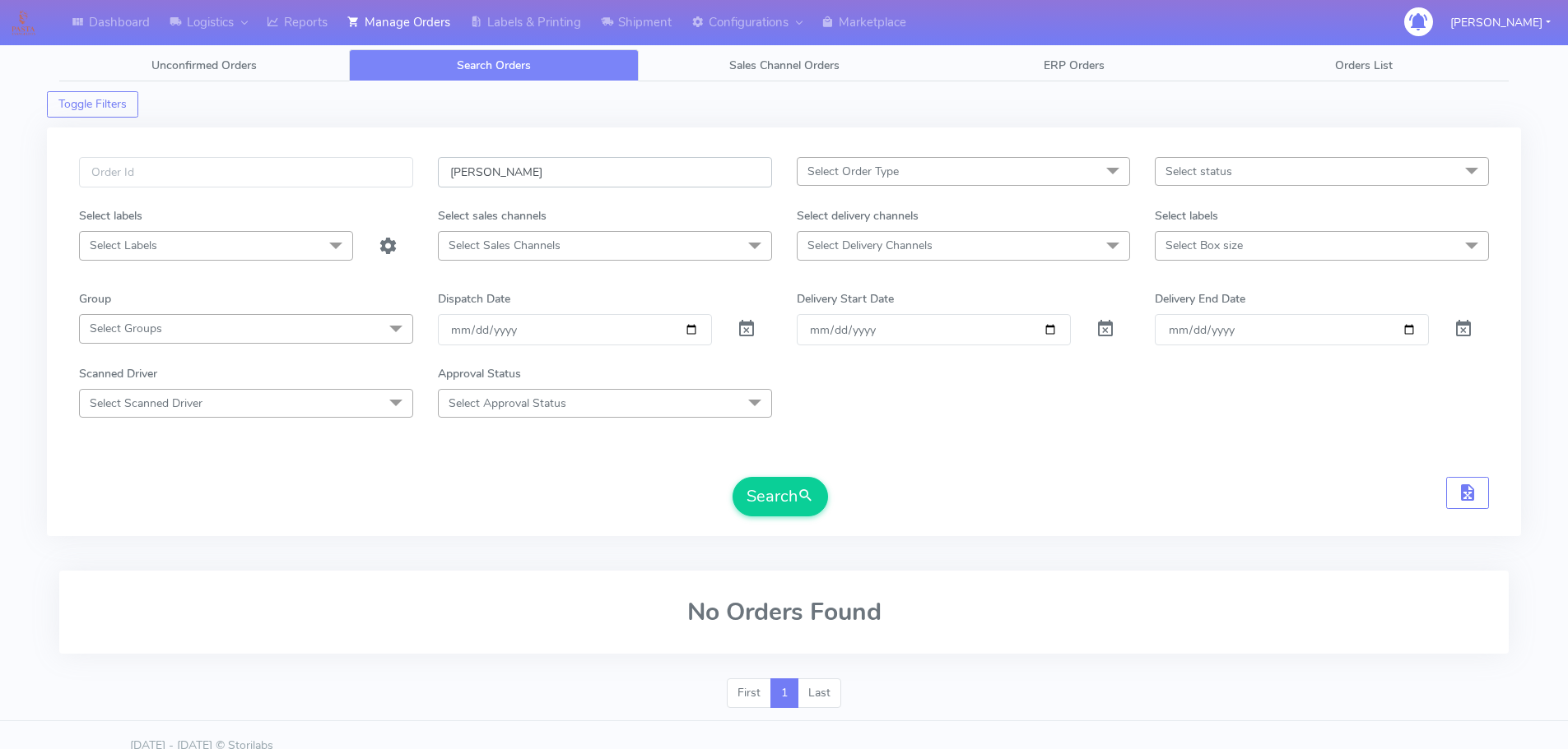
click at [492, 175] on input "[PERSON_NAME]" at bounding box center [605, 172] width 334 height 30
click at [371, 129] on div "Select Order Type Select All MEALS ATAVI One Off Pasta Club Gift Kit Event Unkn…" at bounding box center [784, 331] width 1474 height 409
drag, startPoint x: 555, startPoint y: 173, endPoint x: 558, endPoint y: 181, distance: 8.5
click at [558, 181] on input "text" at bounding box center [605, 172] width 334 height 30
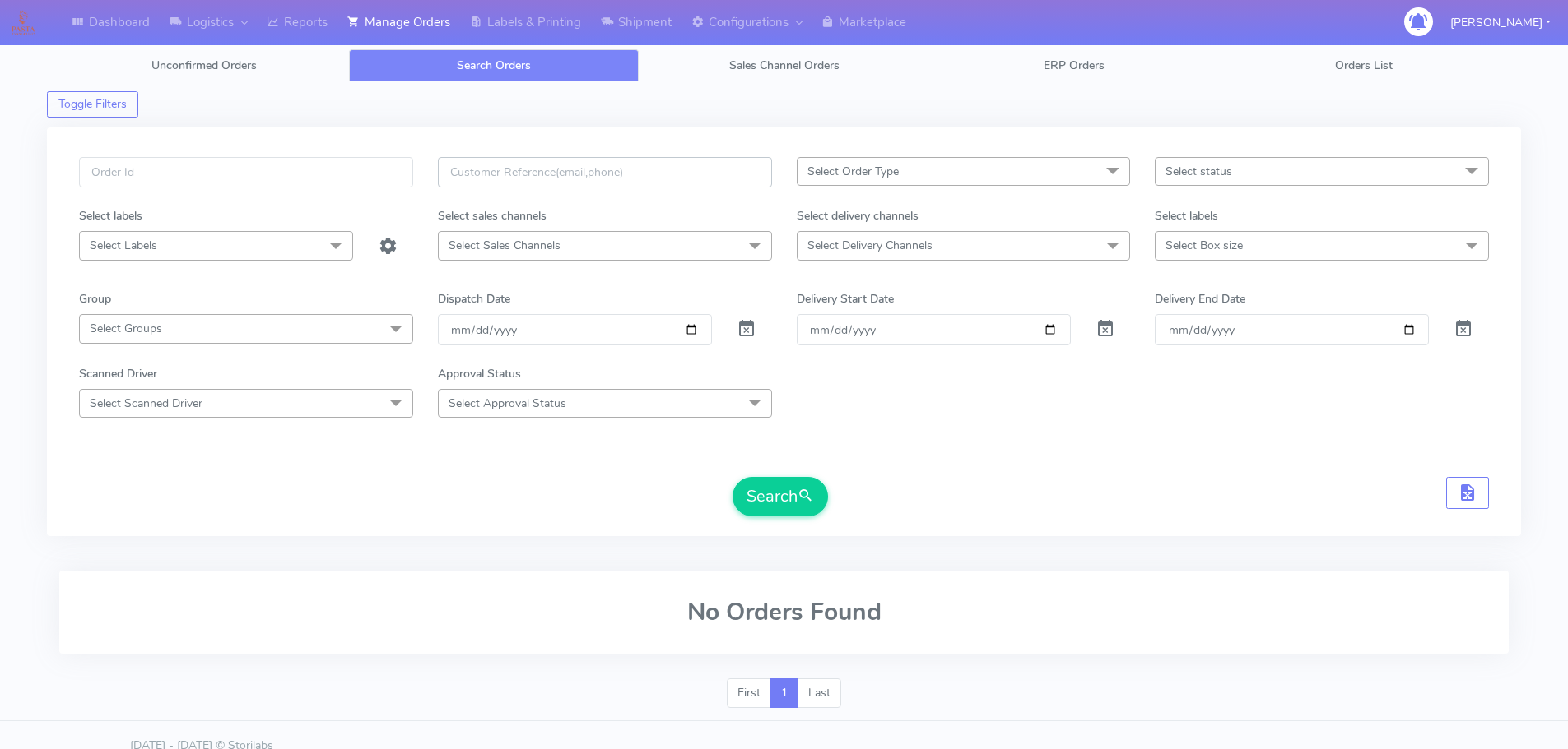
paste input "[EMAIL_ADDRESS][DOMAIN_NAME]"
type input "[EMAIL_ADDRESS][DOMAIN_NAME]"
click at [773, 494] on button "Search" at bounding box center [779, 496] width 96 height 39
